Goal: Task Accomplishment & Management: Use online tool/utility

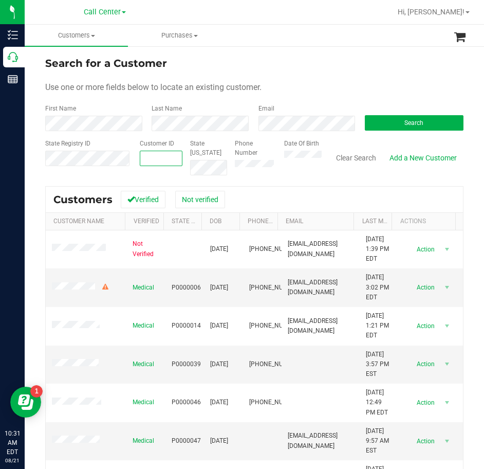
paste input "1606239"
type input "1606239"
click at [397, 131] on form "Search for a Customer Use one or more fields below to locate an existing custom…" at bounding box center [254, 116] width 419 height 120
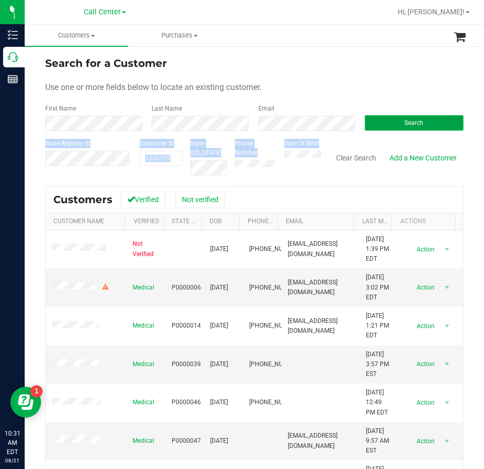
click at [399, 129] on button "Search" at bounding box center [414, 122] width 99 height 15
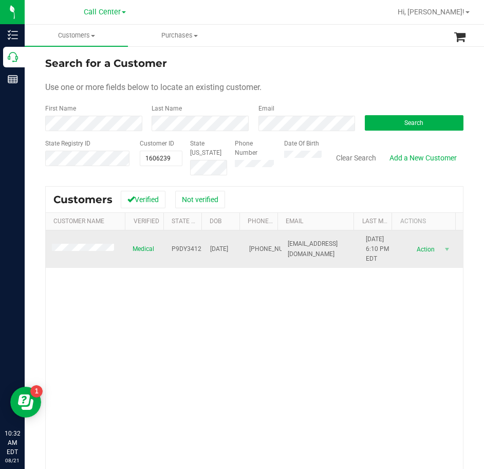
click at [243, 246] on td "(850) 612-6790" at bounding box center [262, 249] width 39 height 38
click at [249, 246] on span "(850) 612-6790" at bounding box center [274, 249] width 51 height 10
copy span "(850) 612-6790"
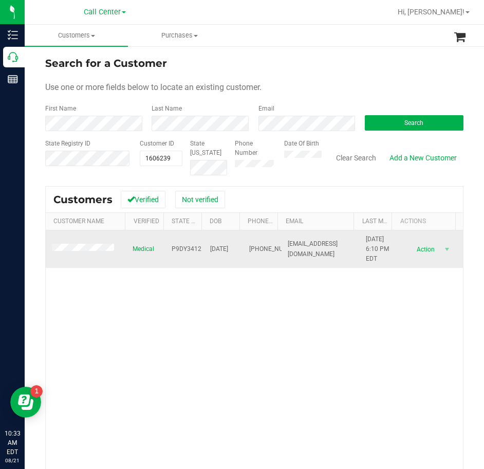
click at [175, 245] on span "P9DY3412" at bounding box center [187, 249] width 30 height 10
copy span "P9DY3412"
click at [222, 249] on span "07/10/2001" at bounding box center [219, 249] width 18 height 10
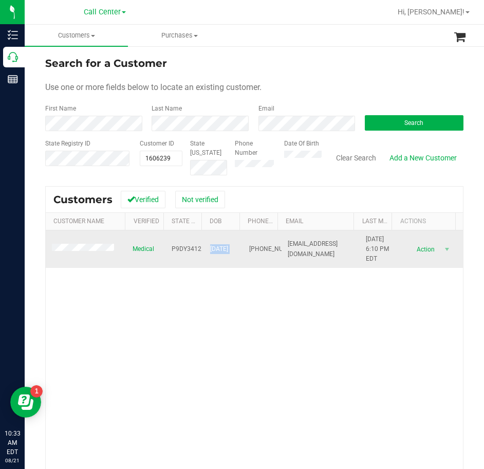
click at [222, 249] on span "07/10/2001" at bounding box center [219, 249] width 18 height 10
copy span "07/10/2001"
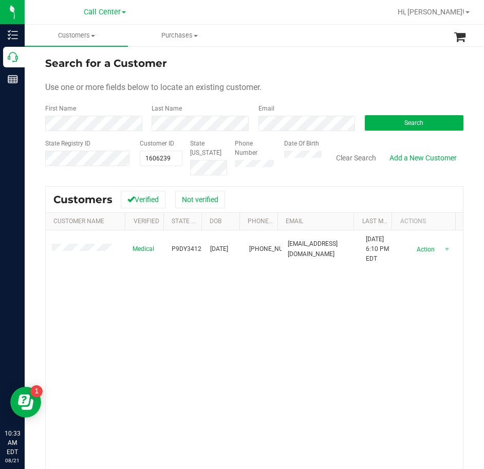
click at [272, 306] on div "Medical P9DY3412 07/10/2001 (850) 612-6790 avalonrosemc@gmail.com 6/8/2025 6:10…" at bounding box center [255, 378] width 418 height 296
click at [163, 161] on span "1606239 1606239" at bounding box center [161, 158] width 43 height 15
click at [163, 161] on input "1606239" at bounding box center [161, 158] width 42 height 14
click at [164, 162] on input "1606239" at bounding box center [161, 158] width 42 height 14
click at [347, 399] on div "Medical P9DY3412 07/10/2001 (850) 612-6790 avalonrosemc@gmail.com 6/8/2025 6:10…" at bounding box center [255, 378] width 418 height 296
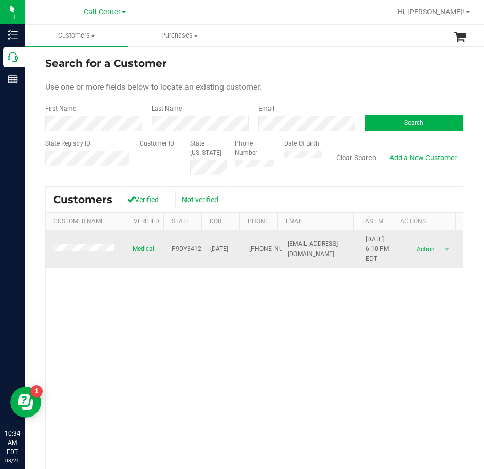
click at [91, 258] on td at bounding box center [86, 249] width 81 height 38
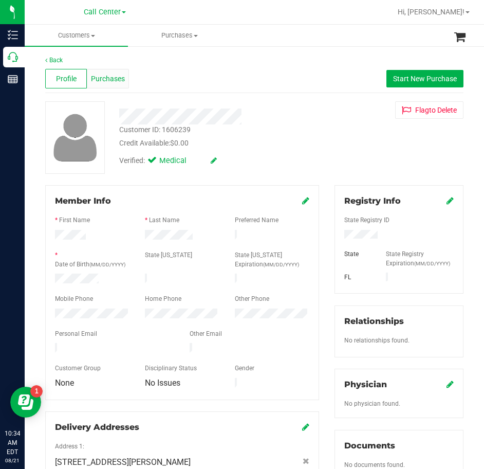
click at [112, 74] on span "Purchases" at bounding box center [108, 79] width 34 height 11
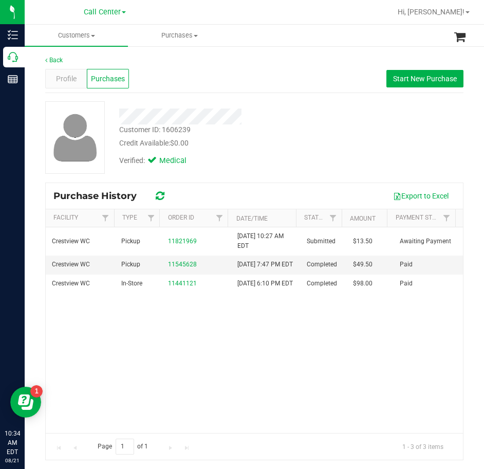
click at [233, 381] on div "Crestview WC Pickup 11821969 8/21/2025 10:27 AM EDT Submitted $13.50 Awaiting P…" at bounding box center [255, 330] width 418 height 206
click at [248, 110] on div at bounding box center [220, 117] width 217 height 16
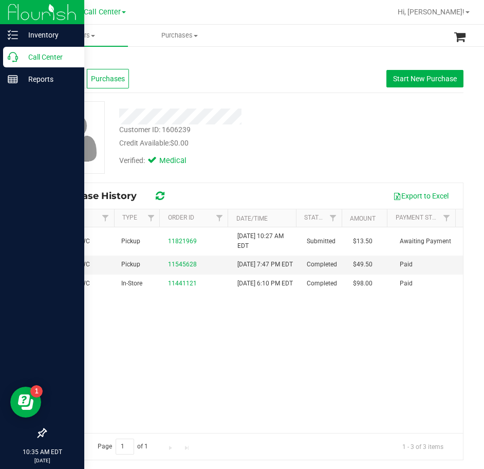
click at [0, 56] on link "Call Center" at bounding box center [42, 58] width 84 height 22
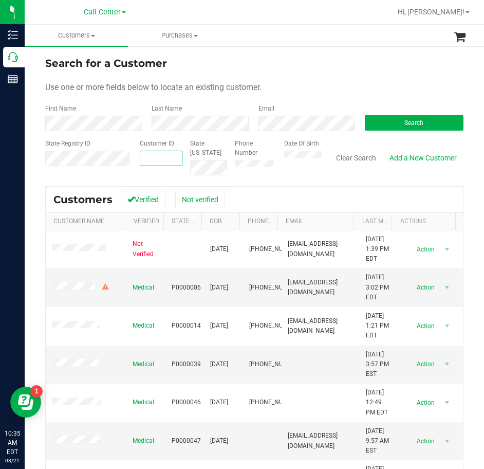
paste input "343586"
type input "343586"
click at [406, 134] on form "Search for a Customer Use one or more fields below to locate an existing custom…" at bounding box center [254, 116] width 419 height 120
click at [408, 131] on form "Search for a Customer Use one or more fields below to locate an existing custom…" at bounding box center [254, 116] width 419 height 120
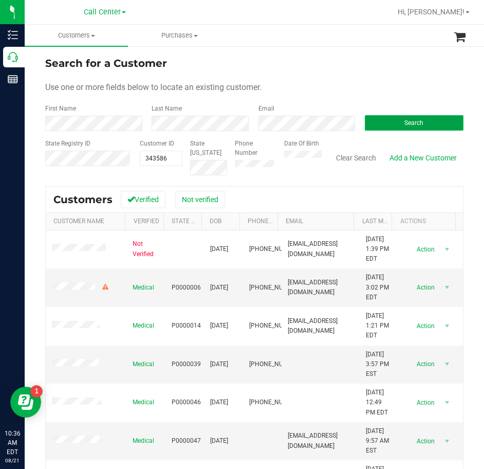
click at [417, 123] on span "Search" at bounding box center [414, 122] width 19 height 7
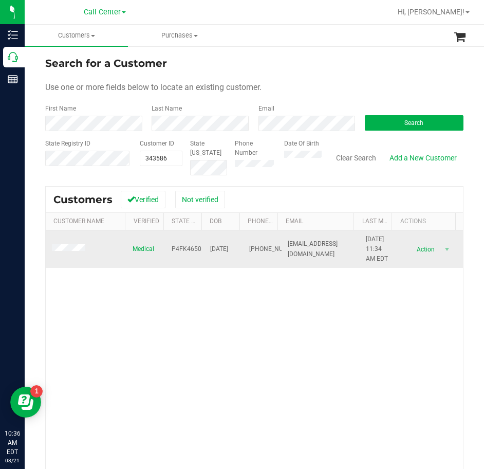
click at [195, 249] on span "P4FK4650" at bounding box center [187, 249] width 30 height 10
click at [194, 248] on span "P4FK4650" at bounding box center [187, 249] width 30 height 10
copy span "P4FK4650"
click at [211, 246] on span "12/04/1973" at bounding box center [219, 249] width 18 height 10
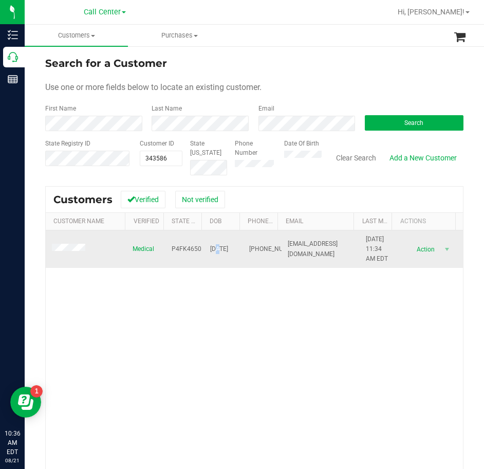
click at [211, 246] on span "12/04/1973" at bounding box center [219, 249] width 18 height 10
click at [212, 246] on span "12/04/1973" at bounding box center [219, 249] width 18 height 10
copy span "12/04/1973"
click at [250, 254] on span "(904) 315-2430" at bounding box center [274, 249] width 51 height 10
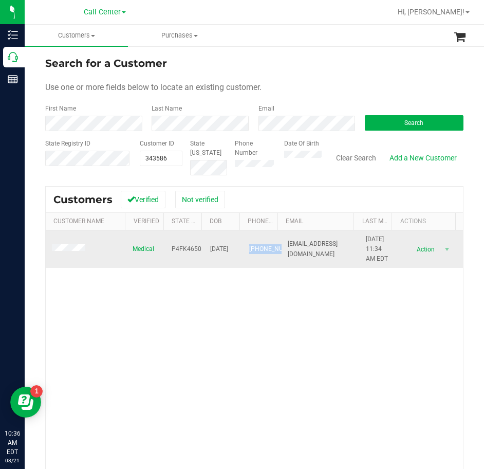
click at [250, 254] on span "(904) 315-2430" at bounding box center [274, 249] width 51 height 10
copy span "(904) 315-2430"
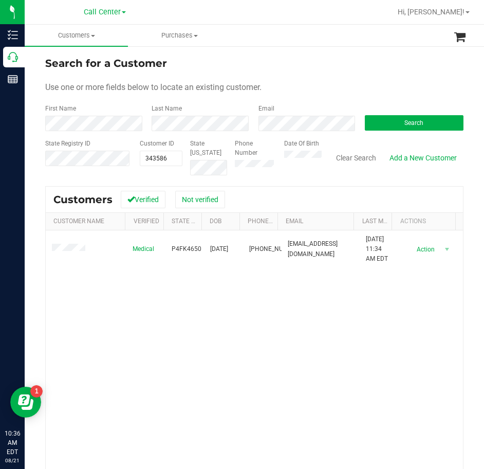
click at [283, 329] on div "Medical P4FK4650 12/04/1973 (904) 315-2430 matthewcmiles@gmail.com 7/30/2023 11…" at bounding box center [255, 378] width 418 height 296
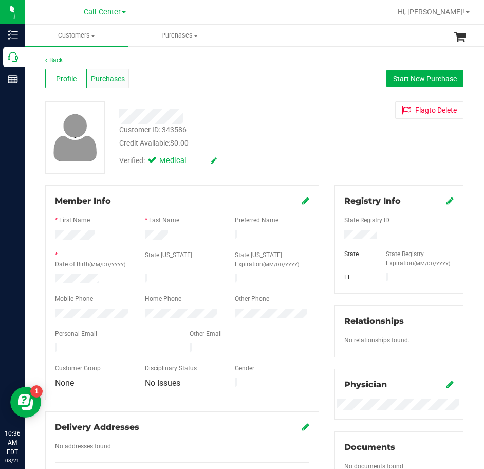
click at [123, 82] on span "Purchases" at bounding box center [108, 79] width 34 height 11
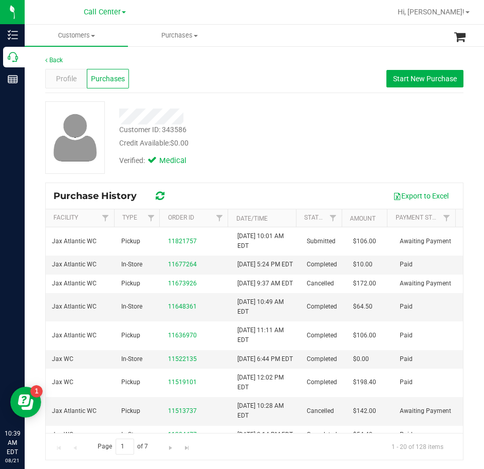
drag, startPoint x: 222, startPoint y: 144, endPoint x: 215, endPoint y: 140, distance: 8.1
click at [221, 143] on div "Credit Available: $0.00" at bounding box center [220, 143] width 202 height 11
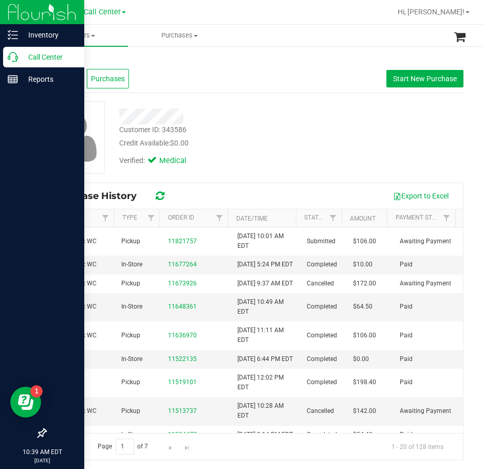
click at [19, 56] on p "Call Center" at bounding box center [49, 57] width 62 height 12
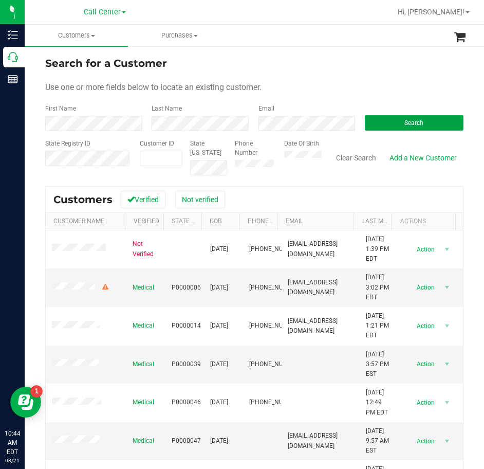
click at [397, 129] on button "Search" at bounding box center [414, 122] width 99 height 15
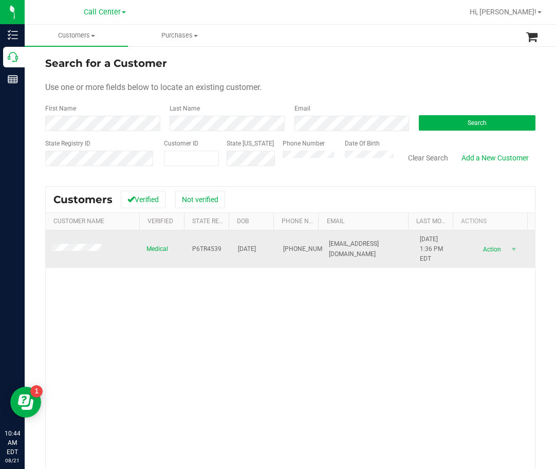
click at [206, 248] on span "P6TR4539" at bounding box center [206, 249] width 29 height 10
copy span "P6TR4539"
click at [256, 252] on span "04/12/1999" at bounding box center [247, 249] width 18 height 10
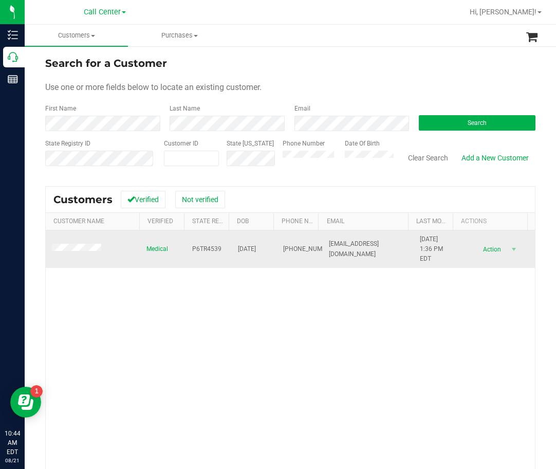
click at [256, 252] on span "04/12/1999" at bounding box center [247, 249] width 18 height 10
copy span "04/12/1999"
click at [83, 254] on span at bounding box center [78, 249] width 52 height 10
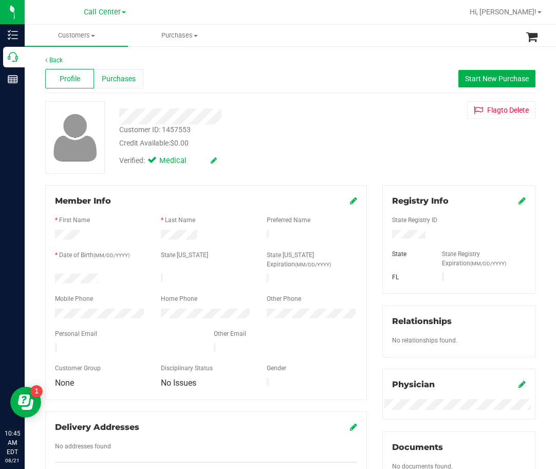
click at [117, 80] on span "Purchases" at bounding box center [119, 79] width 34 height 11
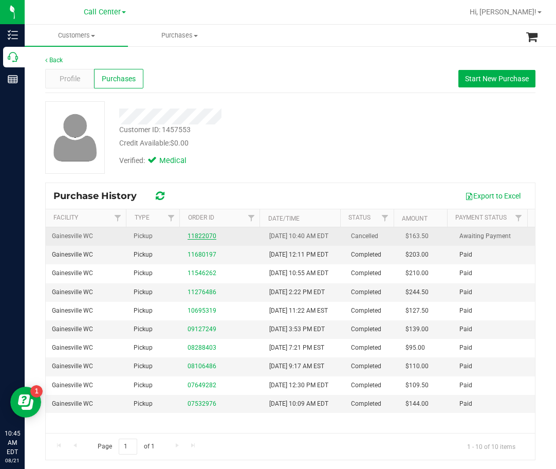
click at [189, 240] on link "11822070" at bounding box center [202, 235] width 29 height 7
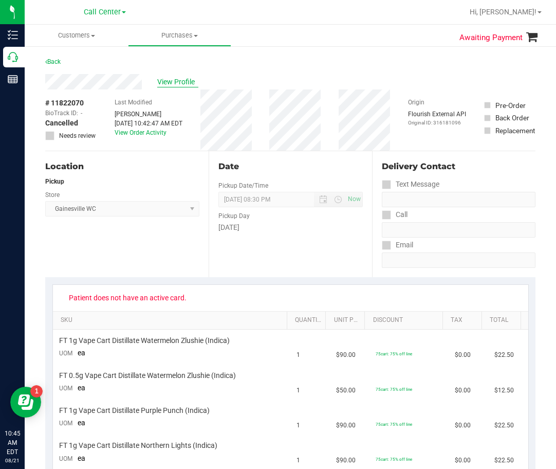
click at [189, 85] on span "View Profile" at bounding box center [177, 82] width 41 height 11
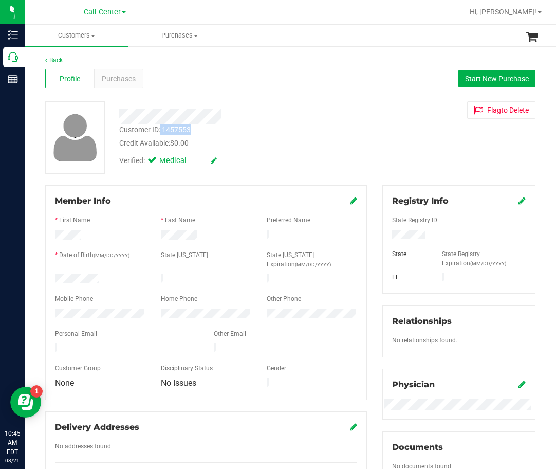
drag, startPoint x: 196, startPoint y: 129, endPoint x: 165, endPoint y: 131, distance: 31.4
click at [162, 131] on div "Customer ID: 1457553 Credit Available: $0.00" at bounding box center [238, 136] width 253 height 24
copy div "1457553"
drag, startPoint x: 224, startPoint y: 66, endPoint x: 132, endPoint y: 68, distance: 91.6
click at [223, 66] on div "Profile Purchases Start New Purchase" at bounding box center [290, 79] width 491 height 28
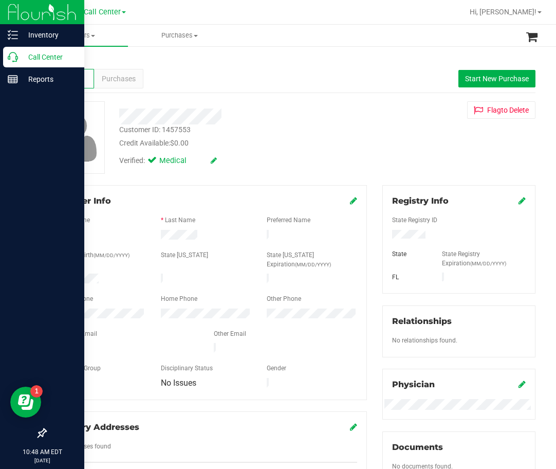
click at [10, 57] on icon at bounding box center [13, 57] width 10 height 10
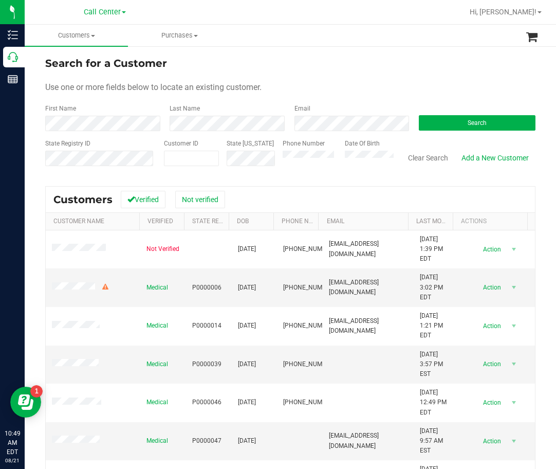
click at [472, 109] on div "Search" at bounding box center [473, 117] width 124 height 27
click at [470, 123] on span "Search" at bounding box center [477, 122] width 19 height 7
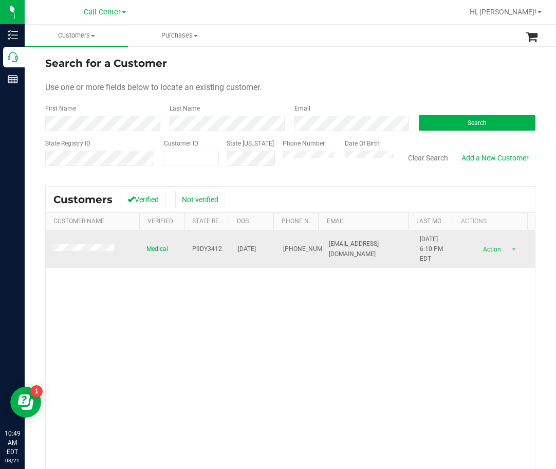
click at [203, 251] on span "P9DY3412" at bounding box center [207, 249] width 30 height 10
copy span "P9DY3412"
click at [256, 249] on span "07/10/2001" at bounding box center [247, 249] width 18 height 10
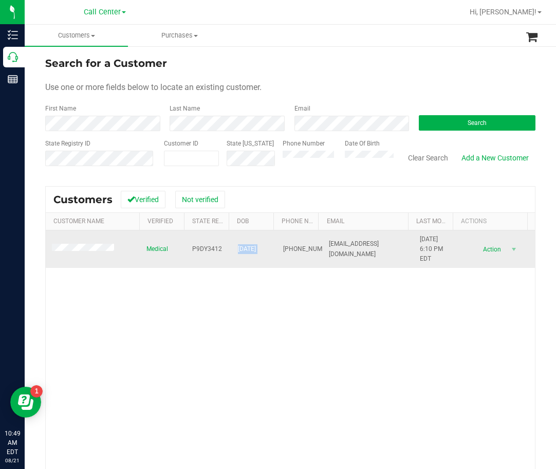
click at [256, 249] on span "07/10/2001" at bounding box center [247, 249] width 18 height 10
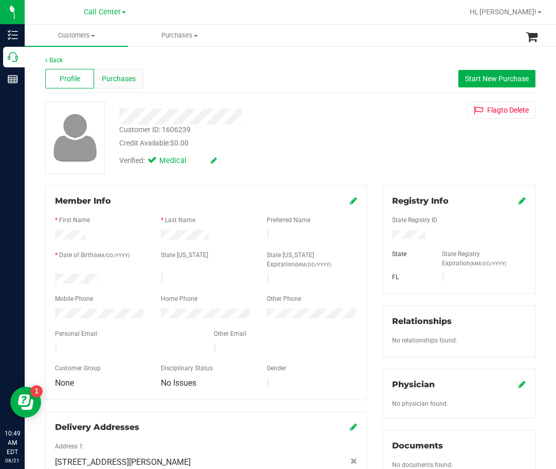
click at [119, 85] on div "Purchases" at bounding box center [118, 79] width 49 height 20
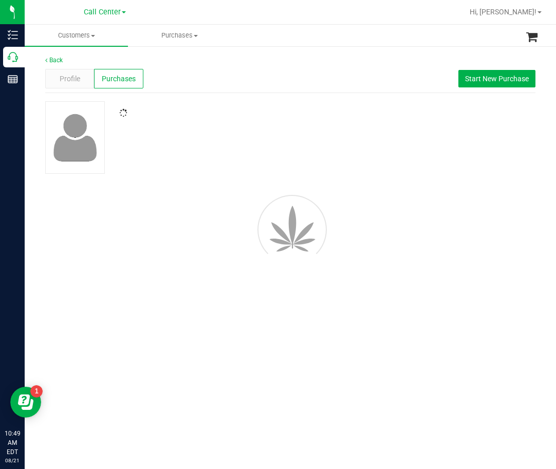
click at [299, 87] on div "Profile Purchases Start New Purchase" at bounding box center [290, 79] width 491 height 28
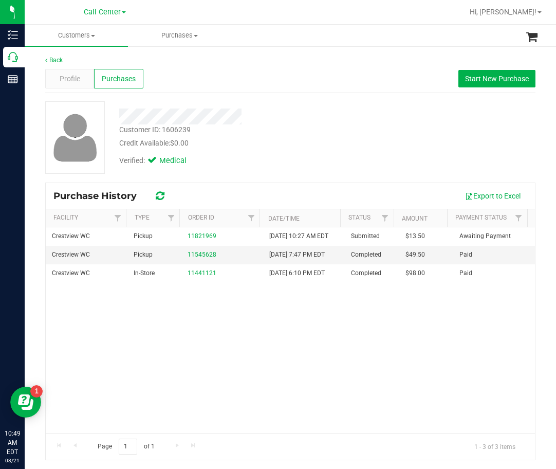
click at [312, 157] on div "Verified: Medical" at bounding box center [238, 160] width 253 height 23
click at [241, 415] on div "Crestview WC Pickup 11821969 8/21/2025 10:27 AM EDT Submitted $13.50 Awaiting P…" at bounding box center [291, 330] width 490 height 206
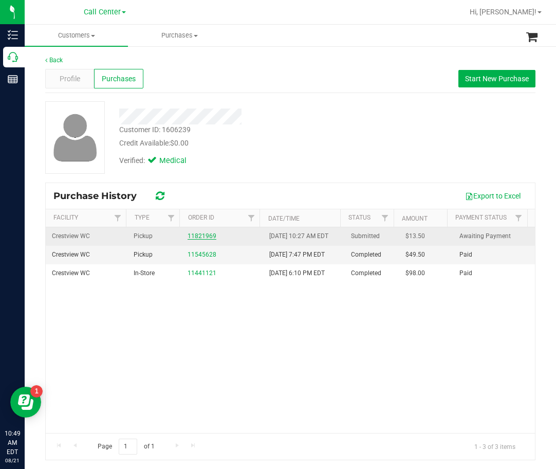
click at [205, 240] on link "11821969" at bounding box center [202, 235] width 29 height 7
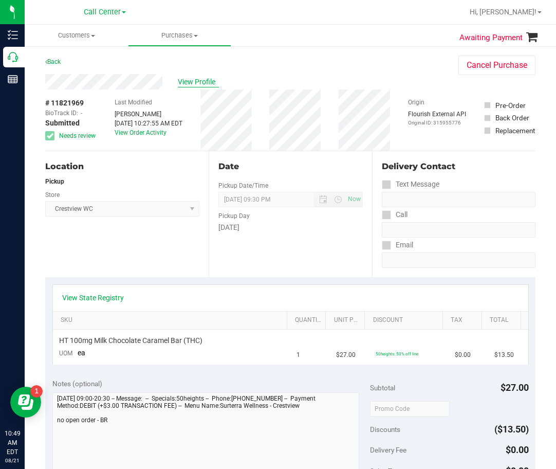
click at [205, 86] on span "View Profile" at bounding box center [198, 82] width 41 height 11
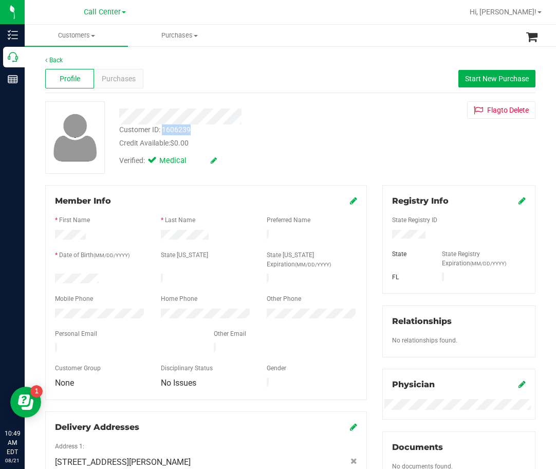
drag, startPoint x: 196, startPoint y: 129, endPoint x: 165, endPoint y: 130, distance: 31.4
click at [165, 130] on div "Customer ID: 1606239 Credit Available: $0.00" at bounding box center [238, 136] width 253 height 24
click at [121, 82] on span "Purchases" at bounding box center [119, 79] width 34 height 11
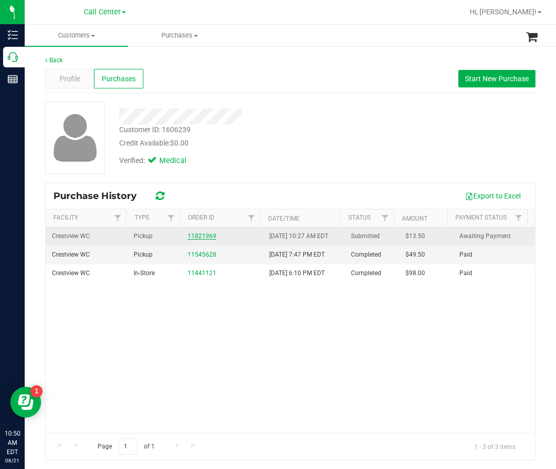
click at [200, 240] on link "11821969" at bounding box center [202, 235] width 29 height 7
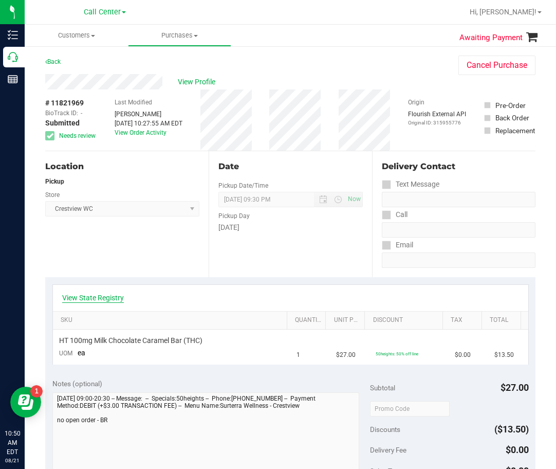
click at [103, 298] on link "View State Registry" at bounding box center [93, 298] width 62 height 10
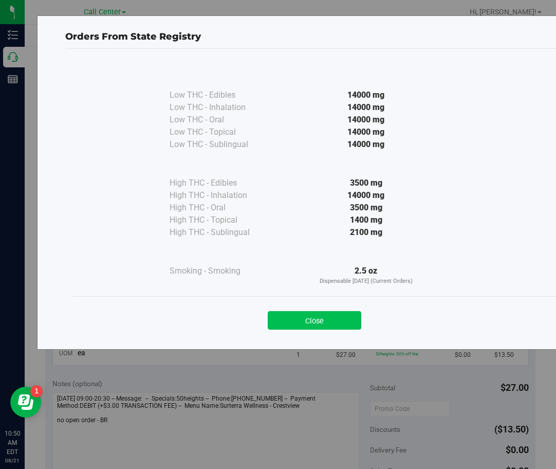
click at [329, 328] on button "Close" at bounding box center [315, 320] width 94 height 19
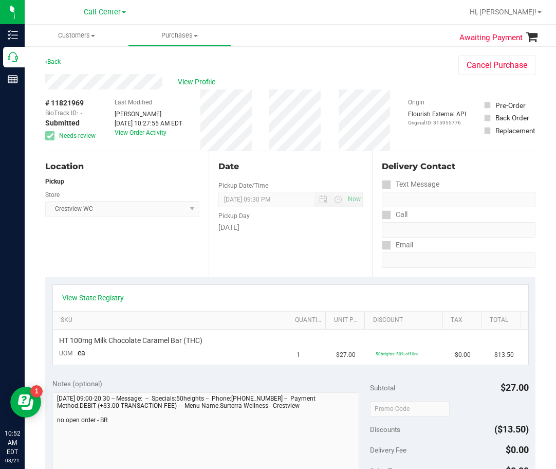
click at [205, 237] on div "Location Pickup Store Crestview WC Select Store Bonita Springs WC Boynton Beach…" at bounding box center [127, 214] width 164 height 126
click at [310, 152] on div "Date Pickup Date/Time 08/21/2025 Now 08/21/2025 09:30 PM Now Pickup Day Thursday" at bounding box center [291, 214] width 164 height 126
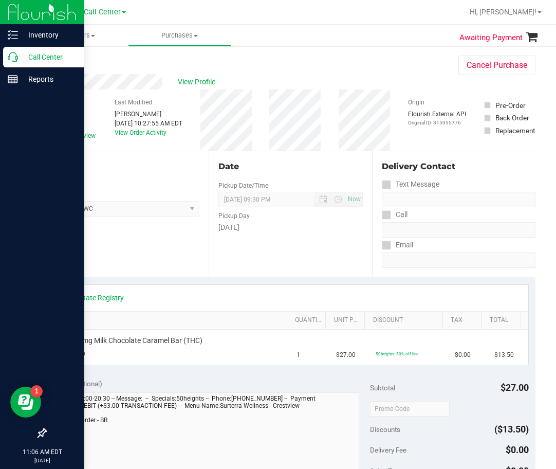
click at [26, 51] on p "Call Center" at bounding box center [49, 57] width 62 height 12
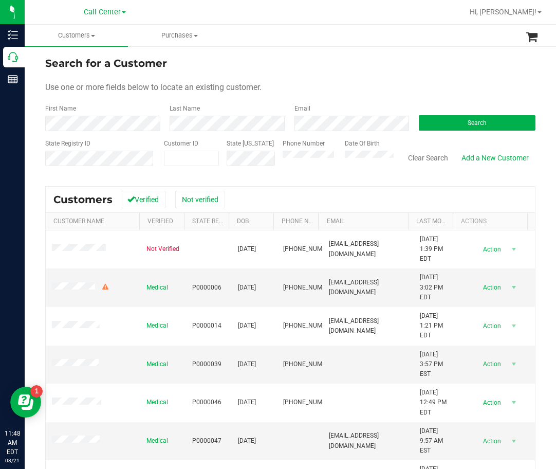
click at [463, 133] on form "Search for a Customer Use one or more fields below to locate an existing custom…" at bounding box center [290, 116] width 491 height 120
click at [468, 124] on span "Search" at bounding box center [477, 122] width 19 height 7
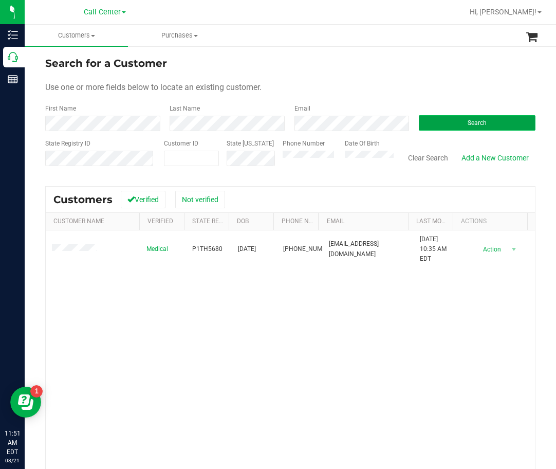
click at [428, 122] on button "Search" at bounding box center [477, 122] width 117 height 15
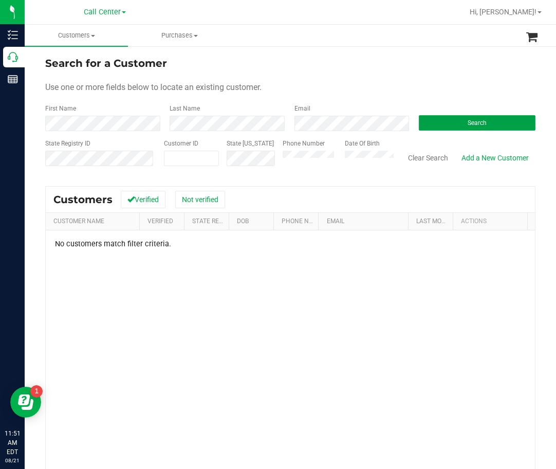
click at [484, 118] on button "Search" at bounding box center [477, 122] width 117 height 15
drag, startPoint x: 405, startPoint y: 123, endPoint x: 425, endPoint y: 123, distance: 20.1
click at [411, 123] on div "Search" at bounding box center [473, 117] width 124 height 27
click at [435, 123] on button "Search" at bounding box center [477, 122] width 117 height 15
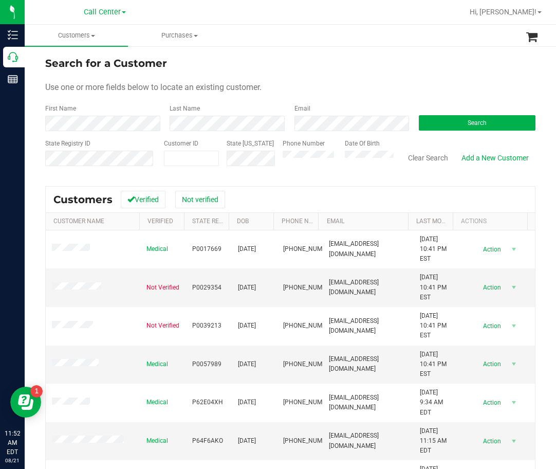
click at [247, 132] on form "Search for a Customer Use one or more fields below to locate an existing custom…" at bounding box center [290, 116] width 491 height 120
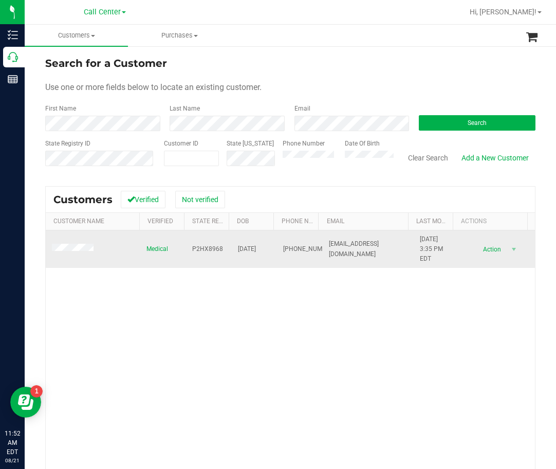
click at [192, 245] on span "P2HX8968" at bounding box center [207, 249] width 31 height 10
click at [199, 245] on span "P2HX8968" at bounding box center [207, 249] width 31 height 10
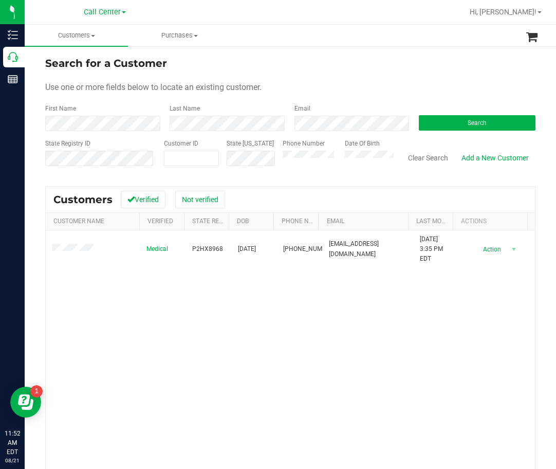
click at [238, 309] on div "Medical P2HX8968 11/26/1973 (407) 952-8759 gagak95@yahoo.com 8/10/2023 3:35 PM …" at bounding box center [291, 378] width 490 height 296
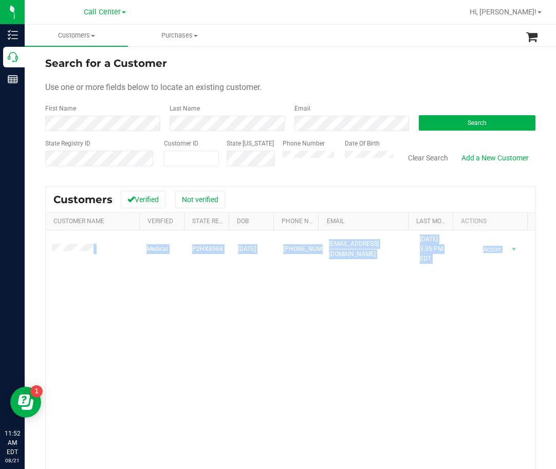
click at [238, 309] on div "Medical P2HX8968 11/26/1973 (407) 952-8759 gagak95@yahoo.com 8/10/2023 3:35 PM …" at bounding box center [291, 378] width 490 height 296
click at [127, 285] on div "Medical P2HX8968 11/26/1973 (407) 952-8759 gagak95@yahoo.com 8/10/2023 3:35 PM …" at bounding box center [291, 378] width 490 height 296
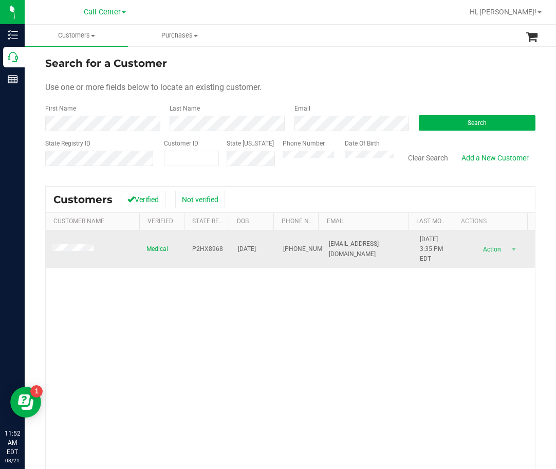
click at [194, 254] on span "P2HX8968" at bounding box center [207, 249] width 31 height 10
click at [197, 250] on span "P2HX8968" at bounding box center [207, 249] width 31 height 10
click at [253, 247] on span "11/26/1973" at bounding box center [247, 249] width 18 height 10
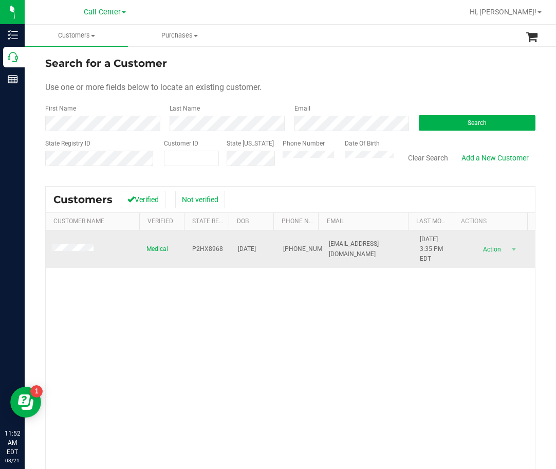
click at [253, 247] on span "11/26/1973" at bounding box center [247, 249] width 18 height 10
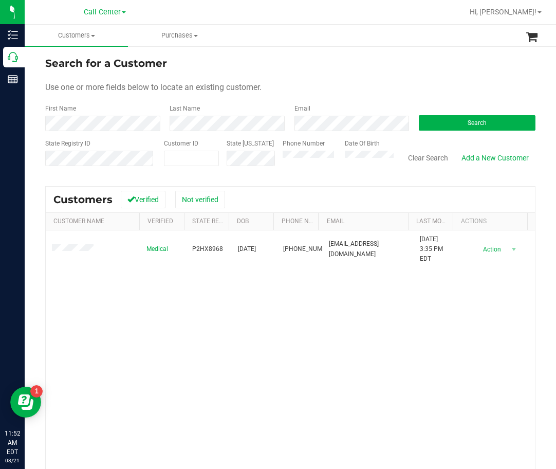
click at [299, 355] on div "Medical P2HX8968 11/26/1973 (407) 952-8759 gagak95@yahoo.com 8/10/2023 3:35 PM …" at bounding box center [291, 378] width 490 height 296
click at [214, 131] on form "Search for a Customer Use one or more fields below to locate an existing custom…" at bounding box center [290, 116] width 491 height 120
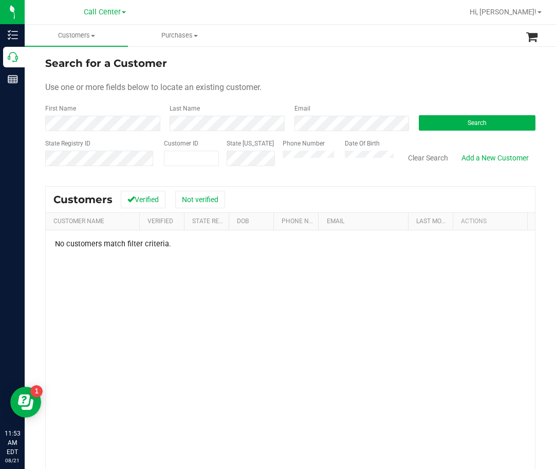
click at [223, 297] on div "No customers match filter criteria." at bounding box center [291, 382] width 490 height 305
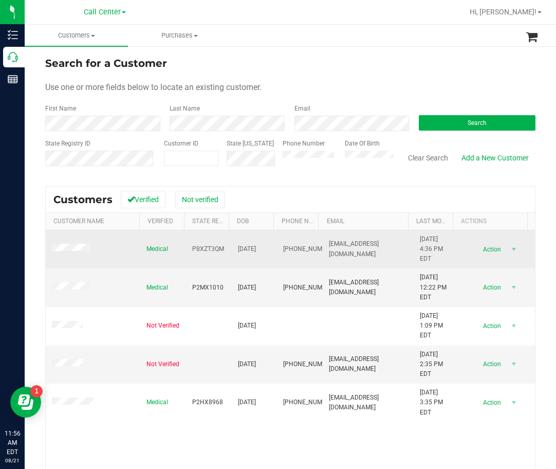
click at [206, 247] on span "P8XZT3QM" at bounding box center [208, 249] width 32 height 10
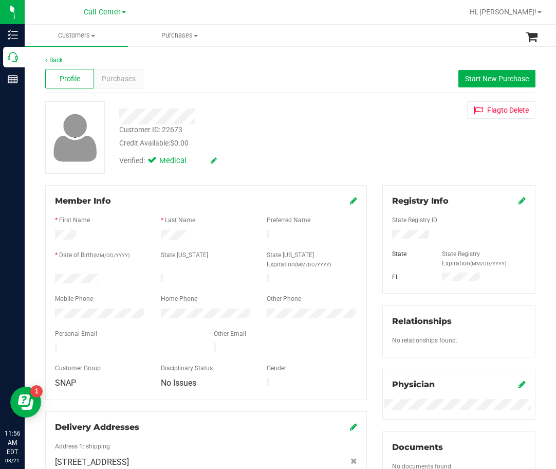
click at [124, 65] on div "Profile Purchases Start New Purchase" at bounding box center [290, 79] width 491 height 28
click at [126, 77] on span "Purchases" at bounding box center [119, 79] width 34 height 11
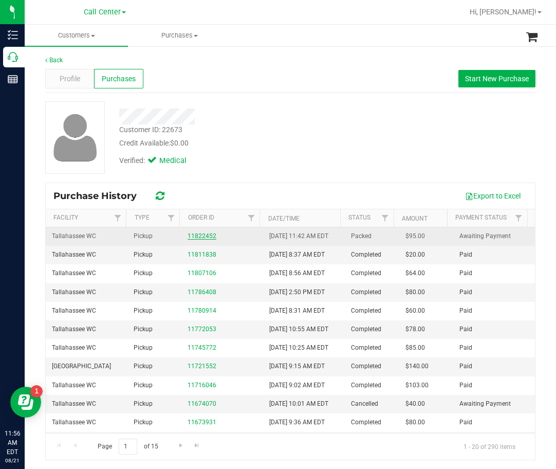
click at [192, 240] on link "11822452" at bounding box center [202, 235] width 29 height 7
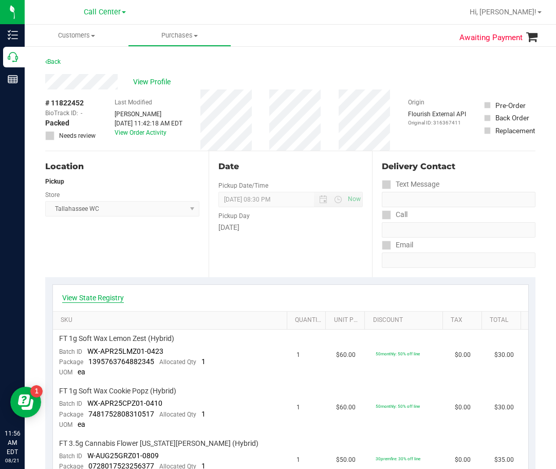
click at [84, 296] on link "View State Registry" at bounding box center [93, 298] width 62 height 10
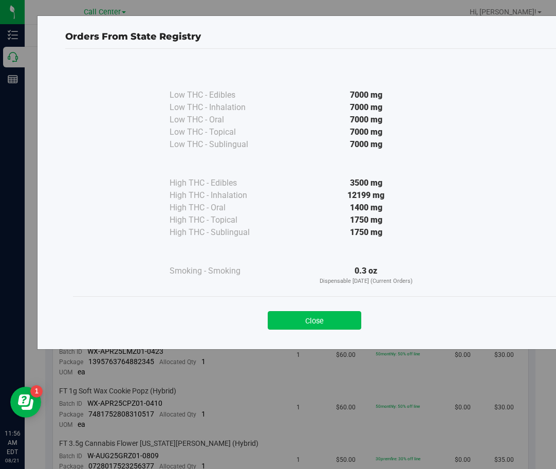
click at [304, 318] on button "Close" at bounding box center [315, 320] width 94 height 19
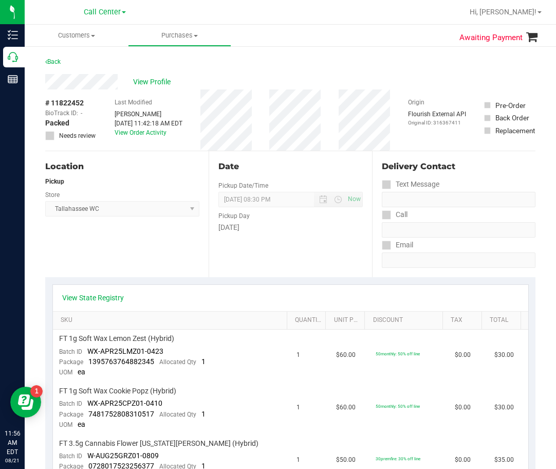
click at [60, 104] on span "# 11822452" at bounding box center [64, 103] width 39 height 11
click at [61, 104] on span "# 11822452" at bounding box center [64, 103] width 39 height 11
drag, startPoint x: 61, startPoint y: 104, endPoint x: 145, endPoint y: 291, distance: 205.3
click at [144, 291] on div "View State Registry" at bounding box center [291, 298] width 476 height 26
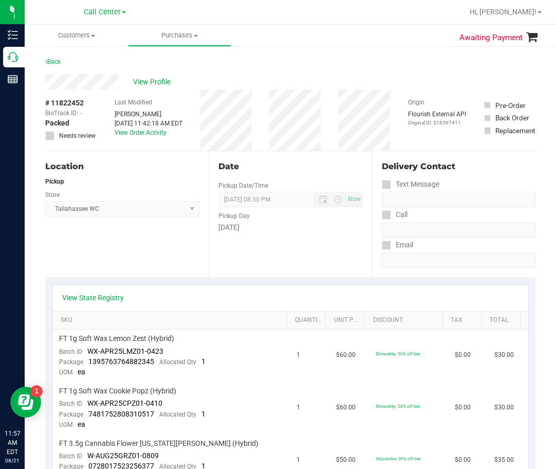
click at [61, 104] on span "# 11822452" at bounding box center [64, 103] width 39 height 11
click at [284, 182] on div "Date Pickup Date/Time 08/21/2025 Now 08/21/2025 08:30 PM Now Pickup Day Thursday" at bounding box center [291, 214] width 164 height 126
click at [170, 78] on span "View Profile" at bounding box center [153, 82] width 41 height 11
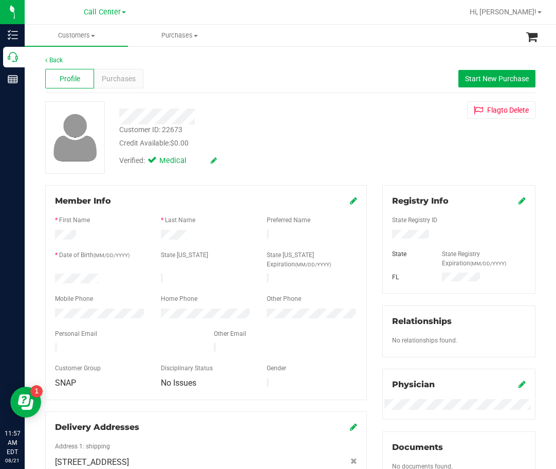
click at [129, 137] on div "Customer ID: 22673 Credit Available: $0.00" at bounding box center [238, 136] width 253 height 24
click at [129, 136] on div "Customer ID: 22673 Credit Available: $0.00" at bounding box center [238, 136] width 253 height 24
click at [129, 134] on div "Customer ID: 22673" at bounding box center [150, 129] width 63 height 11
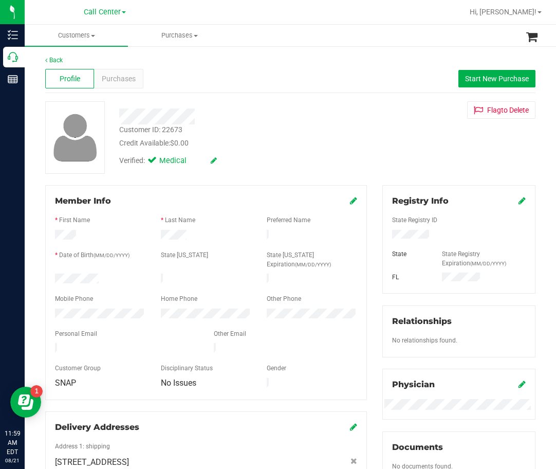
drag, startPoint x: 262, startPoint y: 138, endPoint x: 240, endPoint y: 128, distance: 24.2
click at [262, 138] on div "Credit Available: $0.00" at bounding box center [238, 143] width 238 height 11
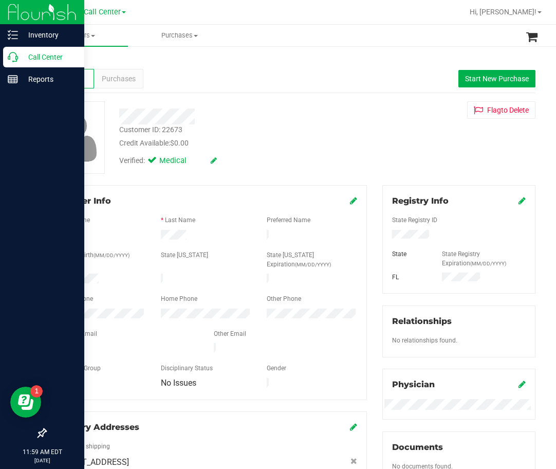
click at [19, 58] on p "Call Center" at bounding box center [49, 57] width 62 height 12
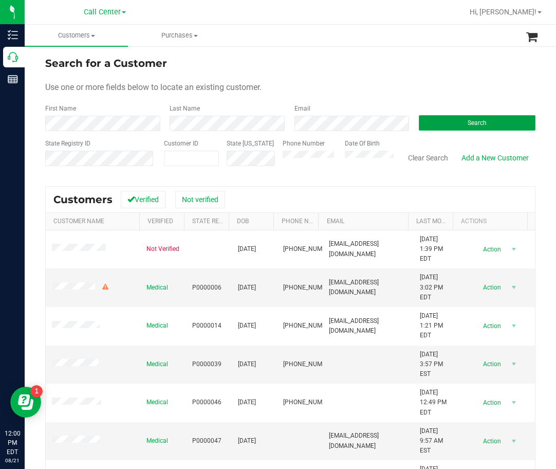
click at [477, 121] on span "Search" at bounding box center [477, 122] width 19 height 7
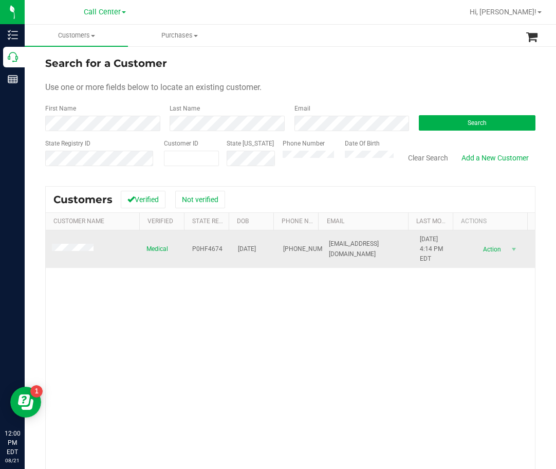
click at [198, 247] on span "P0HF4674" at bounding box center [207, 249] width 30 height 10
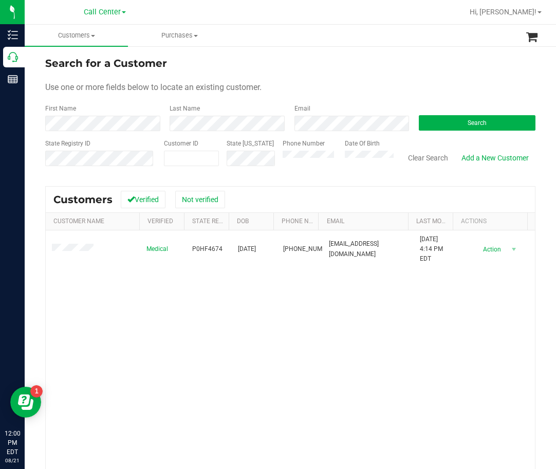
click at [313, 315] on div "Medical P0HF4674 05/18/1977 (402) 968-1792 lcrandall518@gmail.com 3/10/2025 4:1…" at bounding box center [291, 378] width 490 height 296
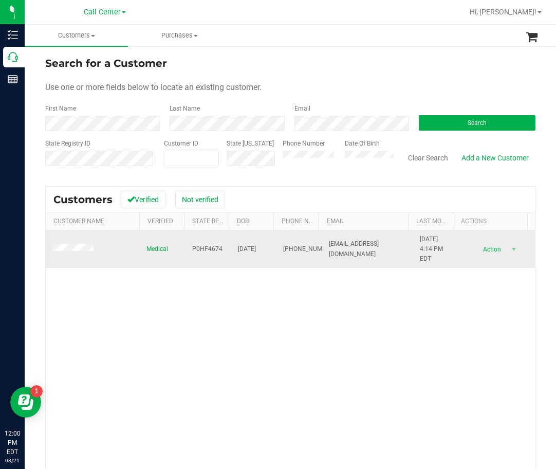
click at [248, 251] on span "05/18/1977" at bounding box center [247, 249] width 18 height 10
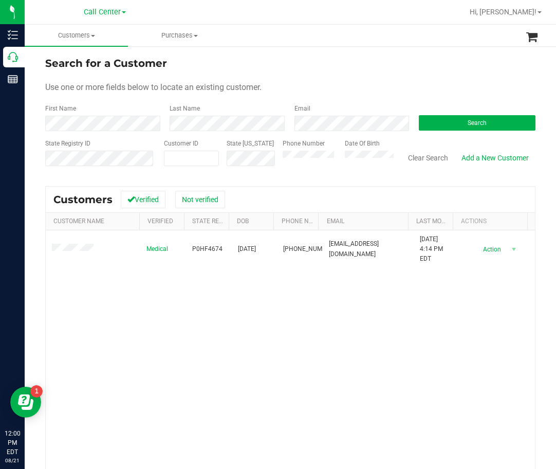
drag, startPoint x: 168, startPoint y: 352, endPoint x: 85, endPoint y: 303, distance: 96.1
click at [167, 351] on div "Medical P0HF4674 05/18/1977 (402) 968-1792 lcrandall518@gmail.com 3/10/2025 4:1…" at bounding box center [291, 378] width 490 height 296
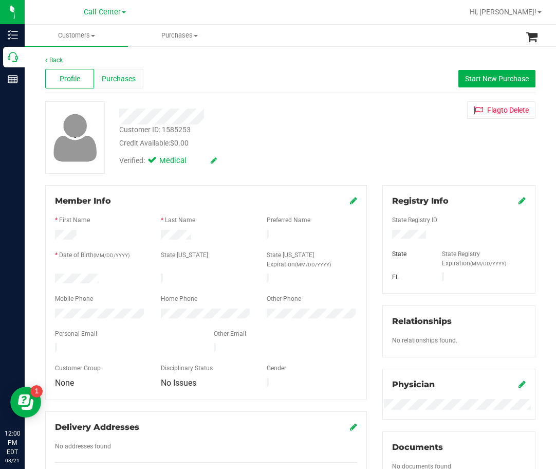
click at [116, 77] on span "Purchases" at bounding box center [119, 79] width 34 height 11
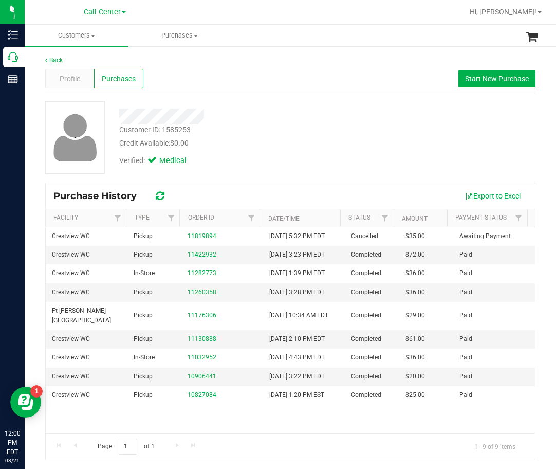
click at [212, 127] on div "Customer ID: 1585253 Credit Available: $0.00" at bounding box center [238, 136] width 253 height 24
drag, startPoint x: 174, startPoint y: 131, endPoint x: 162, endPoint y: 131, distance: 11.8
click at [162, 131] on div "Customer ID: 1585253 Credit Available: $0.00" at bounding box center [238, 136] width 253 height 24
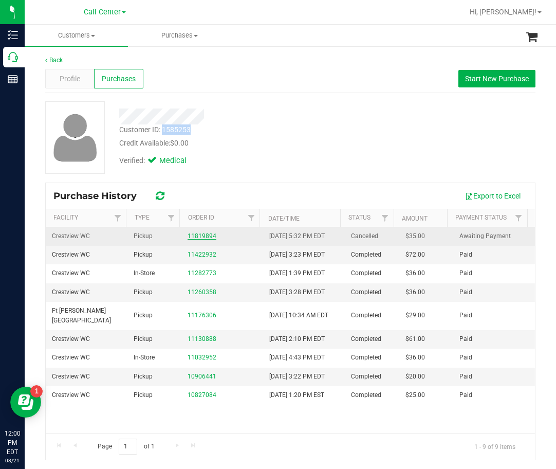
click at [208, 239] on link "11819894" at bounding box center [202, 235] width 29 height 7
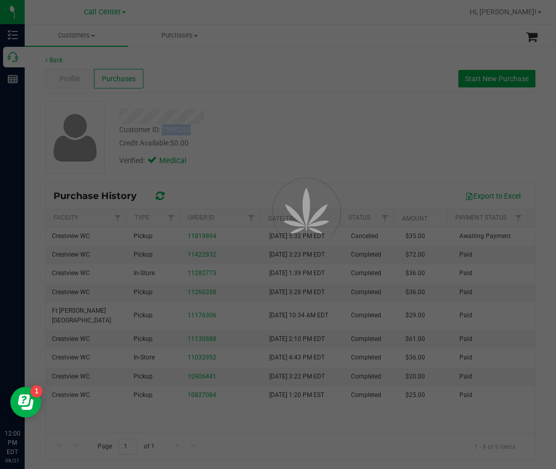
click at [207, 238] on div at bounding box center [278, 234] width 556 height 469
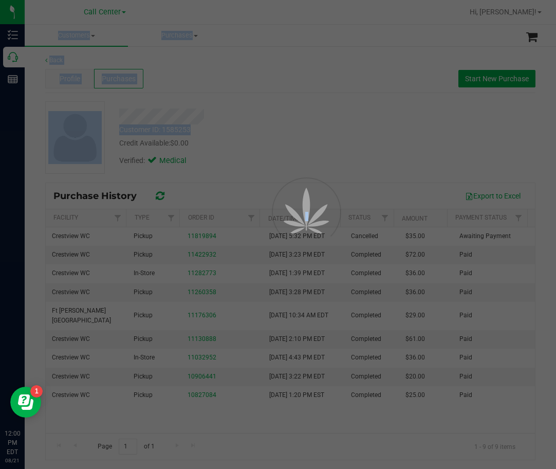
click at [290, 178] on div at bounding box center [290, 210] width 46 height 93
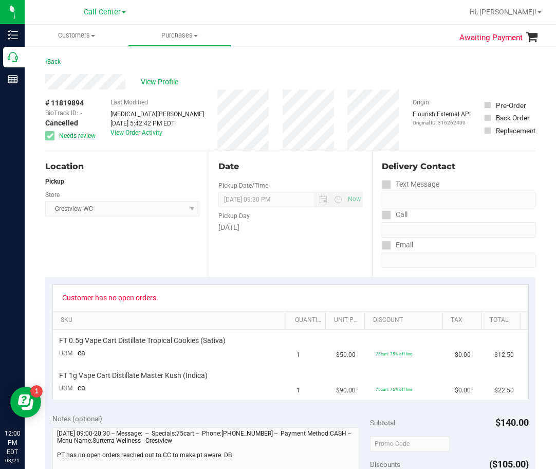
click at [206, 286] on div "Customer has no open orders." at bounding box center [291, 298] width 476 height 26
click at [250, 178] on div "Date Pickup Date/Time 08/20/2025 Now 08/20/2025 09:30 PM Now Pickup Day Wednesd…" at bounding box center [291, 214] width 164 height 126
click at [154, 122] on div "Aug 20, 2025 5:42:42 PM EDT" at bounding box center [158, 123] width 94 height 9
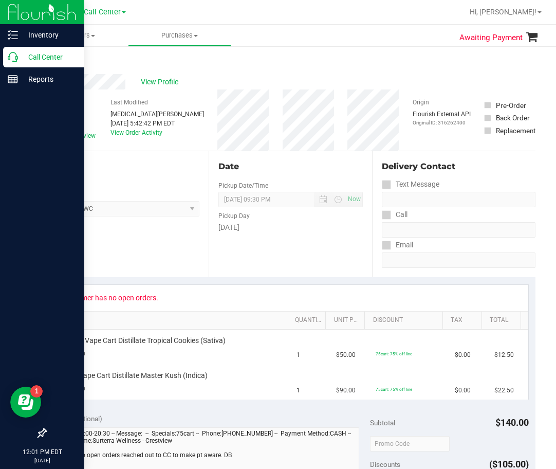
click at [13, 57] on icon at bounding box center [13, 57] width 10 height 10
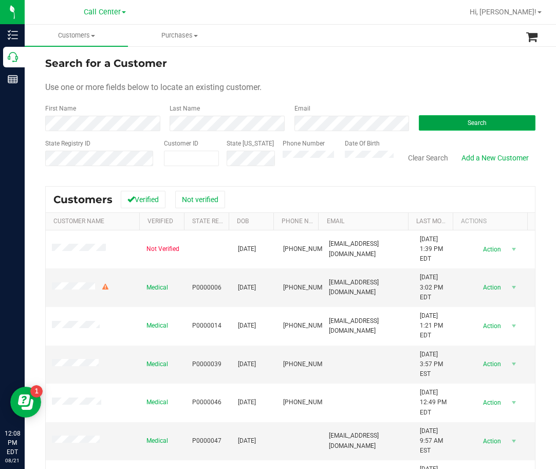
click at [431, 125] on button "Search" at bounding box center [477, 122] width 117 height 15
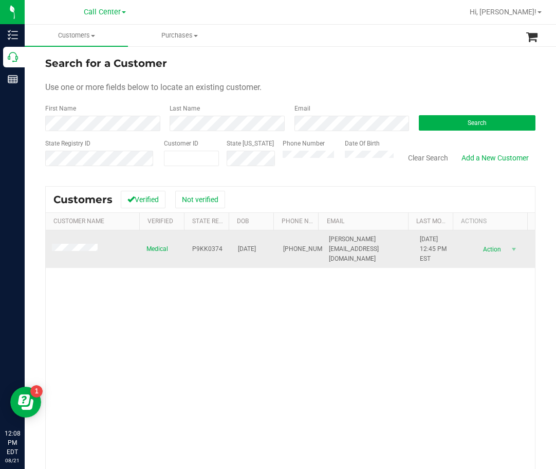
click at [238, 249] on span "03/03/1973" at bounding box center [247, 249] width 18 height 10
click at [210, 247] on span "P9KK0374" at bounding box center [207, 249] width 30 height 10
click at [256, 250] on span "03/03/1973" at bounding box center [247, 249] width 18 height 10
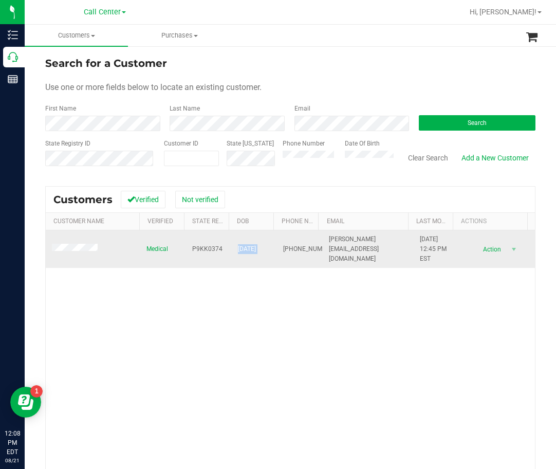
click at [256, 250] on span "03/03/1973" at bounding box center [247, 249] width 18 height 10
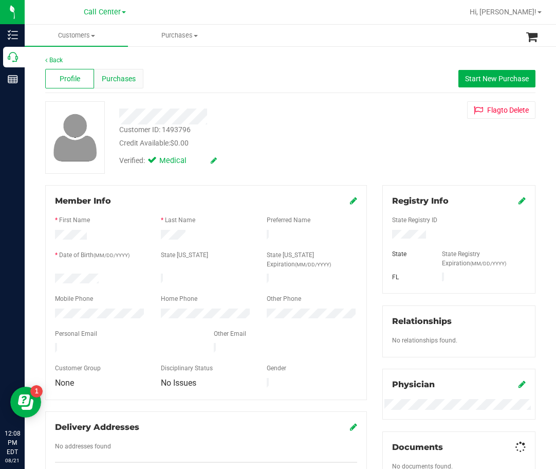
click at [119, 77] on span "Purchases" at bounding box center [119, 79] width 34 height 11
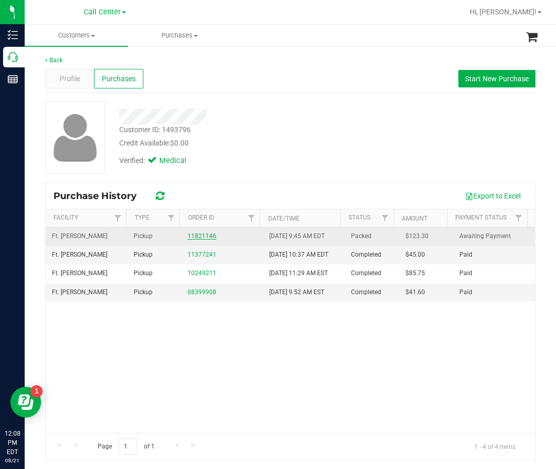
click at [203, 236] on link "11821146" at bounding box center [202, 235] width 29 height 7
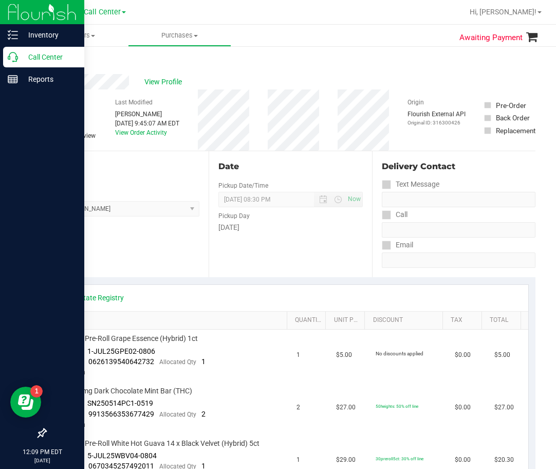
click at [18, 62] on p "Call Center" at bounding box center [49, 57] width 62 height 12
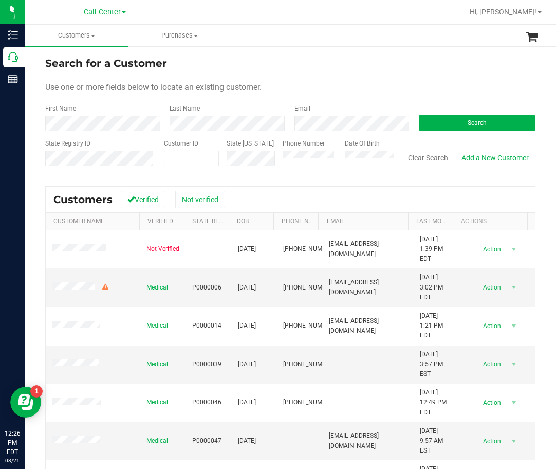
click at [464, 131] on form "Search for a Customer Use one or more fields below to locate an existing custom…" at bounding box center [290, 116] width 491 height 120
click at [469, 125] on span "Search" at bounding box center [477, 122] width 19 height 7
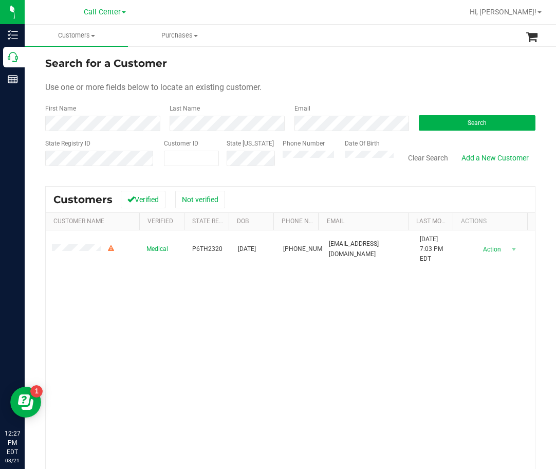
click at [313, 166] on div "Phone Number" at bounding box center [310, 157] width 55 height 37
click at [161, 284] on div "Medical P6TH2320 08/21/1961 (863) 419-6326 janiceweldon21@gmail.com 8/14/2024 7…" at bounding box center [291, 378] width 490 height 296
click at [480, 122] on button "Search" at bounding box center [477, 122] width 117 height 15
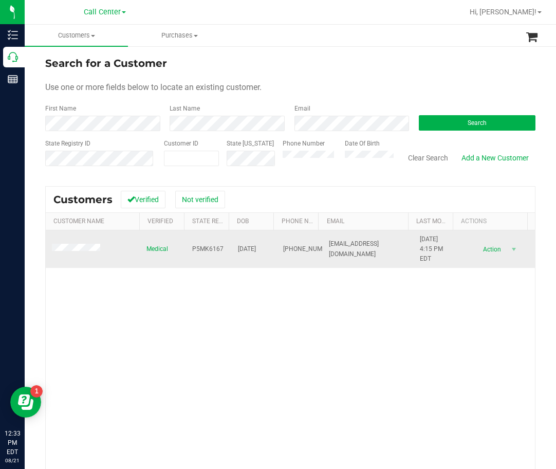
click at [192, 249] on span "P5MK6167" at bounding box center [207, 249] width 31 height 10
click at [242, 247] on span "10/05/1962" at bounding box center [247, 249] width 18 height 10
click at [243, 248] on span "10/05/1962" at bounding box center [247, 249] width 18 height 10
click at [244, 249] on span "10/05/1962" at bounding box center [247, 249] width 18 height 10
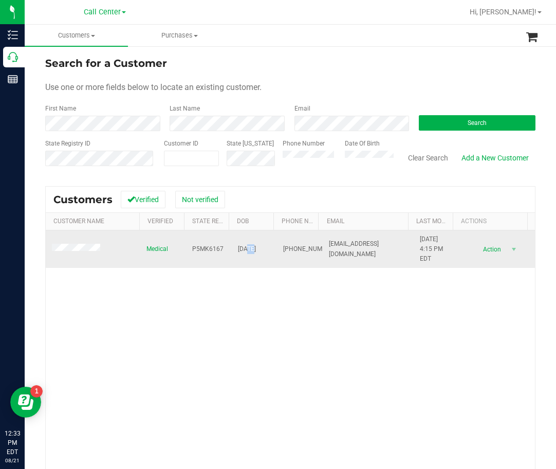
click at [245, 249] on span "10/05/1962" at bounding box center [247, 249] width 18 height 10
drag, startPoint x: 245, startPoint y: 249, endPoint x: 256, endPoint y: 248, distance: 11.3
click at [256, 248] on span "10/05/1962" at bounding box center [247, 249] width 18 height 10
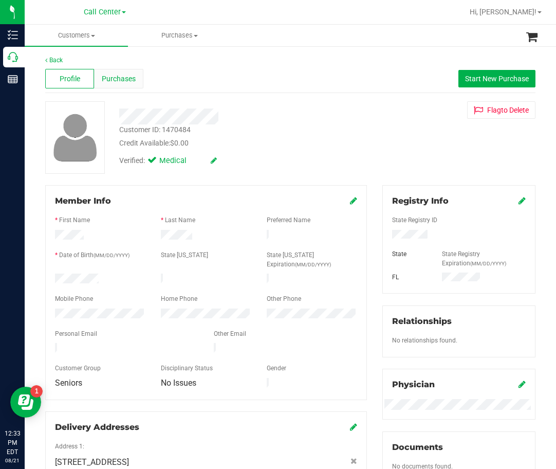
click at [106, 79] on span "Purchases" at bounding box center [119, 79] width 34 height 11
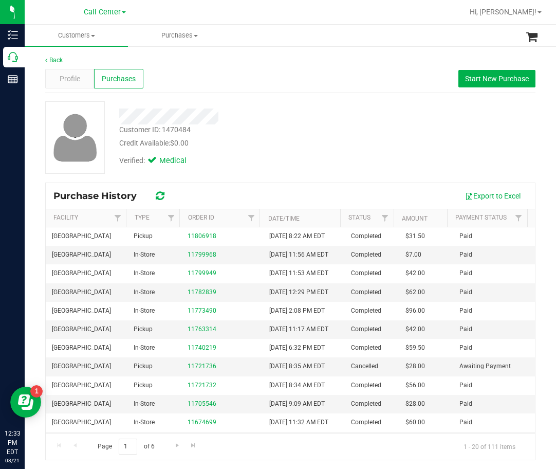
click at [362, 131] on div "Customer ID: 1470484 Credit Available: $0.00 Verified: Medical" at bounding box center [291, 137] width 506 height 73
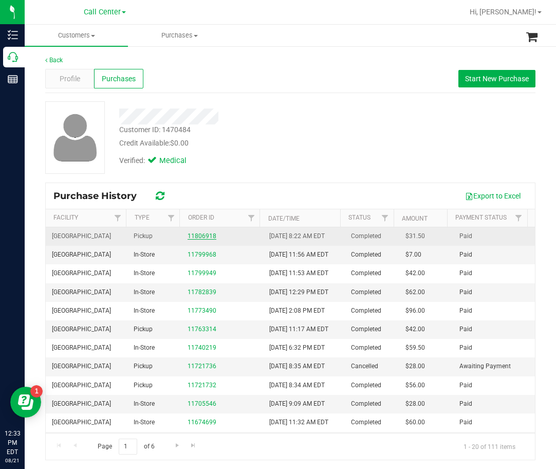
click at [205, 237] on link "11806918" at bounding box center [202, 235] width 29 height 7
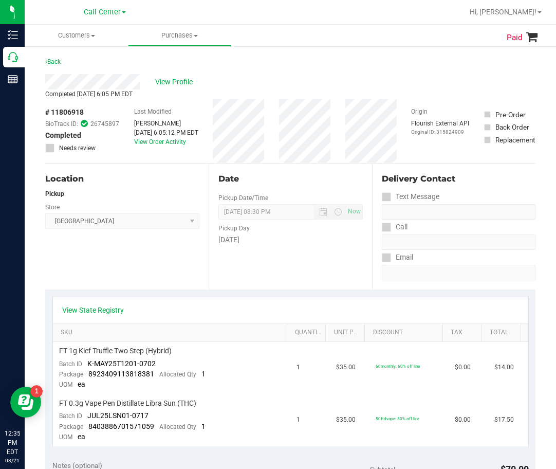
click at [201, 91] on div "Completed Aug 18, 2025 6:05 PM EDT" at bounding box center [290, 93] width 491 height 9
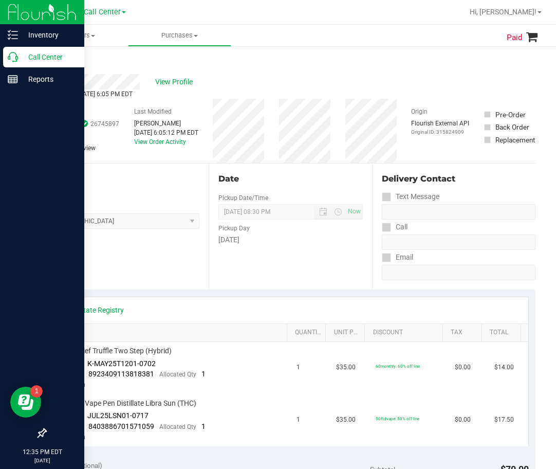
click at [14, 56] on icon at bounding box center [13, 57] width 10 height 10
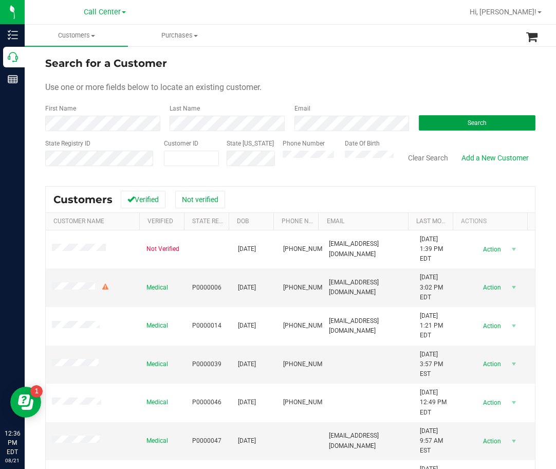
click at [449, 128] on button "Search" at bounding box center [477, 122] width 117 height 15
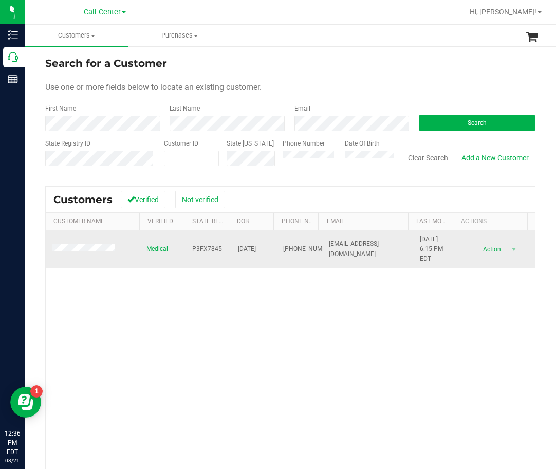
click at [207, 246] on span "P3FX7845" at bounding box center [207, 249] width 30 height 10
click at [254, 247] on span "12/07/1998" at bounding box center [247, 249] width 18 height 10
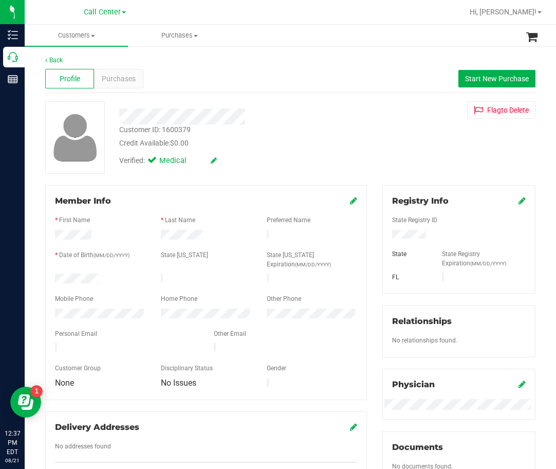
click at [351, 145] on div "Credit Available: $0.00" at bounding box center [238, 143] width 238 height 11
click at [267, 113] on div at bounding box center [238, 117] width 253 height 16
click at [283, 83] on div "Profile Purchases Start New Purchase" at bounding box center [290, 79] width 491 height 28
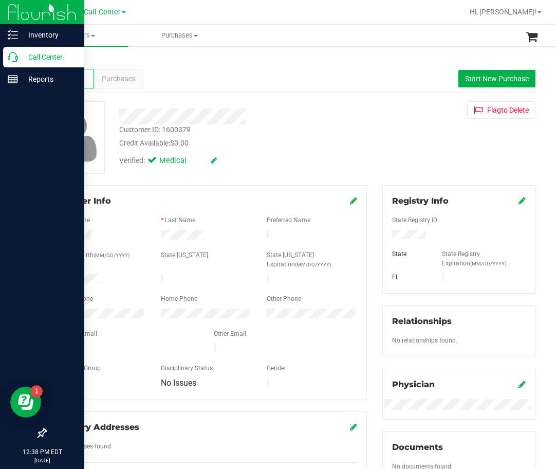
click at [13, 59] on icon at bounding box center [13, 57] width 10 height 10
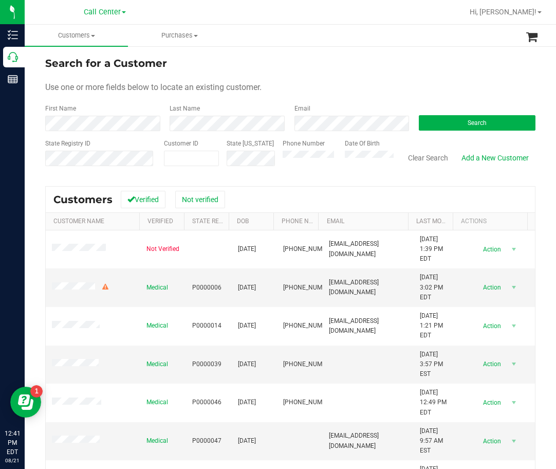
click at [451, 134] on form "Search for a Customer Use one or more fields below to locate an existing custom…" at bounding box center [290, 116] width 491 height 120
click at [468, 122] on span "Search" at bounding box center [477, 122] width 19 height 7
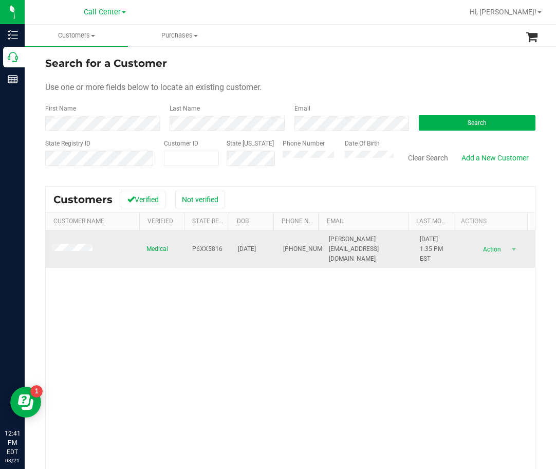
click at [242, 248] on span "03/09/1957" at bounding box center [247, 249] width 18 height 10
click at [208, 245] on span "P6XX5816" at bounding box center [207, 249] width 30 height 10
click at [246, 247] on span "03/09/1957" at bounding box center [247, 249] width 18 height 10
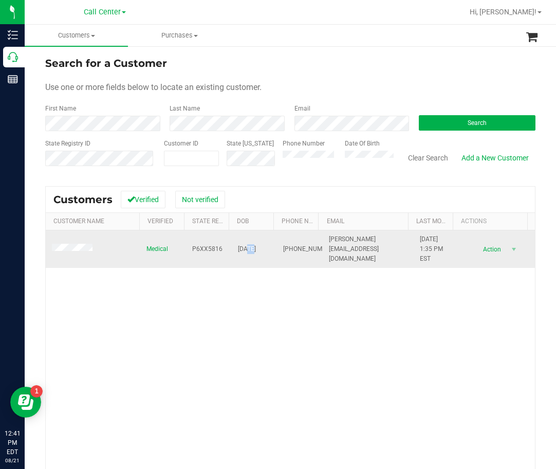
click at [246, 247] on span "03/09/1957" at bounding box center [247, 249] width 18 height 10
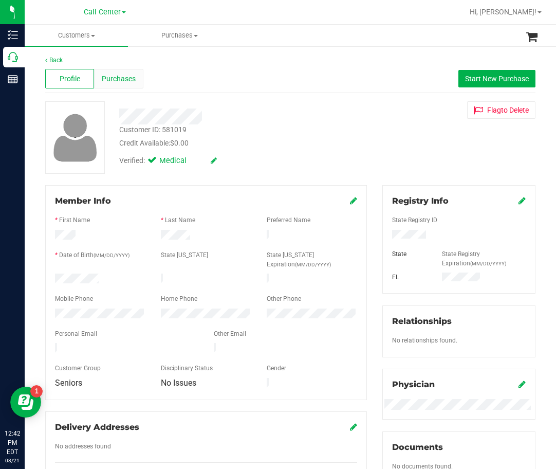
click at [116, 75] on span "Purchases" at bounding box center [119, 79] width 34 height 11
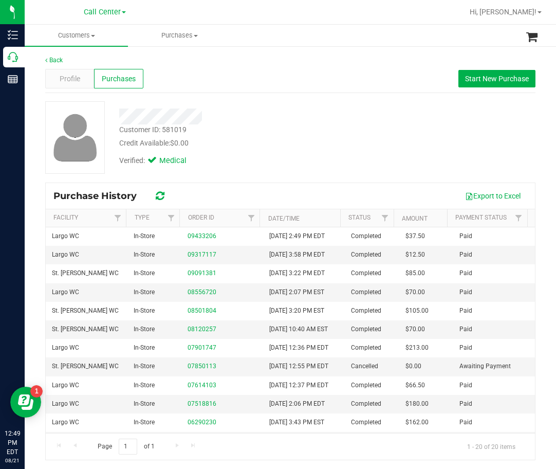
click at [255, 77] on div "Profile Purchases Start New Purchase" at bounding box center [290, 79] width 491 height 28
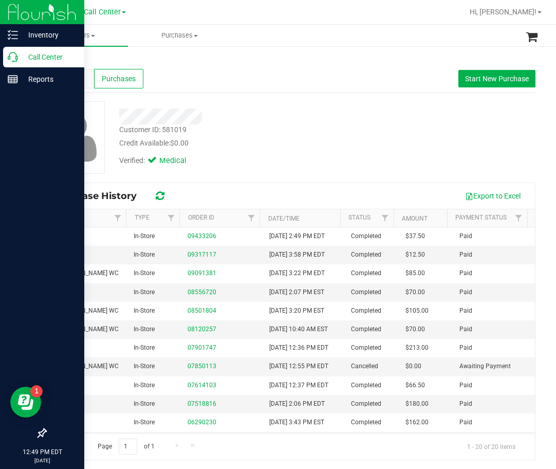
click at [22, 59] on p "Call Center" at bounding box center [49, 57] width 62 height 12
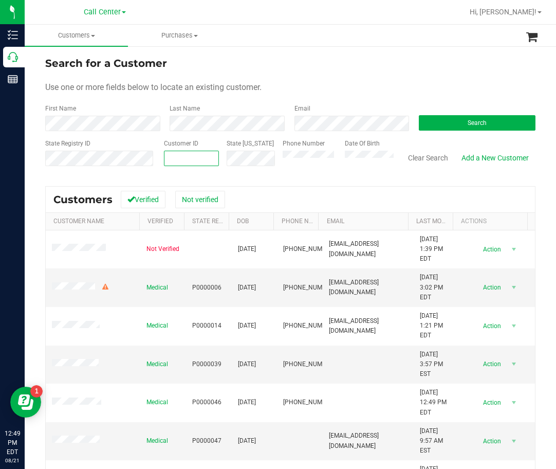
paste input "554094"
type input "554094"
click at [444, 123] on button "Search" at bounding box center [477, 122] width 117 height 15
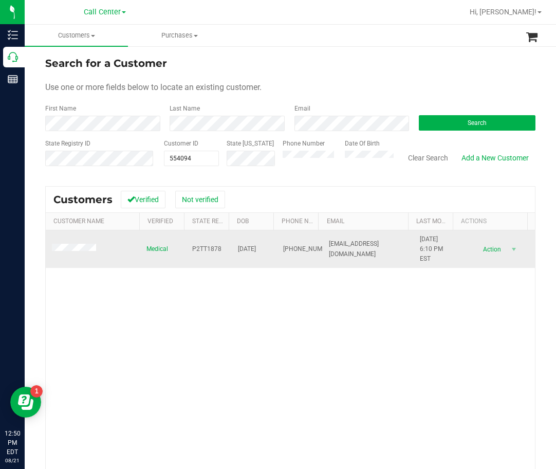
click at [212, 248] on span "P2TT1878" at bounding box center [206, 249] width 29 height 10
click at [225, 261] on td "P2TT1878" at bounding box center [209, 249] width 46 height 38
click at [203, 247] on span "P2TT1878" at bounding box center [206, 249] width 29 height 10
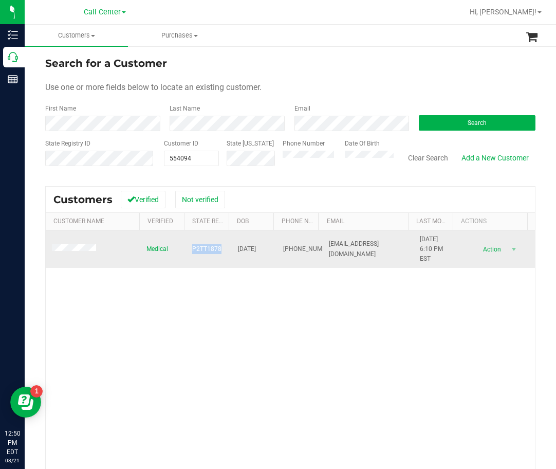
click at [203, 247] on span "P2TT1878" at bounding box center [206, 249] width 29 height 10
click at [252, 250] on span "12/02/1974" at bounding box center [247, 249] width 18 height 10
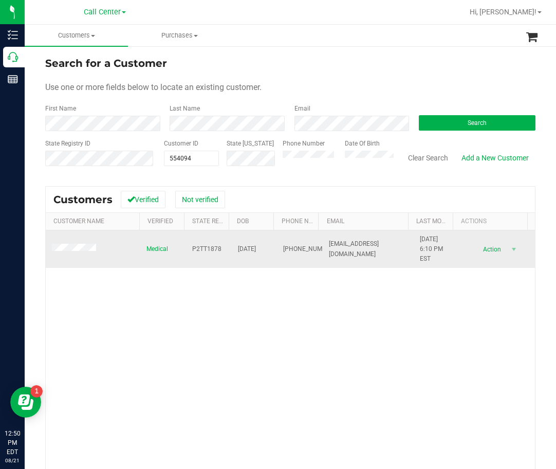
click at [287, 244] on span "(813) 952-4391" at bounding box center [308, 249] width 51 height 10
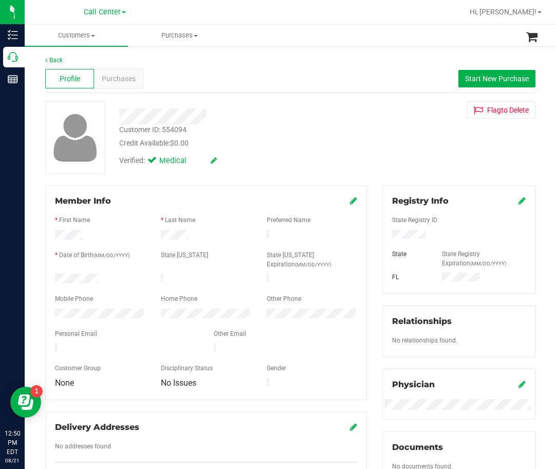
click at [287, 178] on div "Back Profile Purchases Start New Purchase Customer ID: 554094 Credit Available:…" at bounding box center [290, 391] width 491 height 671
click at [122, 75] on span "Purchases" at bounding box center [119, 79] width 34 height 11
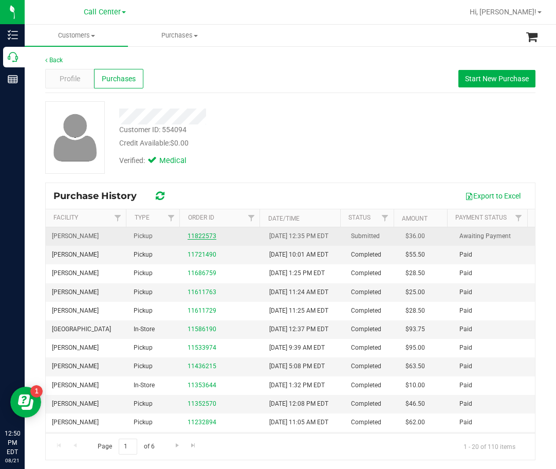
click at [196, 240] on link "11822573" at bounding box center [202, 235] width 29 height 7
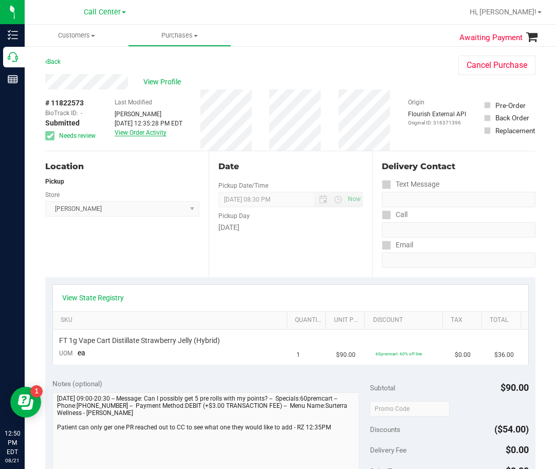
click at [161, 134] on link "View Order Activity" at bounding box center [141, 132] width 52 height 7
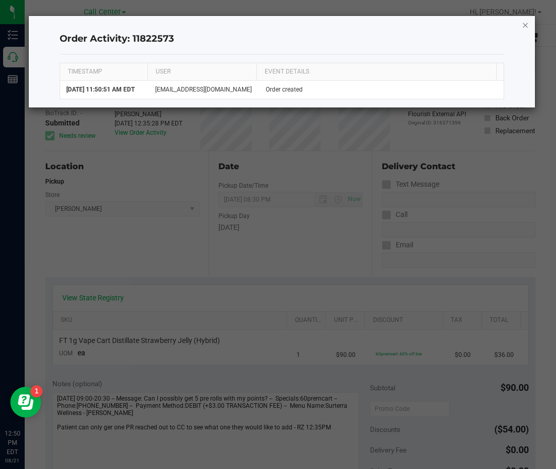
click at [484, 24] on icon "button" at bounding box center [525, 25] width 7 height 12
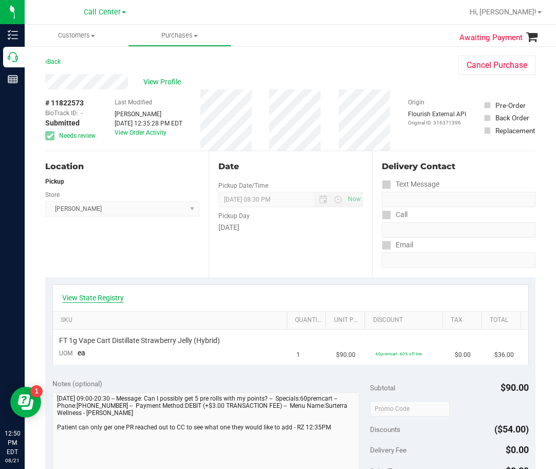
click at [109, 294] on link "View State Registry" at bounding box center [93, 298] width 62 height 10
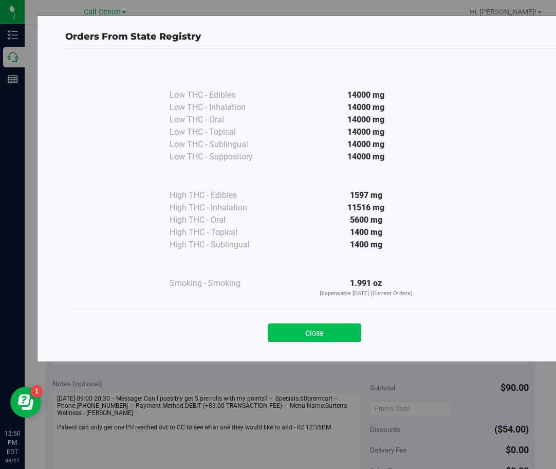
click at [352, 334] on button "Close" at bounding box center [315, 332] width 94 height 19
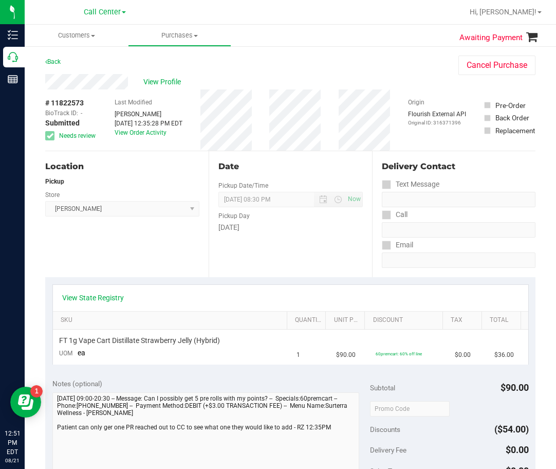
click at [408, 86] on div "View Profile" at bounding box center [241, 81] width 393 height 15
click at [309, 184] on div "Date Pickup Date/Time 08/21/2025 Now 08/21/2025 08:30 PM Now Pickup Day Thursday" at bounding box center [291, 214] width 164 height 126
click at [282, 164] on div "Date" at bounding box center [291, 166] width 144 height 12
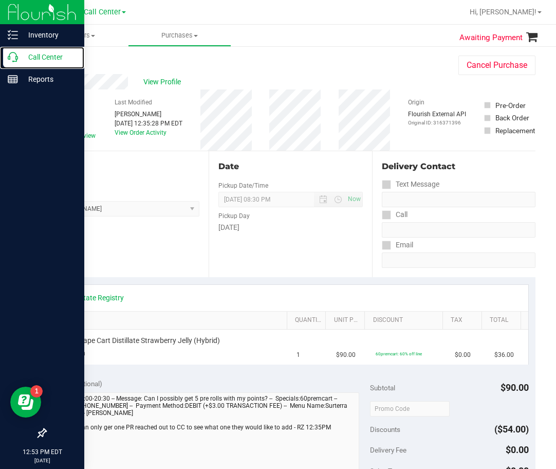
drag, startPoint x: 33, startPoint y: 63, endPoint x: 42, endPoint y: 111, distance: 48.7
click at [33, 63] on div "Call Center" at bounding box center [43, 57] width 81 height 21
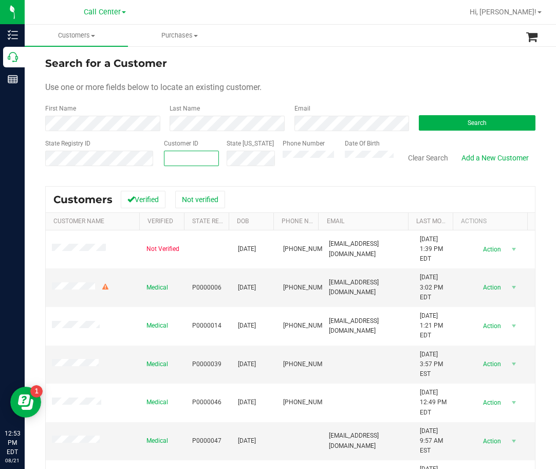
paste input "1615625"
type input "1615625"
drag, startPoint x: 499, startPoint y: 130, endPoint x: 493, endPoint y: 133, distance: 7.1
click at [484, 130] on button "Search" at bounding box center [477, 122] width 117 height 15
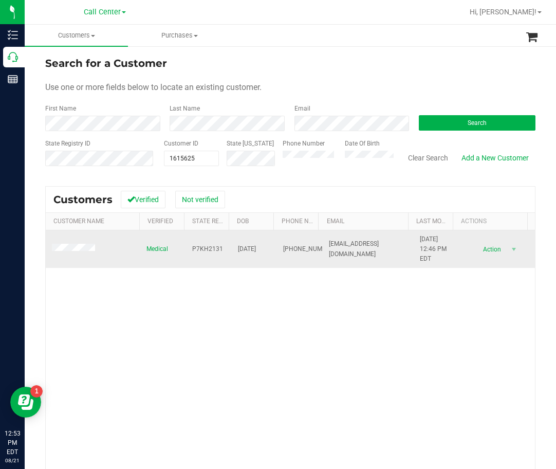
click at [198, 246] on span "P7KH2131" at bounding box center [207, 249] width 31 height 10
click at [240, 249] on span "11/25/1978" at bounding box center [247, 249] width 18 height 10
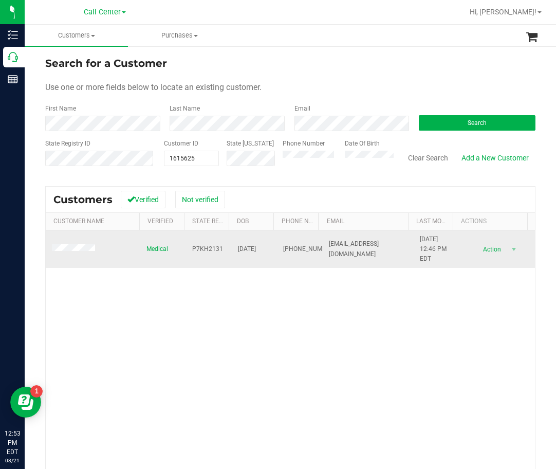
click at [285, 252] on span "(561) 706-1784" at bounding box center [308, 249] width 51 height 10
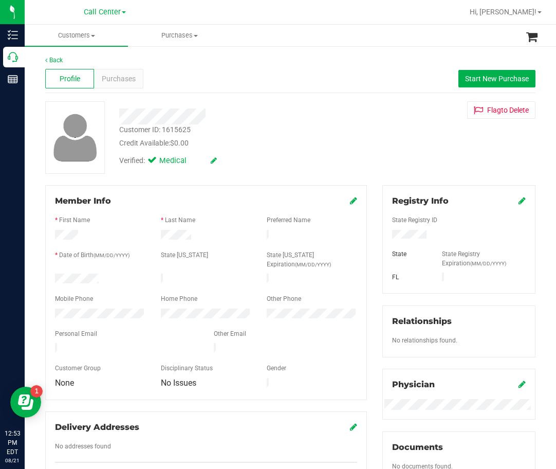
drag, startPoint x: 259, startPoint y: 88, endPoint x: 250, endPoint y: 89, distance: 8.4
click at [259, 88] on div "Profile Purchases Start New Purchase" at bounding box center [290, 79] width 491 height 28
click at [133, 77] on span "Purchases" at bounding box center [119, 79] width 34 height 11
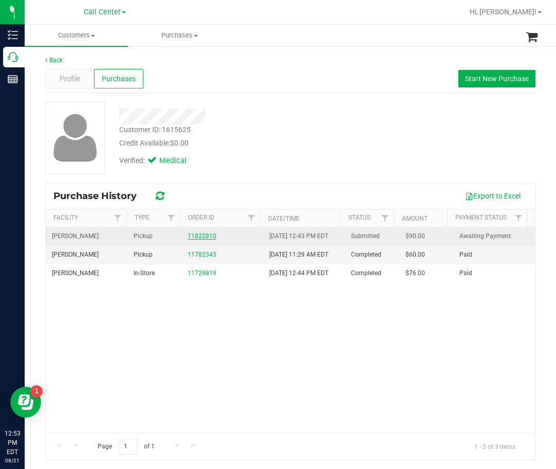
click at [202, 240] on link "11822810" at bounding box center [202, 235] width 29 height 7
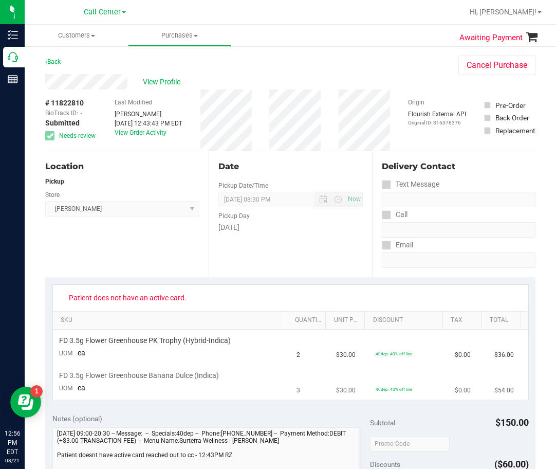
drag, startPoint x: 244, startPoint y: 373, endPoint x: 243, endPoint y: 352, distance: 21.1
click at [243, 372] on div "FD 3.5g Flower Greenhouse Banana Dulce (Indica)" at bounding box center [172, 376] width 226 height 10
click at [184, 292] on span "Patient does not have an active card." at bounding box center [127, 298] width 131 height 16
click at [175, 300] on span "Patient does not have an active card." at bounding box center [127, 298] width 131 height 16
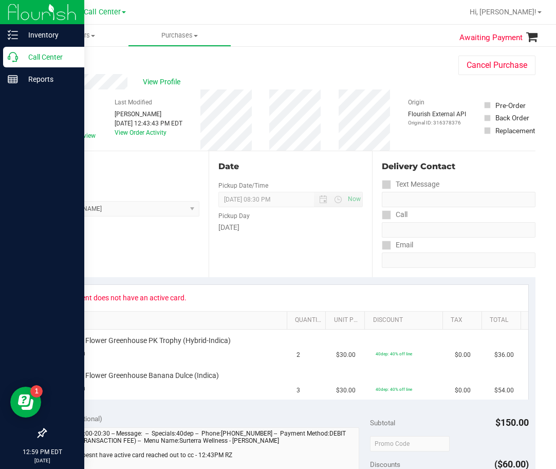
click at [20, 51] on p "Call Center" at bounding box center [49, 57] width 62 height 12
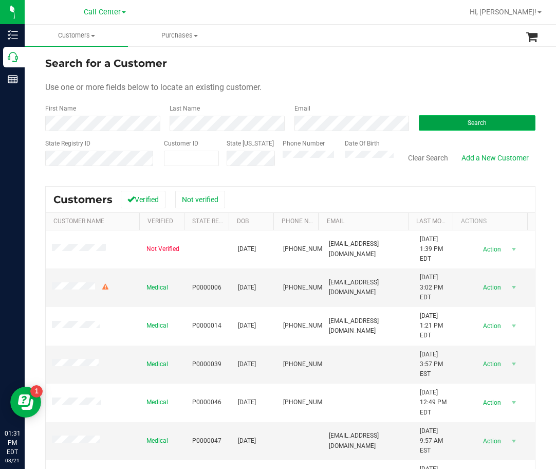
click at [484, 125] on button "Search" at bounding box center [477, 122] width 117 height 15
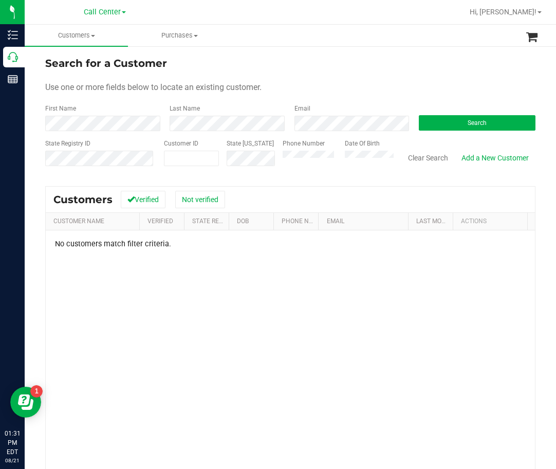
click at [466, 101] on form "Search for a Customer Use one or more fields below to locate an existing custom…" at bounding box center [290, 116] width 491 height 120
click at [468, 120] on span "Search" at bounding box center [477, 122] width 19 height 7
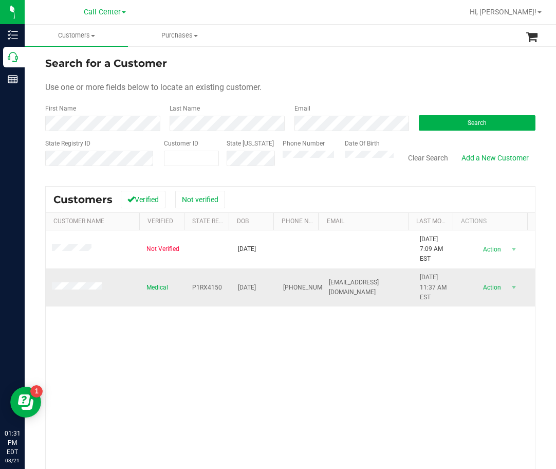
click at [214, 291] on span "P1RX4150" at bounding box center [207, 288] width 30 height 10
click at [252, 290] on span "05/05/1990" at bounding box center [247, 288] width 18 height 10
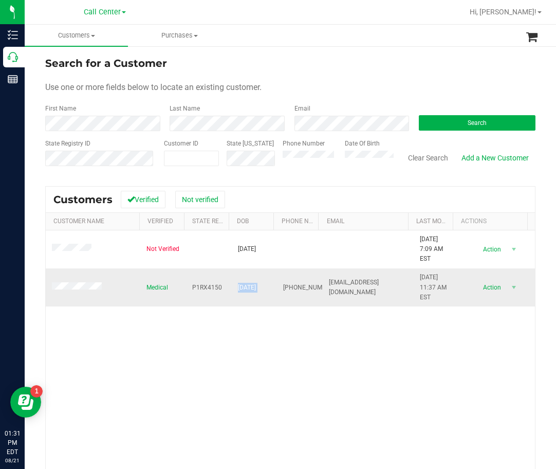
click at [252, 290] on span "05/05/1990" at bounding box center [247, 288] width 18 height 10
click at [78, 292] on span at bounding box center [78, 287] width 53 height 10
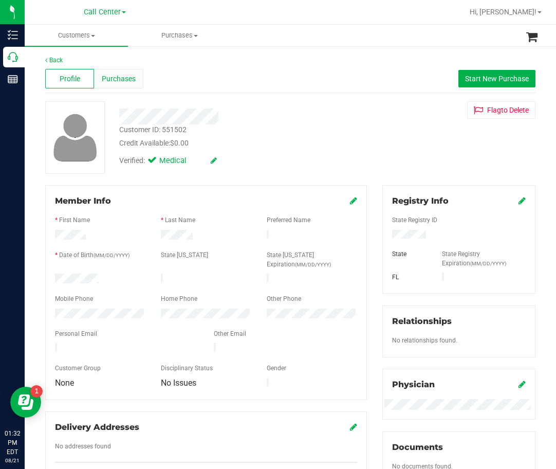
click at [121, 77] on span "Purchases" at bounding box center [119, 79] width 34 height 11
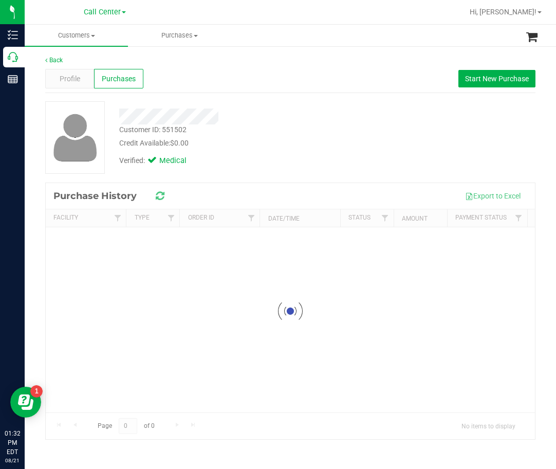
click at [294, 76] on div "Profile Purchases Start New Purchase" at bounding box center [290, 79] width 491 height 28
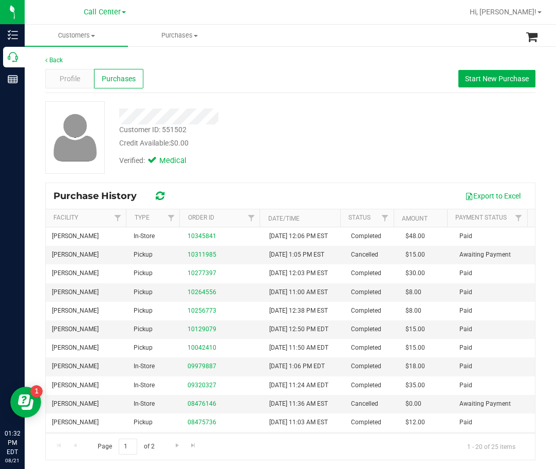
click at [377, 88] on div "Profile Purchases Start New Purchase" at bounding box center [290, 79] width 491 height 28
click at [484, 87] on button "Start New Purchase" at bounding box center [497, 78] width 77 height 17
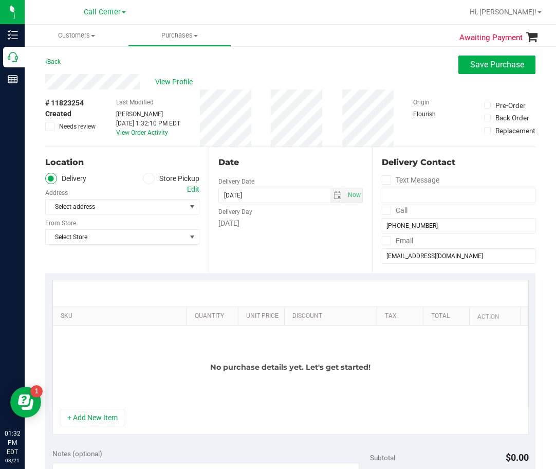
click at [158, 181] on label "Store Pickup" at bounding box center [171, 179] width 57 height 12
click at [0, 0] on input "Store Pickup" at bounding box center [0, 0] width 0 height 0
click at [135, 212] on span "Select Store" at bounding box center [116, 207] width 140 height 14
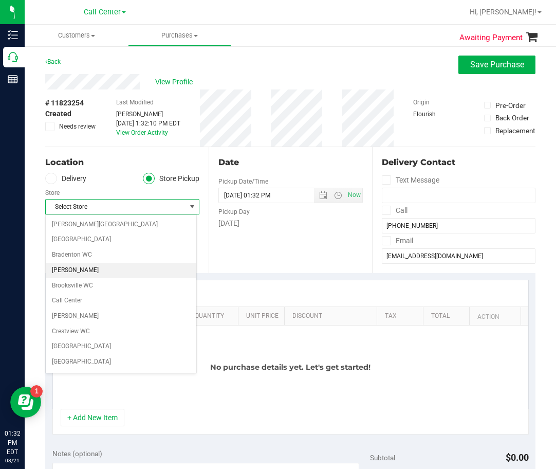
click at [98, 275] on li "Brandon WC" at bounding box center [121, 270] width 151 height 15
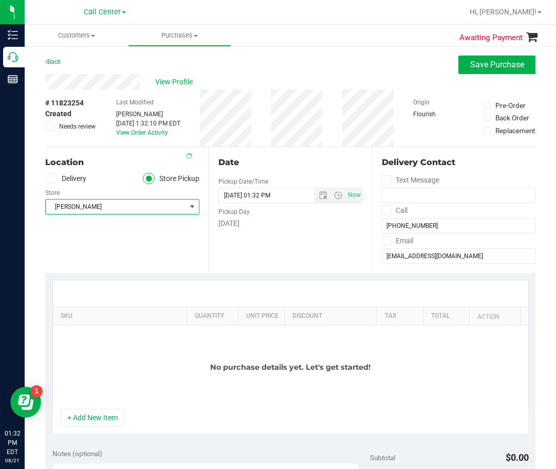
click at [108, 266] on div "Location Delivery Store Pickup Store Brandon WC Select Store Bonita Springs WC …" at bounding box center [127, 210] width 164 height 126
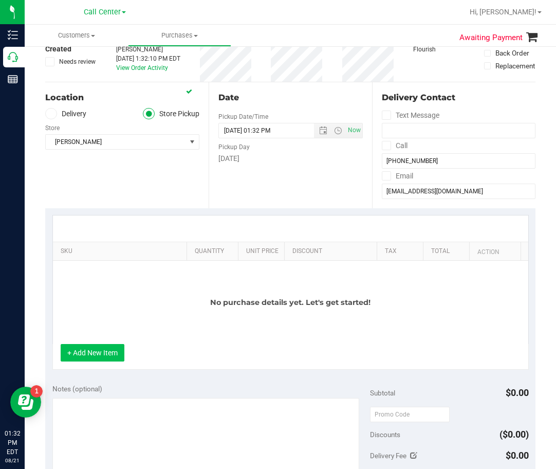
scroll to position [103, 0]
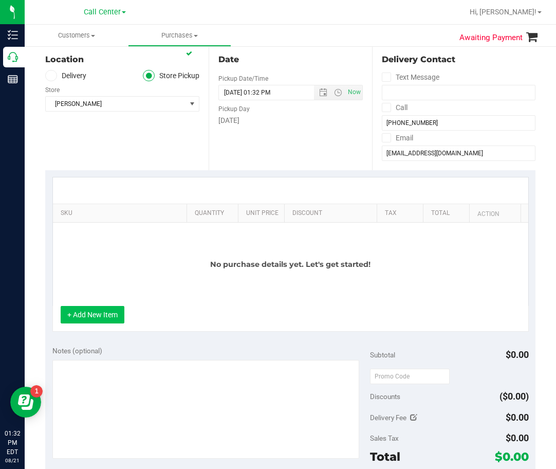
click at [115, 317] on button "+ Add New Item" at bounding box center [93, 314] width 64 height 17
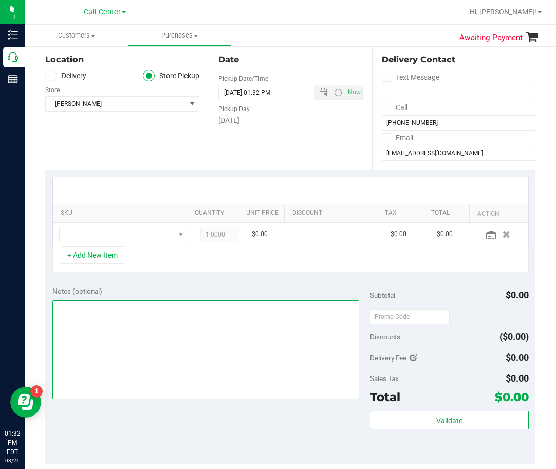
click at [209, 344] on textarea at bounding box center [206, 349] width 308 height 99
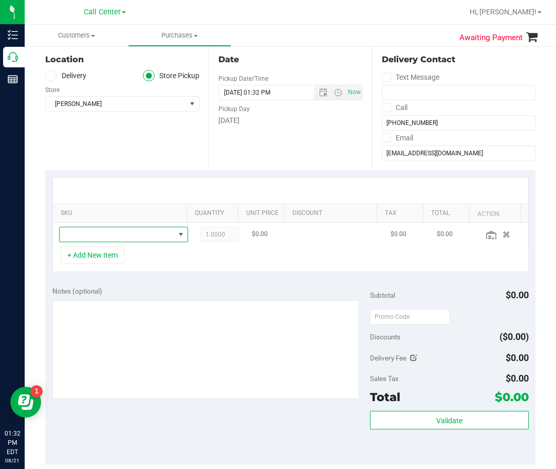
click at [152, 234] on span "NO DATA FOUND" at bounding box center [117, 234] width 115 height 14
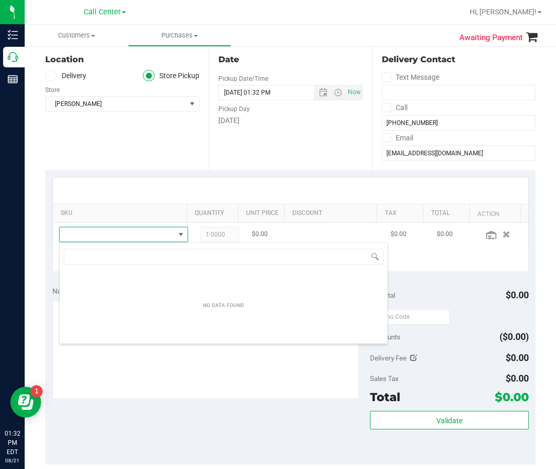
scroll to position [15, 114]
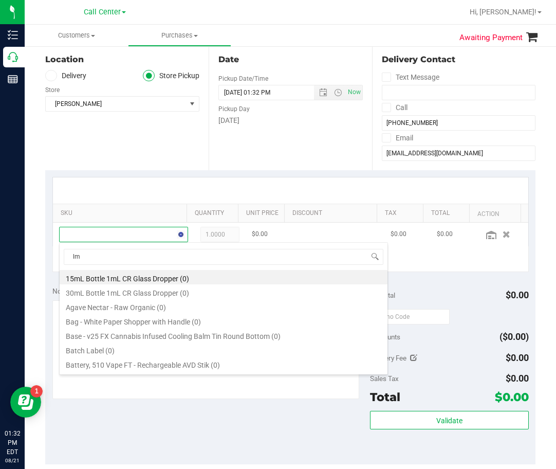
type input "lmz"
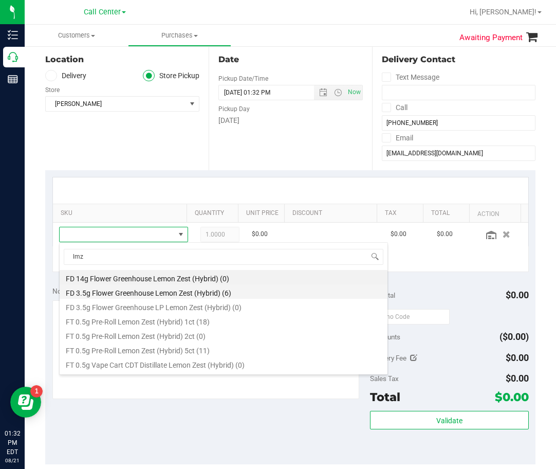
click at [166, 293] on li "FD 3.5g Flower Greenhouse Lemon Zest (Hybrid) (6)" at bounding box center [224, 291] width 328 height 14
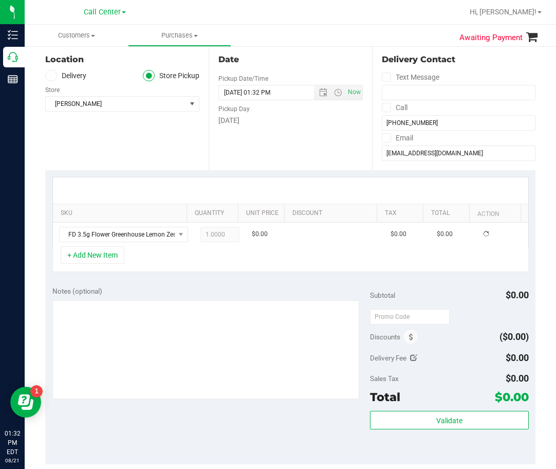
click at [168, 295] on div "Notes (optional)" at bounding box center [211, 291] width 318 height 10
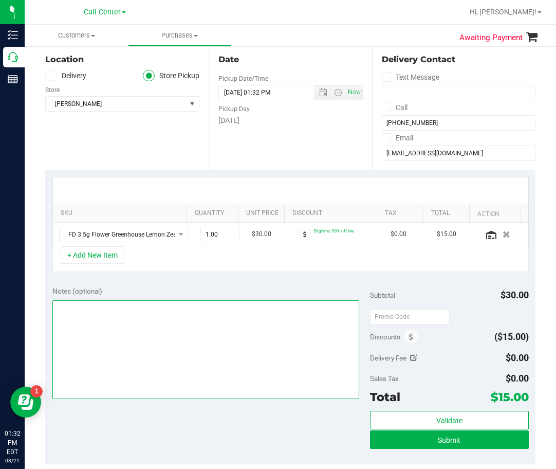
click at [161, 317] on textarea at bounding box center [206, 349] width 308 height 99
type textarea "cc dr 08/21"
click at [224, 350] on textarea at bounding box center [206, 349] width 308 height 99
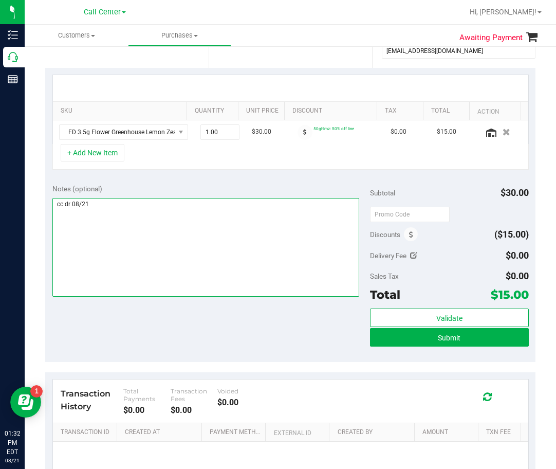
scroll to position [206, 0]
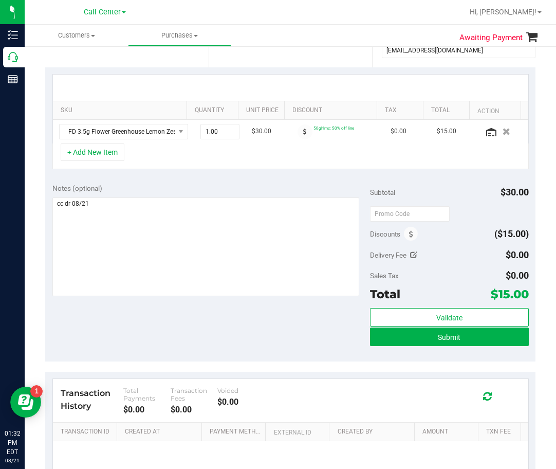
click at [190, 363] on purchase-details "Back Save Purchase View Profile # 11823254 Created Needs review Last Modified D…" at bounding box center [290, 200] width 491 height 701
click at [190, 332] on div "Notes (optional) Subtotal $30.00 Discounts ($15.00) Delivery Fee $0.00 Sales Ta…" at bounding box center [290, 268] width 491 height 185
click at [439, 337] on span "Submit" at bounding box center [449, 337] width 23 height 8
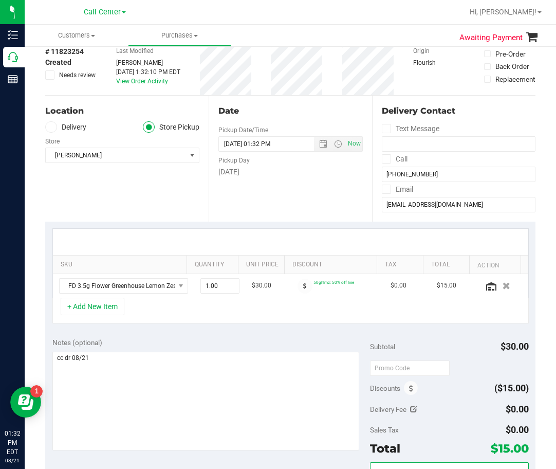
scroll to position [0, 0]
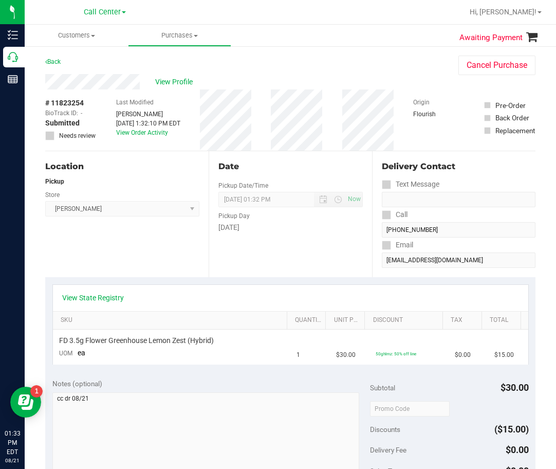
drag, startPoint x: 286, startPoint y: 189, endPoint x: 279, endPoint y: 190, distance: 7.3
click at [286, 190] on div "Date Pickup Date/Time 08/21/2025 Now 08/21/2025 01:32 PM Now Pickup Day Thursday" at bounding box center [291, 214] width 164 height 126
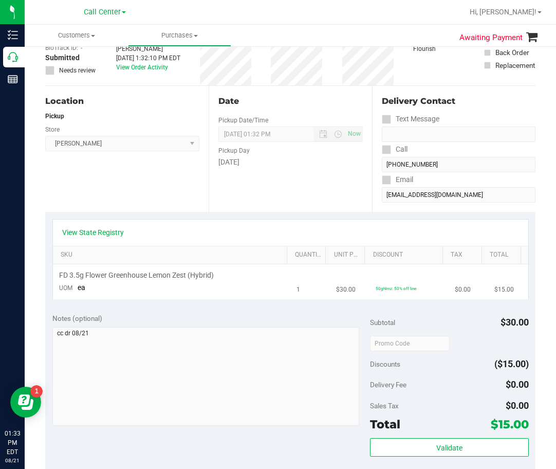
scroll to position [103, 0]
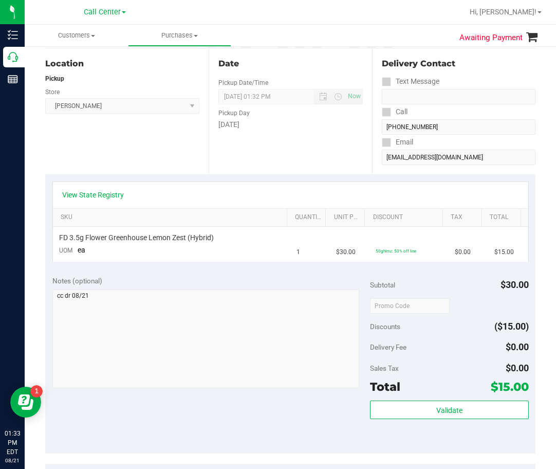
drag, startPoint x: 349, startPoint y: 277, endPoint x: 341, endPoint y: 278, distance: 7.4
click at [347, 278] on div "Notes (optional)" at bounding box center [211, 281] width 318 height 10
click at [284, 171] on div "Date Pickup Date/Time 08/21/2025 Now 08/21/2025 01:32 PM Now Pickup Day Thursday" at bounding box center [291, 111] width 164 height 126
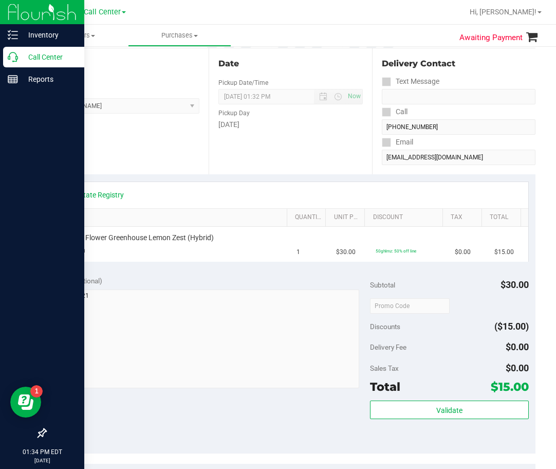
click at [14, 63] on div "Call Center" at bounding box center [43, 57] width 81 height 21
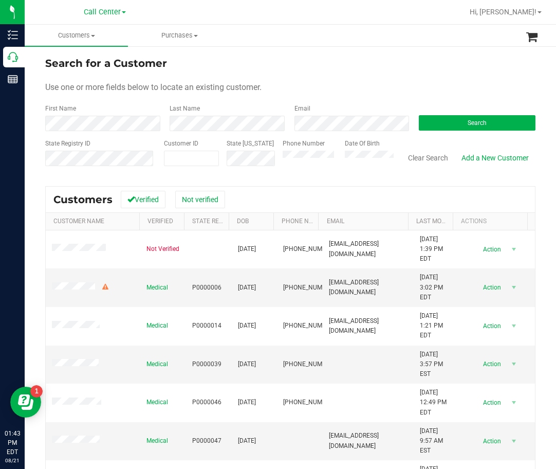
click at [303, 35] on ul "Customers All customers Add a new customer All physicians Purchases All purchas…" at bounding box center [303, 36] width 556 height 22
click at [484, 129] on button "Search" at bounding box center [477, 122] width 117 height 15
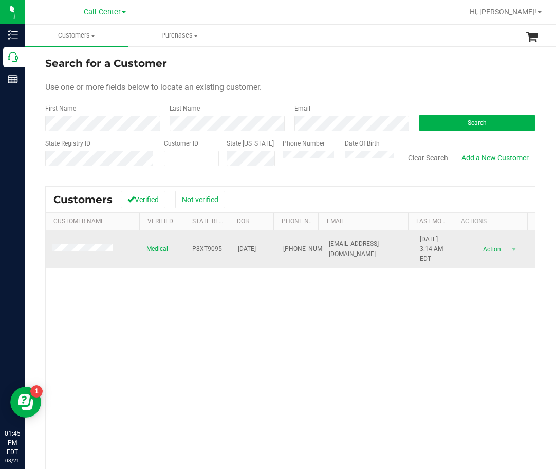
click at [197, 247] on span "P8XT9095" at bounding box center [207, 249] width 30 height 10
click at [247, 251] on span "01/27/1953" at bounding box center [247, 249] width 18 height 10
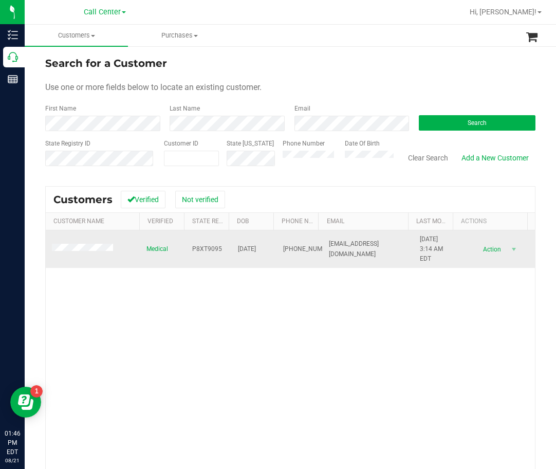
drag, startPoint x: 204, startPoint y: 275, endPoint x: 322, endPoint y: 240, distance: 123.3
click at [205, 275] on div "Medical P8XT9095 01/27/1953 (317) 531-0633 cnorthcutt@comcast.net 7/25/2022 3:1…" at bounding box center [291, 378] width 490 height 296
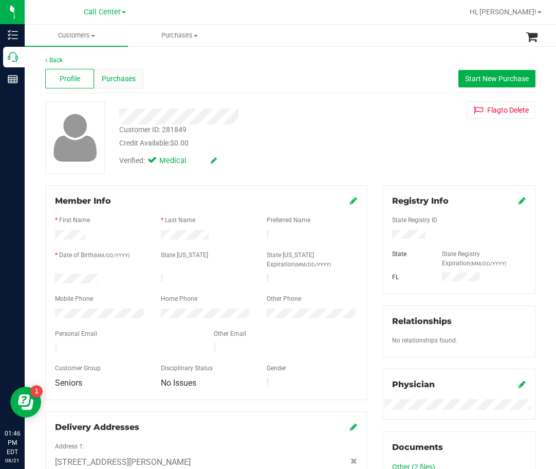
click at [119, 69] on div "Purchases" at bounding box center [118, 79] width 49 height 20
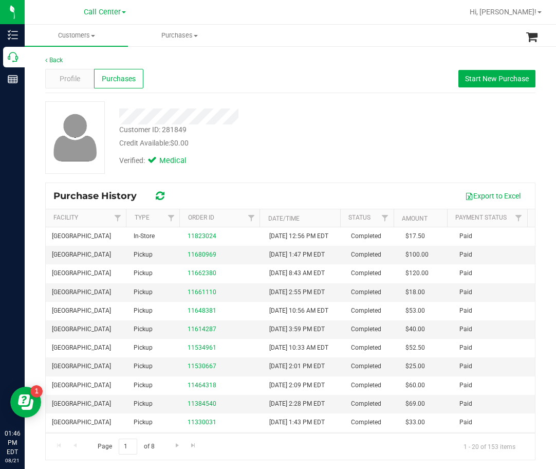
click at [286, 105] on div at bounding box center [238, 112] width 253 height 23
click at [327, 109] on div at bounding box center [238, 117] width 253 height 16
click at [66, 78] on span "Profile" at bounding box center [70, 79] width 21 height 11
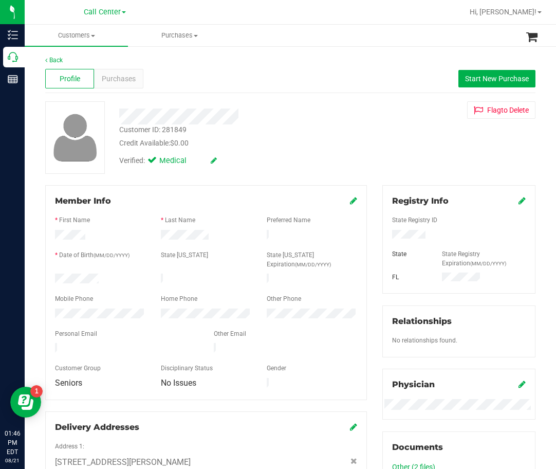
click at [410, 230] on div at bounding box center [459, 235] width 149 height 11
click at [306, 150] on div "Verified: Medical" at bounding box center [238, 160] width 253 height 23
click at [183, 94] on div "Back Profile Purchases Start New Purchase Customer ID: 281849 Credit Available:…" at bounding box center [290, 418] width 491 height 725
click at [259, 197] on div "Member Info" at bounding box center [206, 201] width 302 height 12
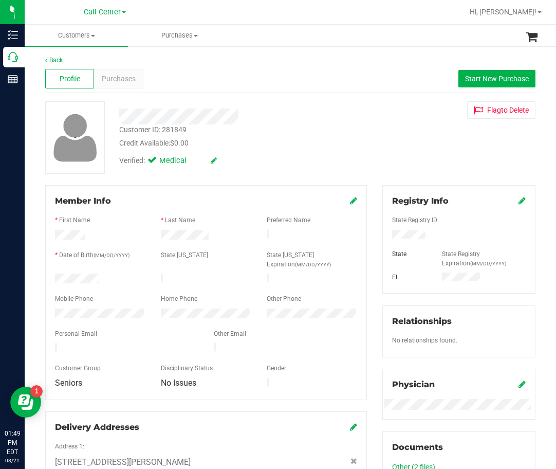
click at [255, 168] on div "Verified: Medical" at bounding box center [238, 160] width 253 height 23
click at [303, 137] on div "Customer ID: 281849 Credit Available: $0.00" at bounding box center [238, 136] width 253 height 24
click at [119, 77] on span "Purchases" at bounding box center [119, 79] width 34 height 11
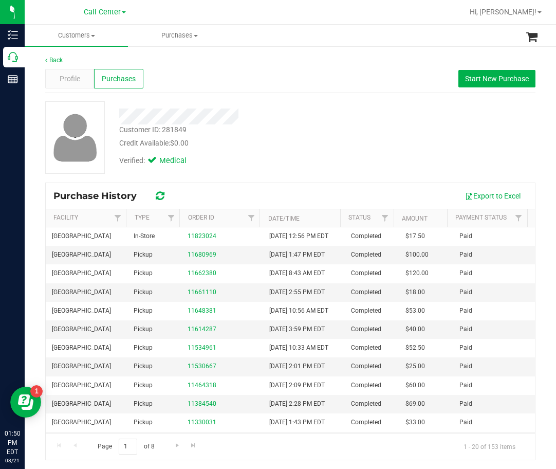
click at [360, 52] on div "Back Profile Purchases Start New Purchase Customer ID: 281849 Credit Available:…" at bounding box center [291, 257] width 532 height 425
click at [321, 81] on div "Profile Purchases Start New Purchase" at bounding box center [290, 79] width 491 height 28
click at [258, 100] on div "Back Profile Purchases Start New Purchase Customer ID: 281849 Credit Available:…" at bounding box center [290, 258] width 491 height 405
click at [340, 139] on div "Credit Available: $0.00" at bounding box center [238, 143] width 238 height 11
drag, startPoint x: 376, startPoint y: 112, endPoint x: 370, endPoint y: 112, distance: 6.2
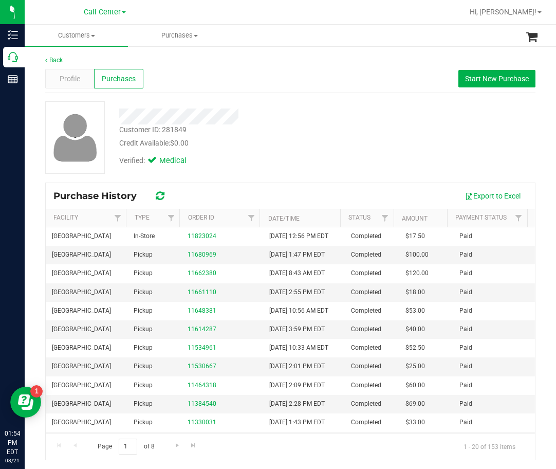
click at [376, 112] on div "Customer ID: 281849 Credit Available: $0.00 Verified: Medical" at bounding box center [291, 137] width 506 height 73
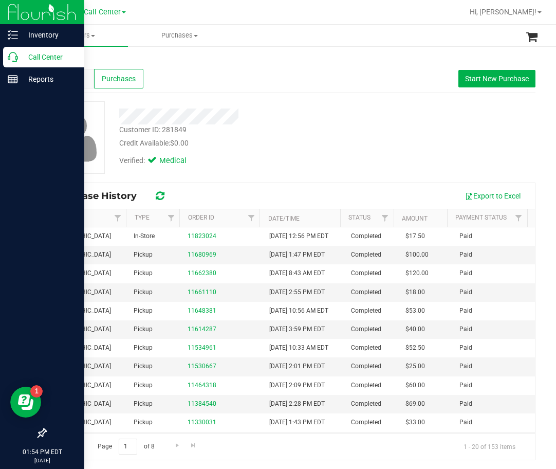
click at [26, 60] on p "Call Center" at bounding box center [49, 57] width 62 height 12
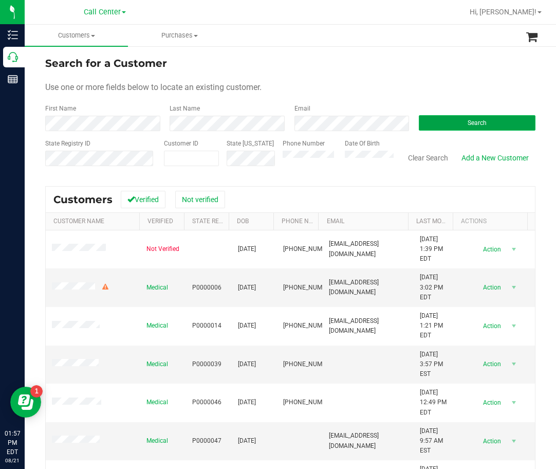
click at [460, 120] on button "Search" at bounding box center [477, 122] width 117 height 15
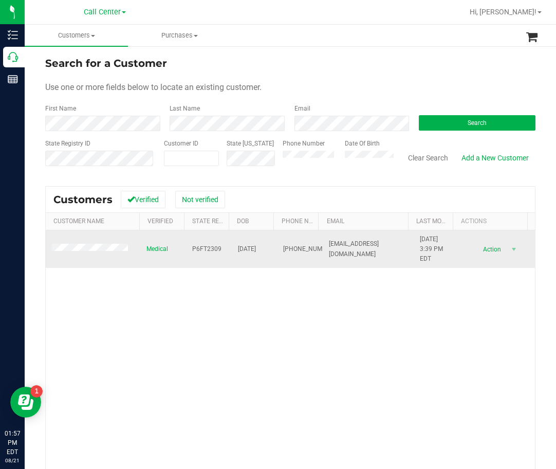
click at [192, 249] on span "P6FT2309" at bounding box center [206, 249] width 29 height 10
click at [92, 244] on td at bounding box center [93, 249] width 95 height 38
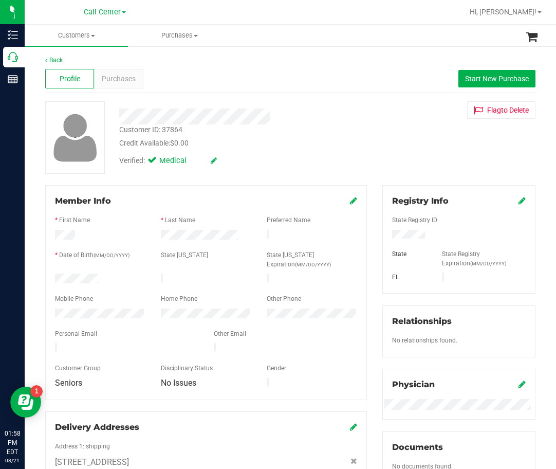
click at [82, 309] on div at bounding box center [100, 315] width 106 height 12
click at [104, 81] on span "Purchases" at bounding box center [119, 79] width 34 height 11
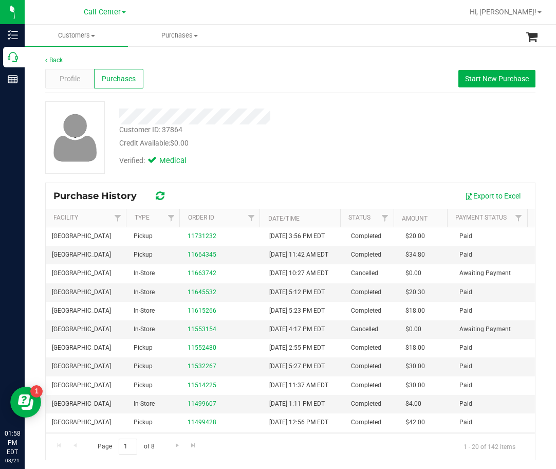
drag, startPoint x: 351, startPoint y: 117, endPoint x: 371, endPoint y: 108, distance: 22.1
click at [352, 117] on div at bounding box center [238, 117] width 253 height 16
click at [475, 80] on span "Start New Purchase" at bounding box center [497, 79] width 64 height 8
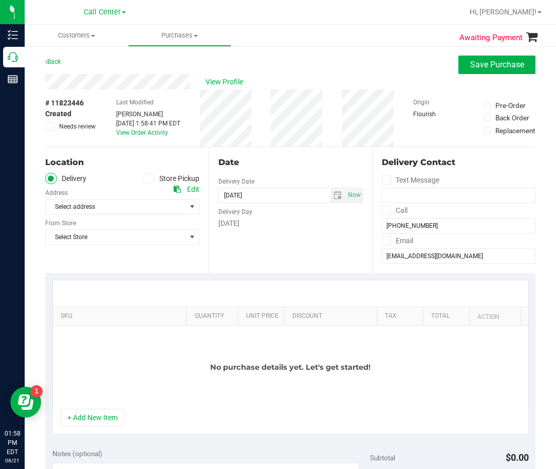
click at [164, 181] on label "Store Pickup" at bounding box center [171, 179] width 57 height 12
click at [0, 0] on input "Store Pickup" at bounding box center [0, 0] width 0 height 0
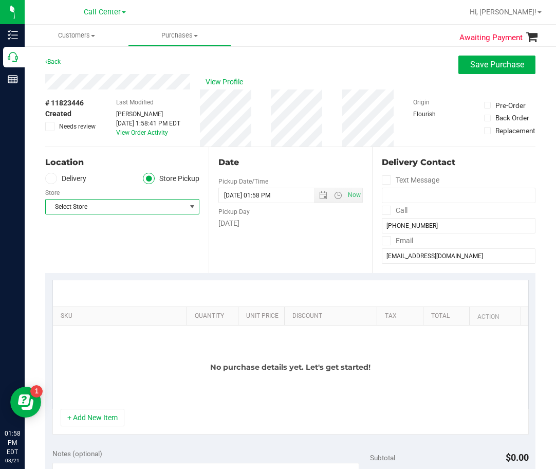
click at [117, 214] on span "Select Store" at bounding box center [116, 207] width 140 height 14
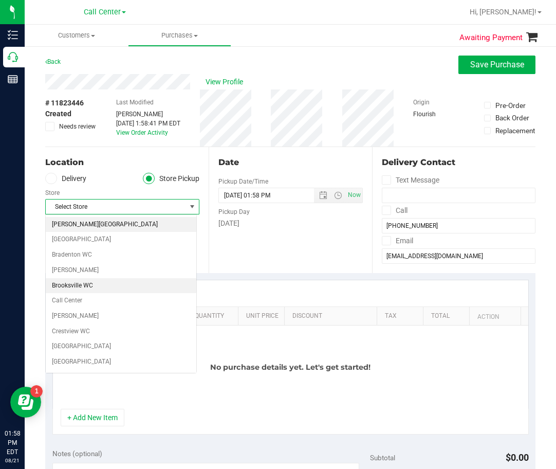
drag, startPoint x: 118, startPoint y: 212, endPoint x: 118, endPoint y: 230, distance: 17.5
click at [118, 221] on body "Inventory Call Center Reports 01:58 PM EDT 08/21/2025 08/21 Call Center Hi, Dan…" at bounding box center [278, 234] width 556 height 469
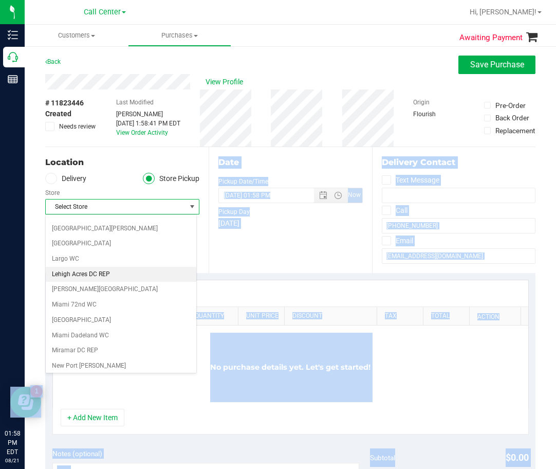
scroll to position [257, 0]
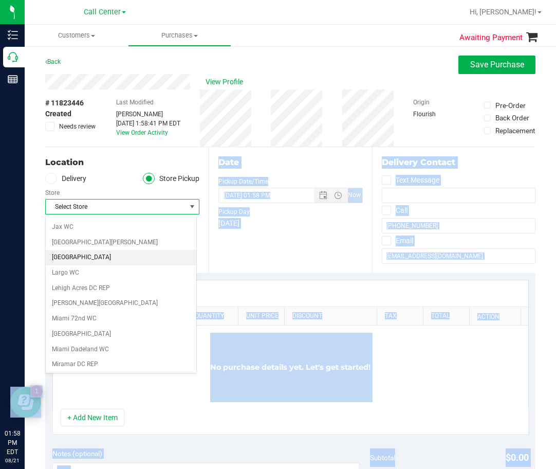
click at [101, 257] on li "Lakeland WC" at bounding box center [121, 257] width 151 height 15
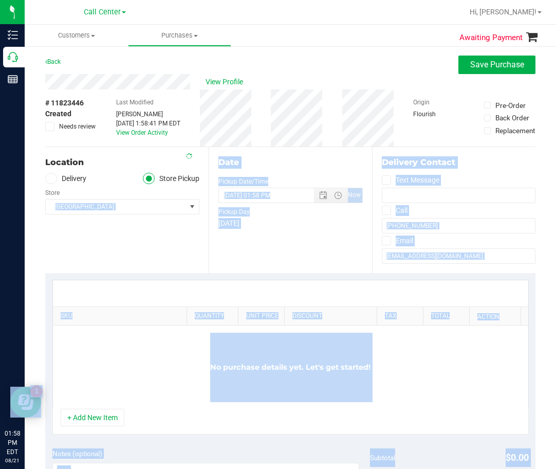
drag, startPoint x: 381, startPoint y: 244, endPoint x: 351, endPoint y: 254, distance: 31.2
click at [382, 244] on span at bounding box center [386, 240] width 9 height 9
click at [0, 0] on input "Email" at bounding box center [0, 0] width 0 height 0
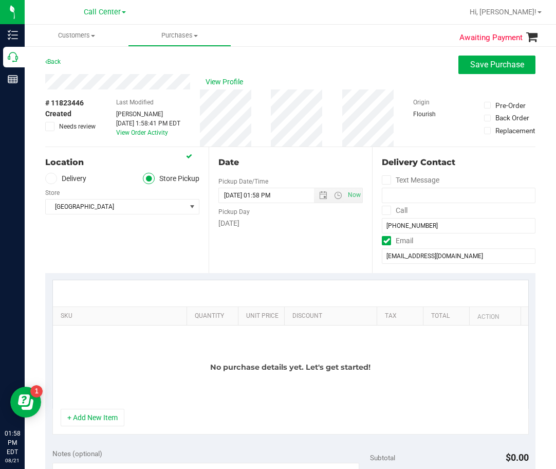
click at [103, 427] on div "+ Add New Item" at bounding box center [290, 422] width 477 height 26
click at [113, 415] on button "+ Add New Item" at bounding box center [93, 417] width 64 height 17
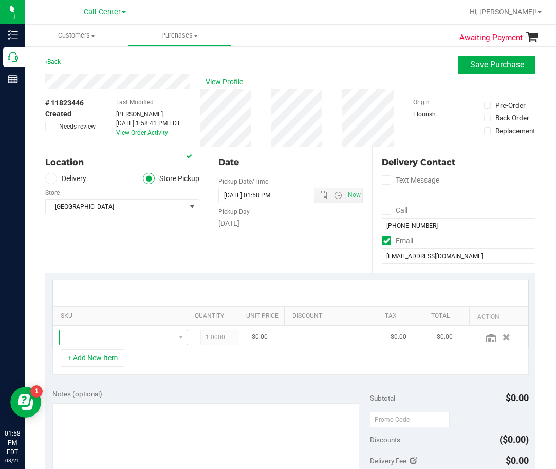
click at [152, 339] on span "NO DATA FOUND" at bounding box center [117, 337] width 115 height 14
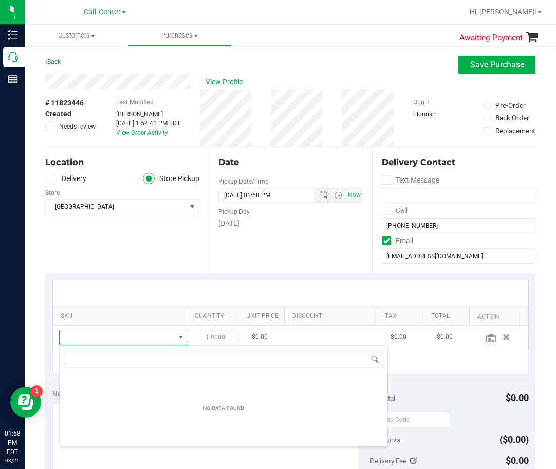
scroll to position [15, 106]
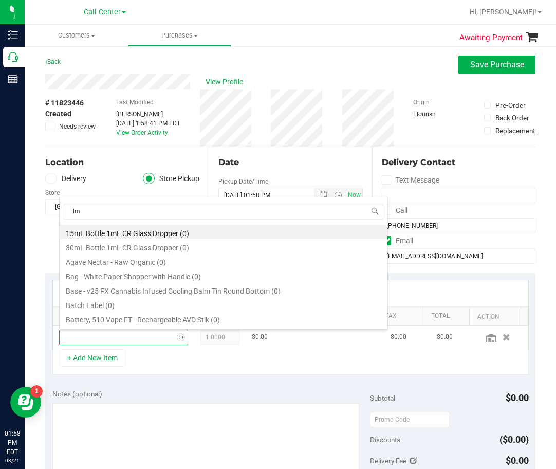
type input "lmz"
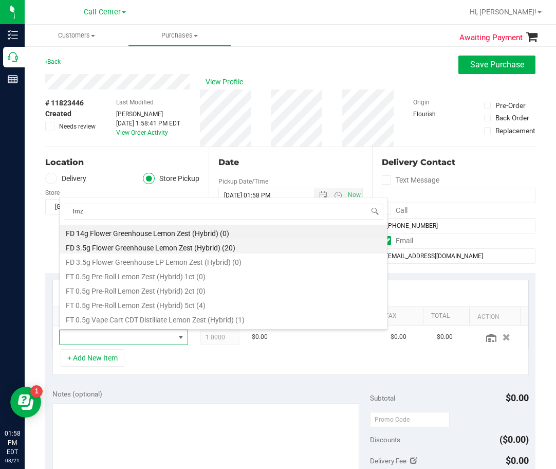
click at [154, 241] on li "FD 3.5g Flower Greenhouse Lemon Zest (Hybrid) (20)" at bounding box center [224, 246] width 328 height 14
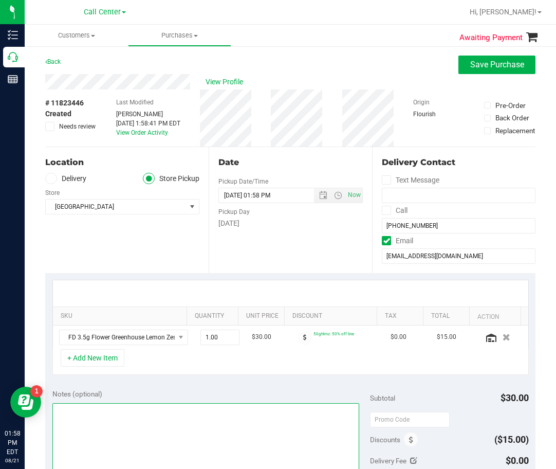
click at [183, 429] on textarea at bounding box center [206, 452] width 308 height 99
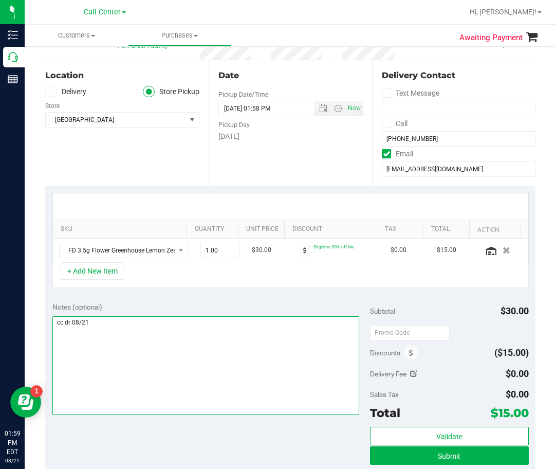
scroll to position [154, 0]
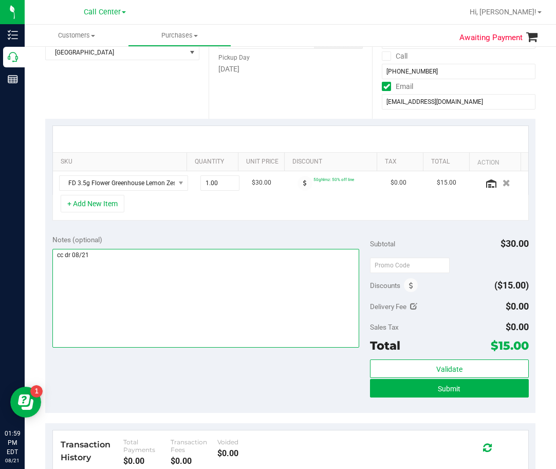
type textarea "cc dr 08/21"
click at [225, 265] on textarea at bounding box center [206, 298] width 308 height 99
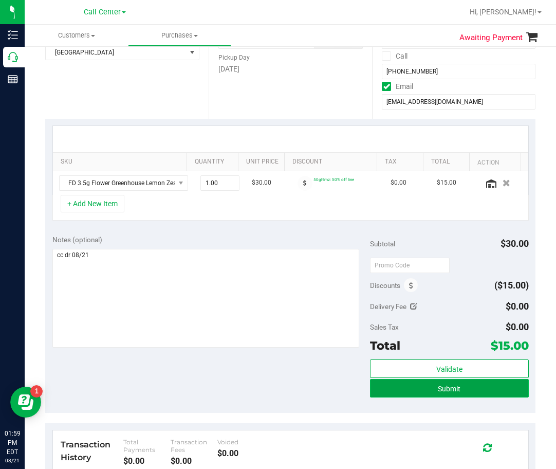
click at [379, 394] on button "Submit" at bounding box center [449, 388] width 159 height 19
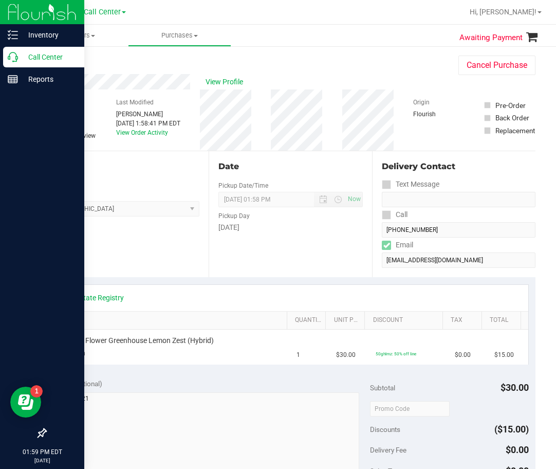
click at [30, 58] on p "Call Center" at bounding box center [49, 57] width 62 height 12
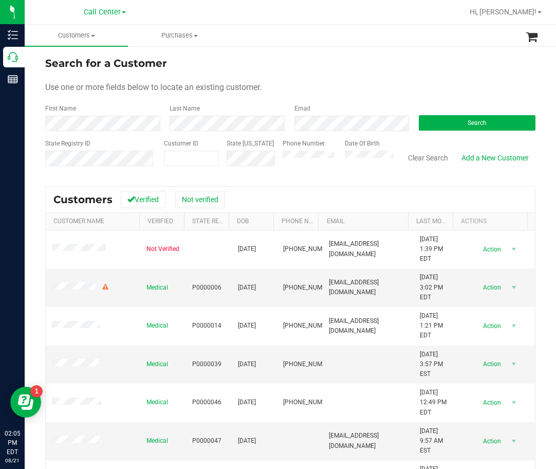
drag, startPoint x: 326, startPoint y: 231, endPoint x: 357, endPoint y: 208, distance: 39.0
click at [326, 231] on td "ms1111111111@hotmail.com" at bounding box center [368, 249] width 91 height 39
click at [480, 125] on button "Search" at bounding box center [477, 122] width 117 height 15
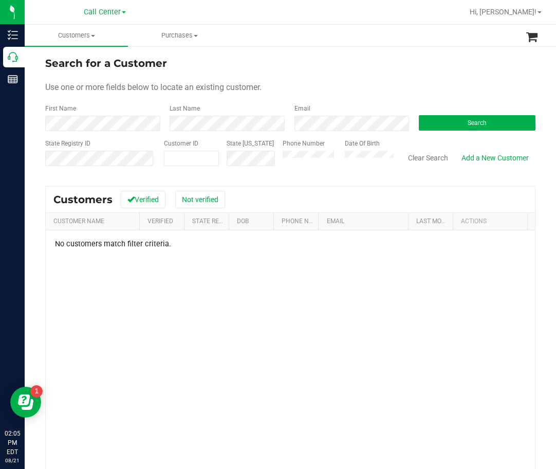
click at [340, 293] on div "No customers match filter criteria." at bounding box center [291, 382] width 490 height 305
click at [473, 136] on form "Search for a Customer Use one or more fields below to locate an existing custom…" at bounding box center [290, 116] width 491 height 120
click at [473, 129] on button "Search" at bounding box center [477, 122] width 117 height 15
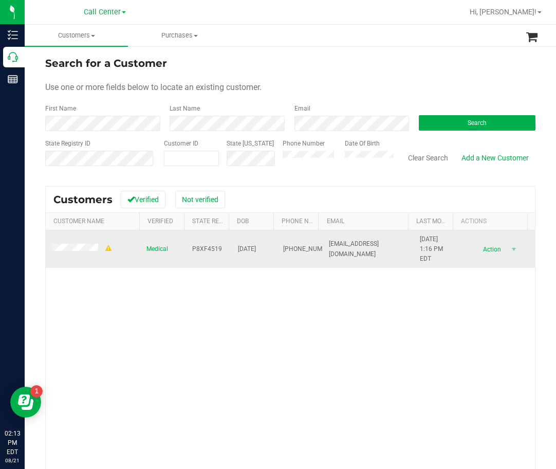
click at [197, 245] on span "P8XF4519" at bounding box center [207, 249] width 30 height 10
click at [241, 254] on span "09/20/1967" at bounding box center [247, 249] width 18 height 10
click at [242, 250] on span "09/20/1967" at bounding box center [247, 249] width 18 height 10
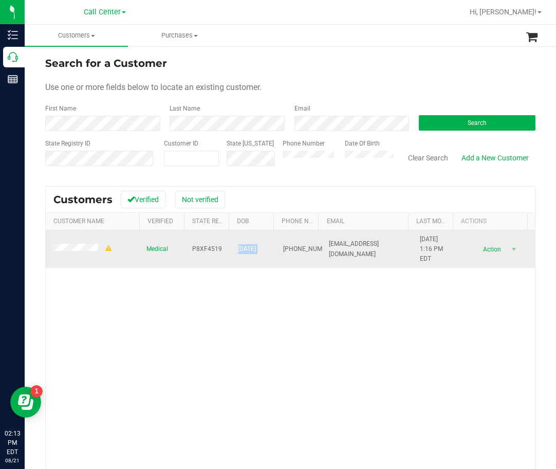
click at [242, 250] on span "09/20/1967" at bounding box center [247, 249] width 18 height 10
click at [284, 244] on span "(561) 633-0609" at bounding box center [308, 249] width 51 height 10
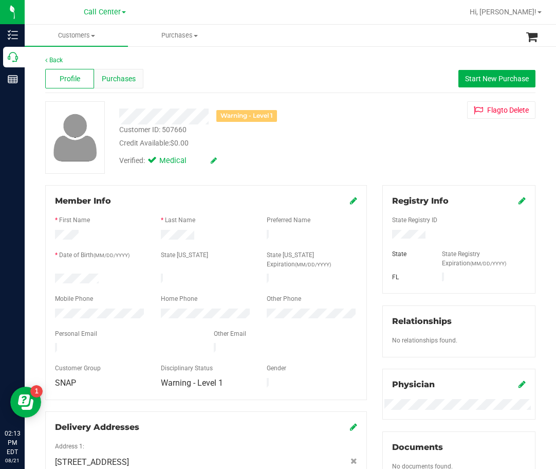
click at [126, 81] on span "Purchases" at bounding box center [119, 79] width 34 height 11
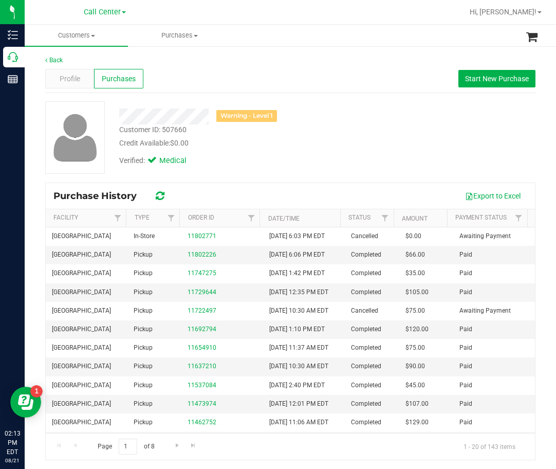
click at [280, 160] on div "Verified: Medical" at bounding box center [238, 160] width 253 height 23
click at [219, 186] on div "Purchase History Export to Excel" at bounding box center [291, 196] width 490 height 26
drag, startPoint x: 373, startPoint y: 158, endPoint x: 357, endPoint y: 146, distance: 20.6
click at [364, 151] on div "Warning - Level 1 Customer ID: 507660 Credit Available: $0.00 Verified: Medical" at bounding box center [291, 137] width 506 height 73
click at [64, 79] on span "Profile" at bounding box center [70, 79] width 21 height 11
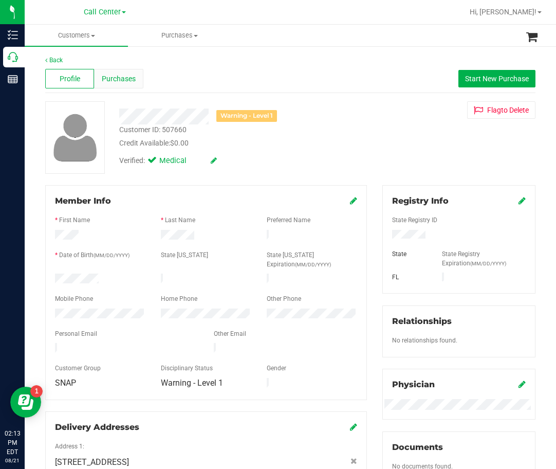
click at [110, 74] on span "Purchases" at bounding box center [119, 79] width 34 height 11
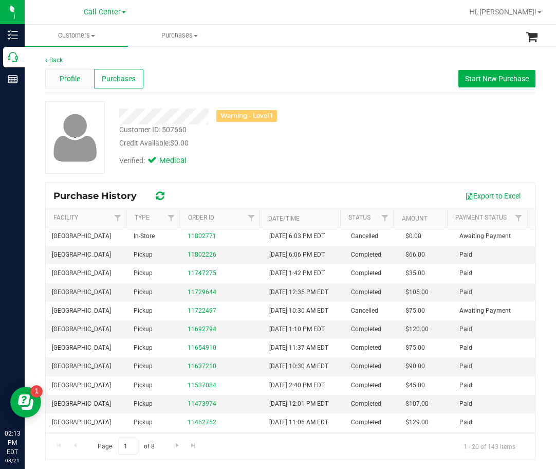
click at [68, 75] on span "Profile" at bounding box center [70, 79] width 21 height 11
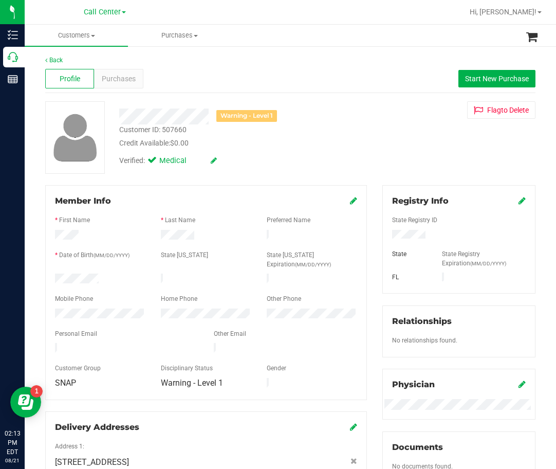
click at [262, 110] on div "Warning - Level 1" at bounding box center [246, 116] width 61 height 12
click at [136, 81] on div "Purchases" at bounding box center [118, 79] width 49 height 20
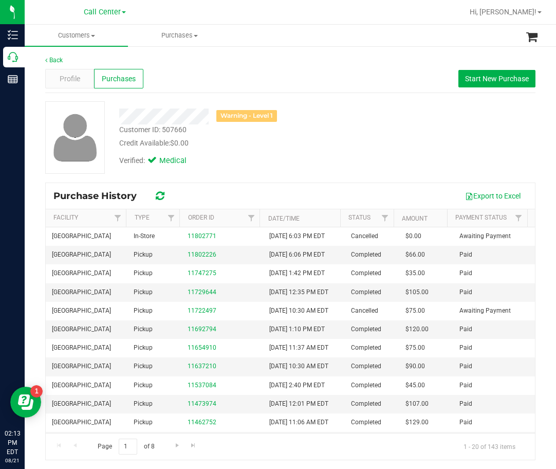
click at [345, 207] on div "Purchase History Export to Excel" at bounding box center [291, 196] width 490 height 26
click at [415, 184] on div "Purchase History Export to Excel" at bounding box center [291, 196] width 490 height 26
click at [397, 161] on div "Warning - Level 1 Customer ID: 507660 Credit Available: $0.00 Verified: Medical" at bounding box center [291, 137] width 506 height 73
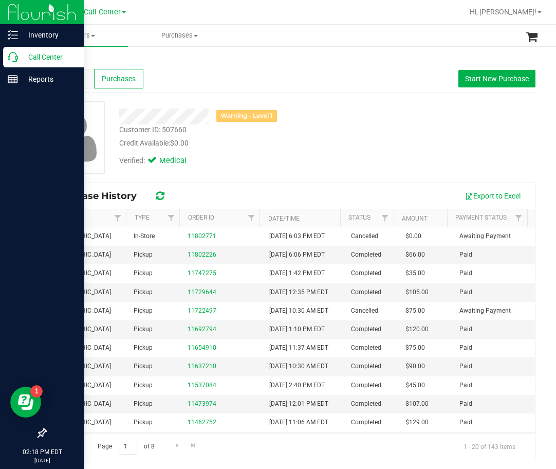
click at [17, 63] on div "Call Center" at bounding box center [43, 57] width 81 height 21
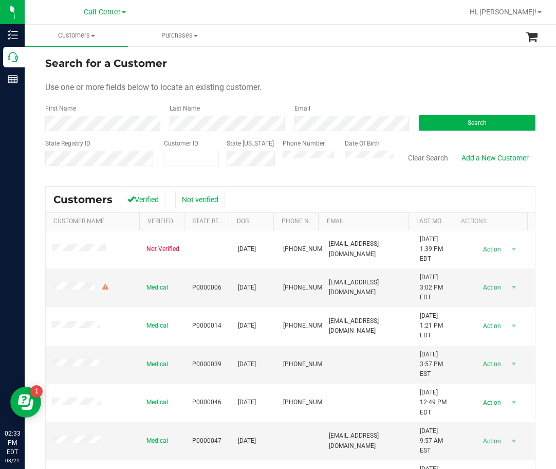
click at [378, 82] on div "Use one or more fields below to locate an existing customer." at bounding box center [290, 87] width 491 height 12
click at [442, 139] on div "Clear Search Add a New Customer" at bounding box center [465, 157] width 142 height 37
click at [466, 118] on button "Search" at bounding box center [477, 122] width 117 height 15
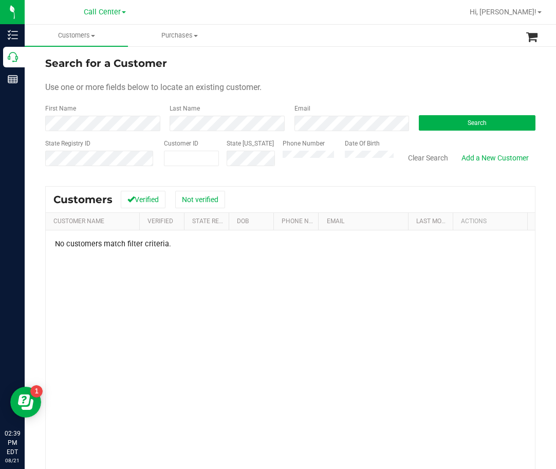
click at [244, 337] on div "No customers match filter criteria." at bounding box center [291, 382] width 490 height 305
click at [196, 159] on span at bounding box center [191, 158] width 55 height 15
click at [219, 165] on div "State ID" at bounding box center [247, 157] width 56 height 37
click at [174, 153] on span at bounding box center [191, 158] width 55 height 15
click at [184, 152] on span at bounding box center [191, 158] width 55 height 15
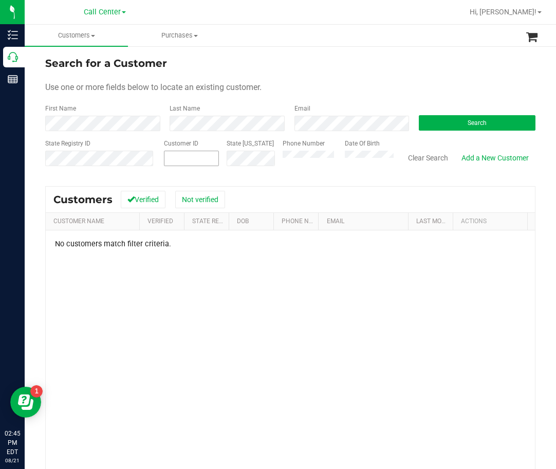
click at [171, 153] on span at bounding box center [191, 158] width 55 height 15
paste input "60496"
type input "60496"
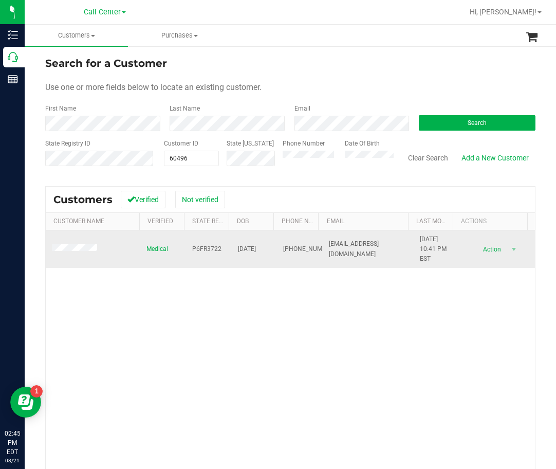
click at [192, 247] on span "P6FR3722" at bounding box center [206, 249] width 29 height 10
click at [240, 243] on td "07/12/1947" at bounding box center [255, 249] width 46 height 38
click at [241, 246] on span "07/12/1947" at bounding box center [247, 249] width 18 height 10
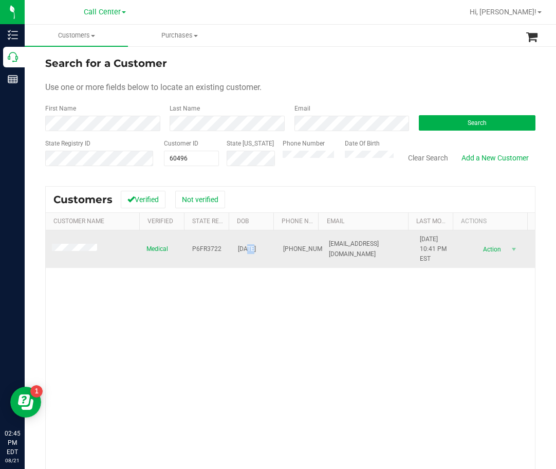
click at [241, 246] on span "07/12/1947" at bounding box center [247, 249] width 18 height 10
click at [290, 248] on span "(978) 793-1580" at bounding box center [308, 249] width 51 height 10
click at [290, 247] on span "(978) 793-1580" at bounding box center [308, 249] width 51 height 10
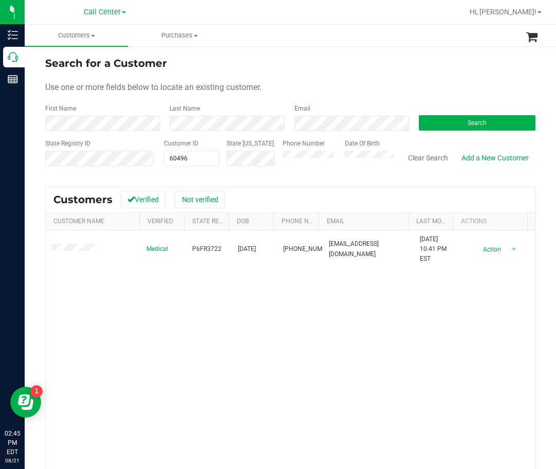
drag, startPoint x: 167, startPoint y: 300, endPoint x: 28, endPoint y: 276, distance: 140.4
click at [167, 301] on div "Medical P6FR3722 07/12/1947 (978) 793-1580 lmwg712@gmail.com 11/11/2019 10:41 P…" at bounding box center [291, 378] width 490 height 296
click at [342, 367] on div "Medical P6FR3722 07/12/1947 (978) 793-1580 lmwg712@gmail.com 11/11/2019 10:41 P…" at bounding box center [291, 378] width 490 height 296
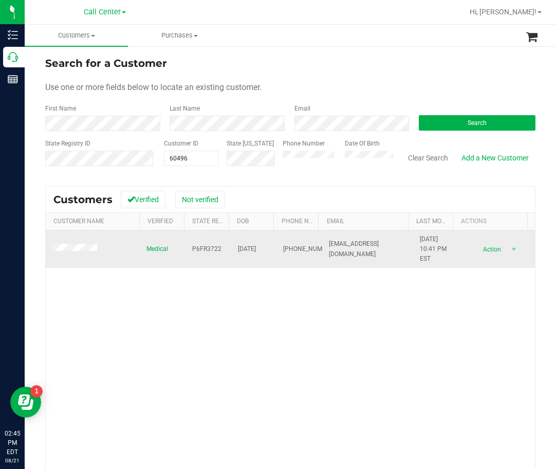
click at [75, 239] on td at bounding box center [93, 249] width 95 height 38
click at [77, 244] on span at bounding box center [76, 249] width 48 height 10
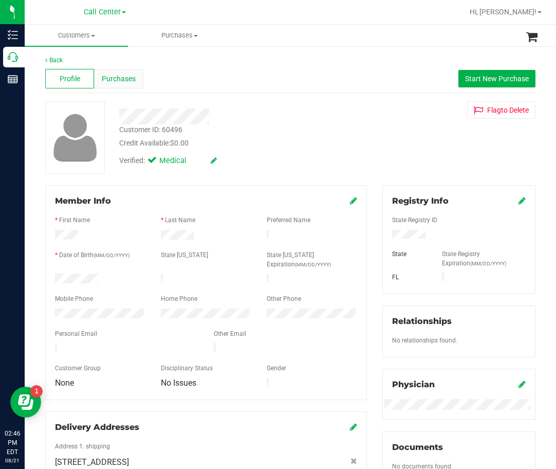
click at [110, 87] on div "Purchases" at bounding box center [118, 79] width 49 height 20
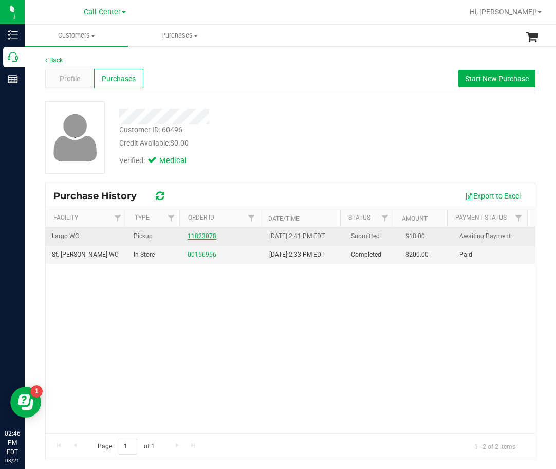
click at [207, 237] on link "11823078" at bounding box center [202, 235] width 29 height 7
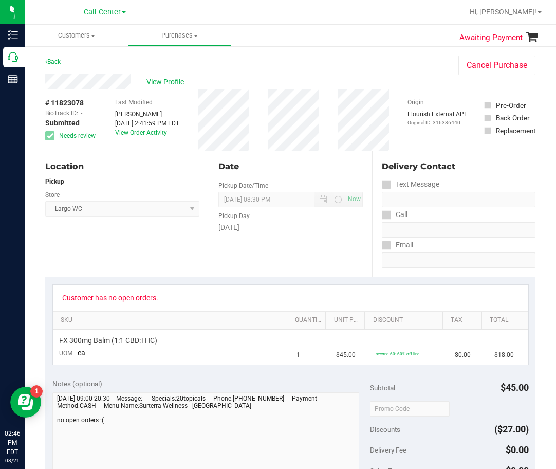
click at [151, 131] on link "View Order Activity" at bounding box center [141, 132] width 52 height 7
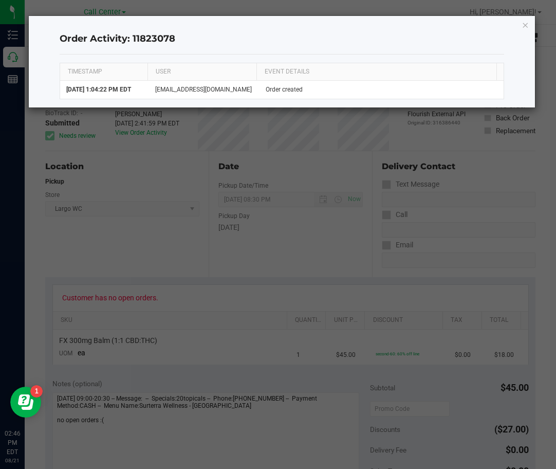
click at [257, 207] on ngb-modal-window "Order Activity: 11823078 TIMESTAMP USER EVENT DETAILS Aug 21, 2025 1:04:22 PM E…" at bounding box center [282, 234] width 564 height 469
click at [484, 29] on icon "button" at bounding box center [525, 25] width 7 height 12
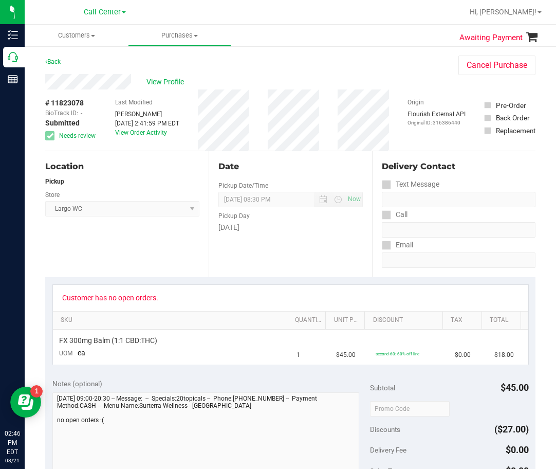
click at [170, 75] on div "View Profile" at bounding box center [241, 81] width 393 height 15
click at [170, 78] on span "View Profile" at bounding box center [167, 82] width 41 height 11
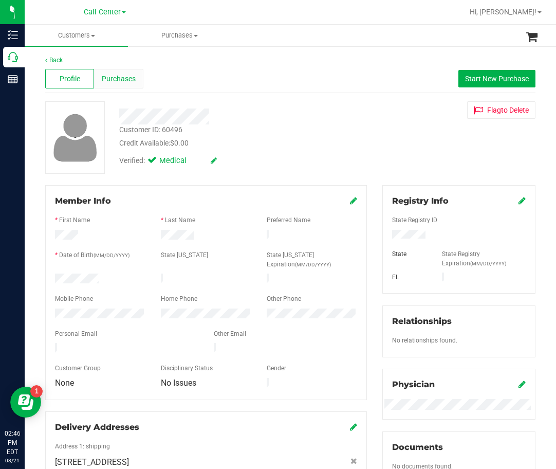
click at [136, 80] on div "Purchases" at bounding box center [118, 79] width 49 height 20
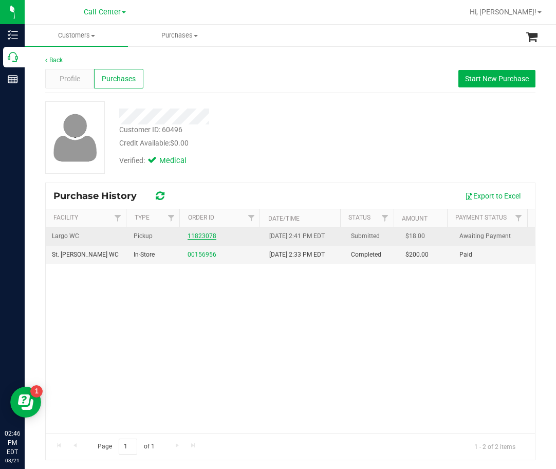
click at [204, 237] on link "11823078" at bounding box center [202, 235] width 29 height 7
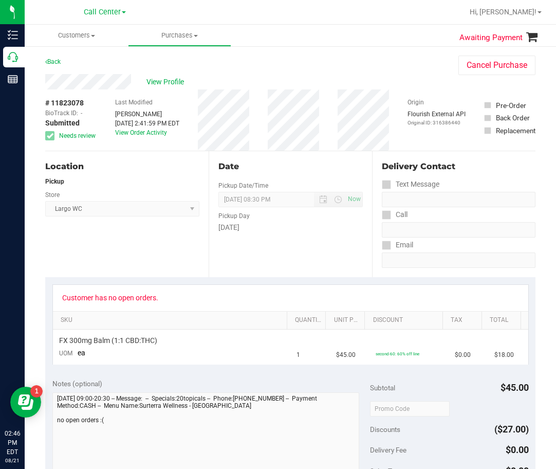
click at [156, 110] on div "Danielle Carapellucci" at bounding box center [147, 114] width 64 height 9
drag, startPoint x: 156, startPoint y: 110, endPoint x: 98, endPoint y: 148, distance: 69.5
click at [98, 148] on div "# 11823078 BioTrack ID: - Submitted Needs review Last Modified Danielle Carapel…" at bounding box center [290, 119] width 491 height 61
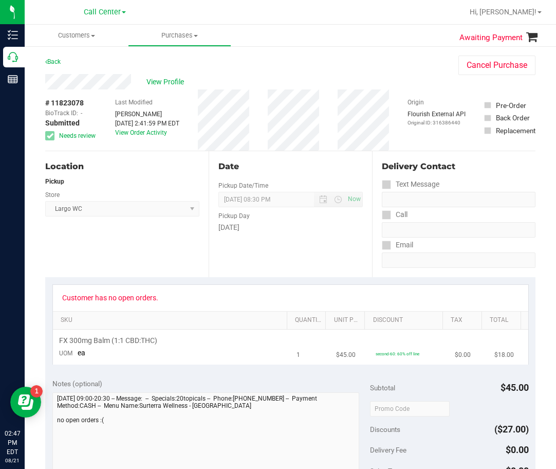
click at [255, 331] on td "FX 300mg Balm (1:1 CBD:THC) UOM ea" at bounding box center [172, 347] width 238 height 34
click at [154, 132] on link "View Order Activity" at bounding box center [141, 132] width 52 height 7
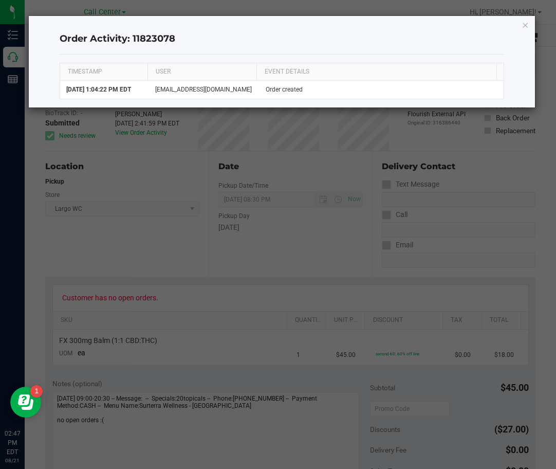
click at [484, 30] on icon "button" at bounding box center [525, 25] width 7 height 12
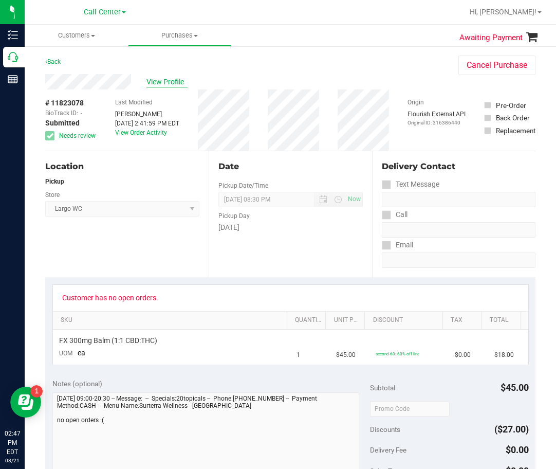
click at [172, 84] on span "View Profile" at bounding box center [167, 82] width 41 height 11
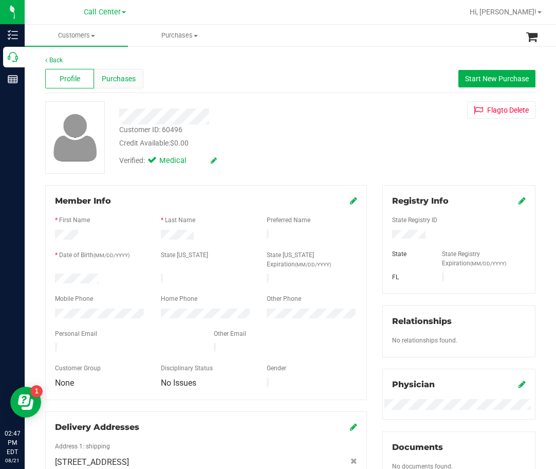
click at [132, 74] on span "Purchases" at bounding box center [119, 79] width 34 height 11
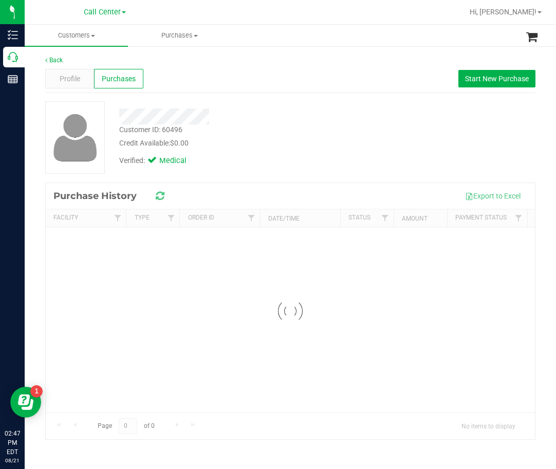
click at [264, 133] on div "Customer ID: 60496 Credit Available: $0.00" at bounding box center [238, 136] width 253 height 24
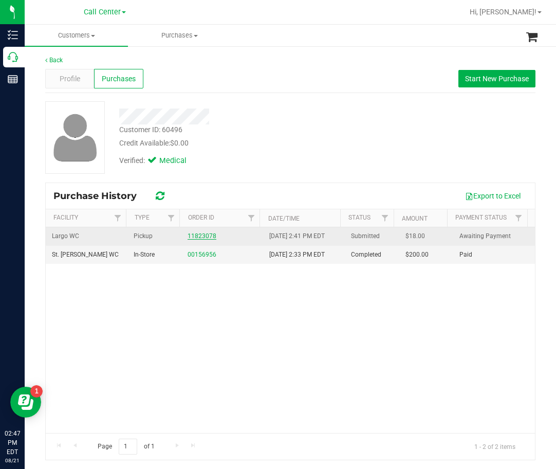
click at [195, 236] on link "11823078" at bounding box center [202, 235] width 29 height 7
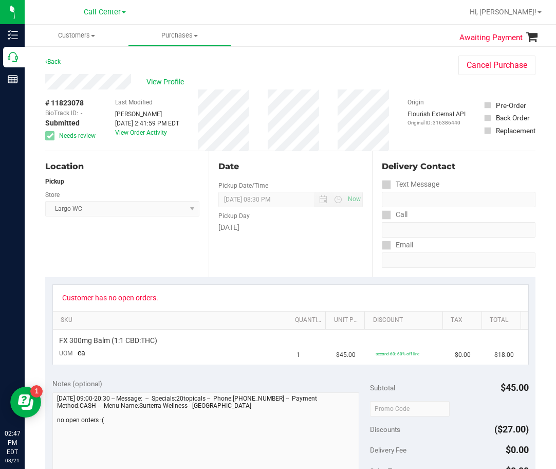
click at [258, 263] on div "Date Pickup Date/Time 08/21/2025 Now 08/21/2025 08:30 PM Now Pickup Day Thursday" at bounding box center [291, 214] width 164 height 126
click at [120, 137] on div "Last Modified Danielle Carapellucci Aug 21, 2025 2:41:59 PM EDT View Order Acti…" at bounding box center [147, 119] width 64 height 61
click at [124, 133] on link "View Order Activity" at bounding box center [141, 132] width 52 height 7
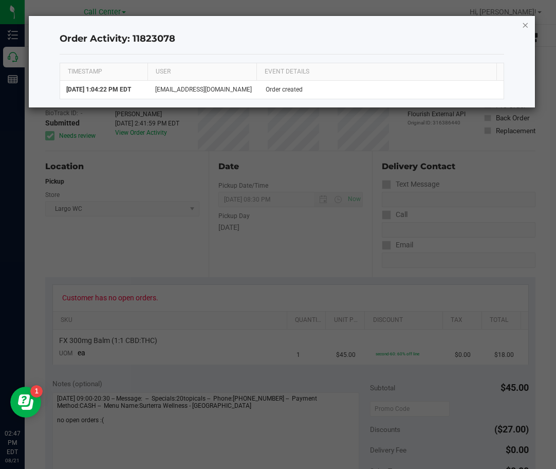
click at [484, 22] on icon "button" at bounding box center [525, 25] width 7 height 12
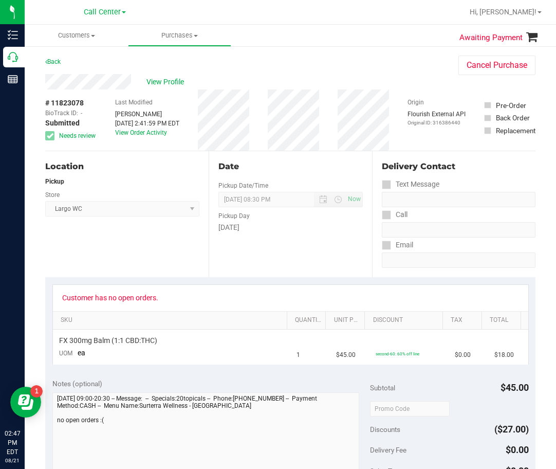
click at [347, 236] on div "Date Pickup Date/Time 08/21/2025 Now 08/21/2025 08:30 PM Now Pickup Day Thursday" at bounding box center [291, 214] width 164 height 126
click at [156, 258] on div "Location Pickup Store Largo WC Select Store Bonita Springs WC Boynton Beach WC …" at bounding box center [127, 214] width 164 height 126
click at [142, 283] on div "Customer has no open orders. SKU Quantity Unit Price Discount Tax Total FX 300m…" at bounding box center [290, 324] width 491 height 94
click at [115, 250] on div "Location Pickup Store Largo WC Select Store Bonita Springs WC Boynton Beach WC …" at bounding box center [127, 214] width 164 height 126
click at [421, 317] on link "Discount" at bounding box center [406, 320] width 66 height 8
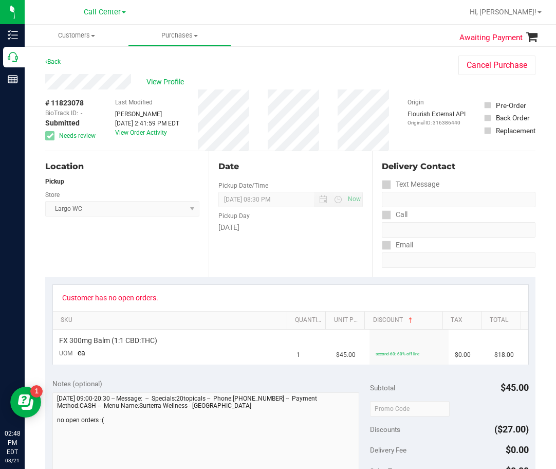
click at [160, 87] on div "View Profile" at bounding box center [241, 81] width 393 height 15
click at [166, 80] on span "View Profile" at bounding box center [167, 82] width 41 height 11
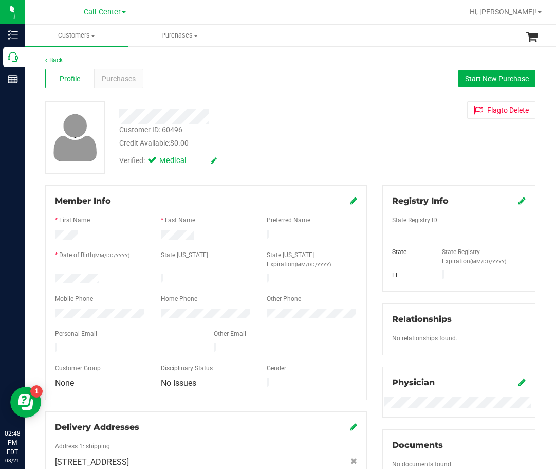
click at [127, 84] on div "Purchases" at bounding box center [118, 79] width 49 height 20
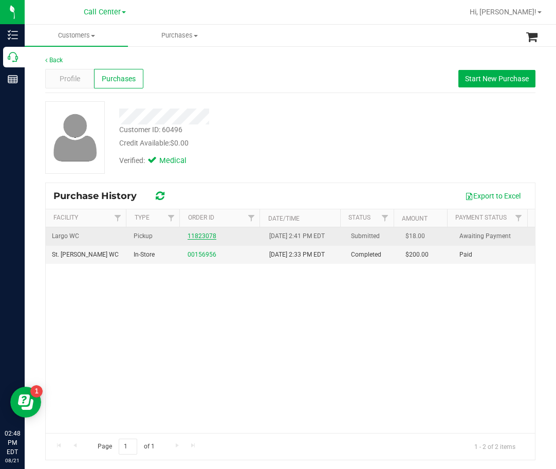
click at [195, 233] on link "11823078" at bounding box center [202, 235] width 29 height 7
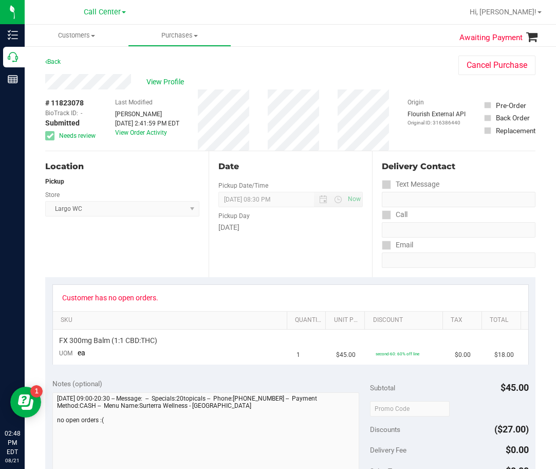
click at [272, 264] on div "Date Pickup Date/Time 08/21/2025 Now 08/21/2025 08:30 PM Now Pickup Day Thursday" at bounding box center [291, 214] width 164 height 126
click at [176, 77] on span "View Profile" at bounding box center [167, 82] width 41 height 11
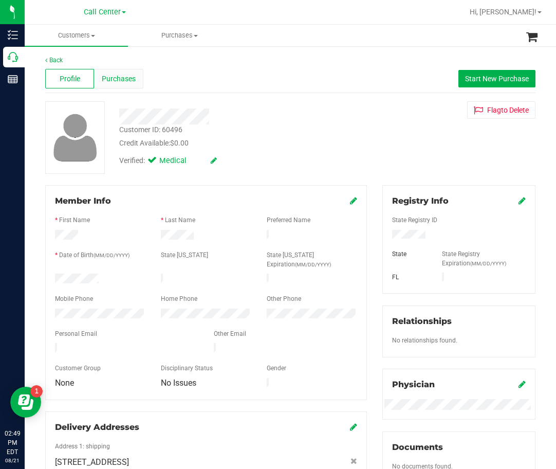
click at [132, 75] on span "Purchases" at bounding box center [119, 79] width 34 height 11
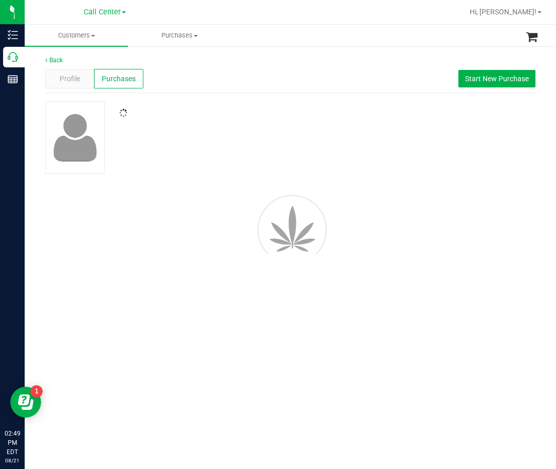
click at [263, 110] on div at bounding box center [238, 113] width 253 height 9
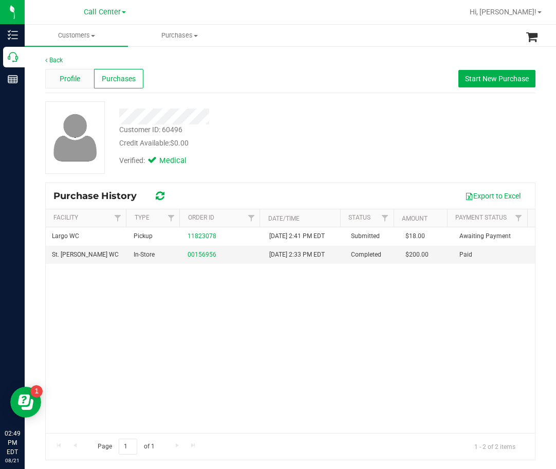
click at [73, 80] on span "Profile" at bounding box center [70, 79] width 21 height 11
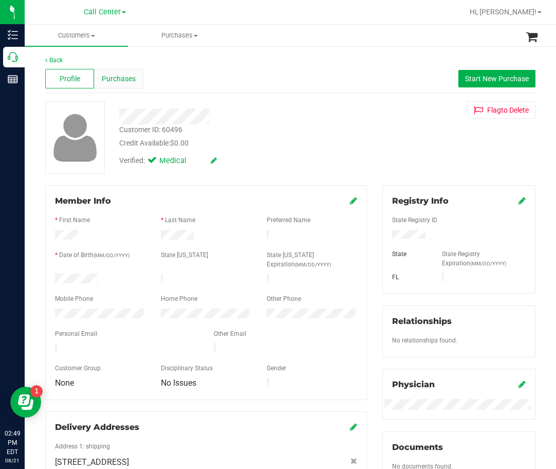
click at [118, 74] on span "Purchases" at bounding box center [119, 79] width 34 height 11
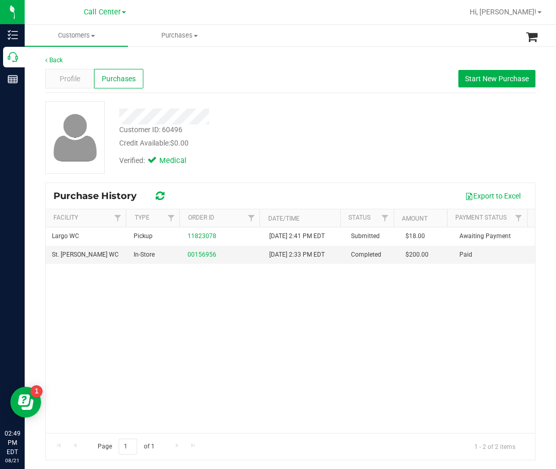
click at [277, 365] on div "Largo WC Pickup 11823078 8/21/2025 2:41 PM EDT Submitted $18.00 Awaiting Paymen…" at bounding box center [291, 330] width 490 height 206
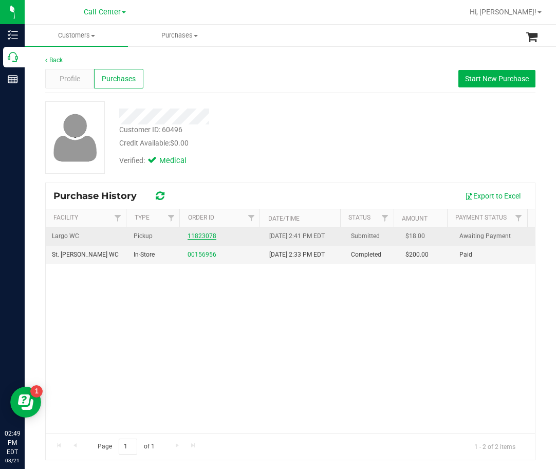
click at [198, 239] on link "11823078" at bounding box center [202, 235] width 29 height 7
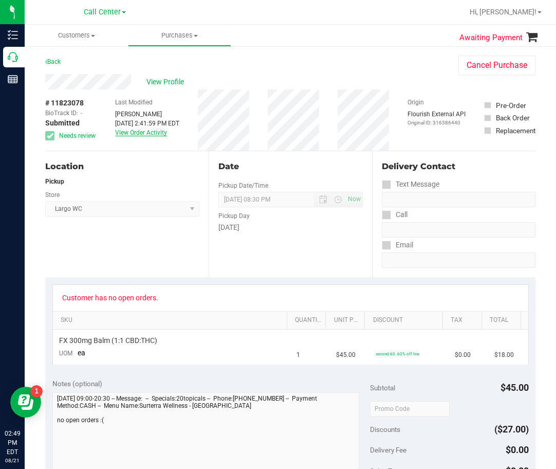
click at [157, 134] on link "View Order Activity" at bounding box center [141, 132] width 52 height 7
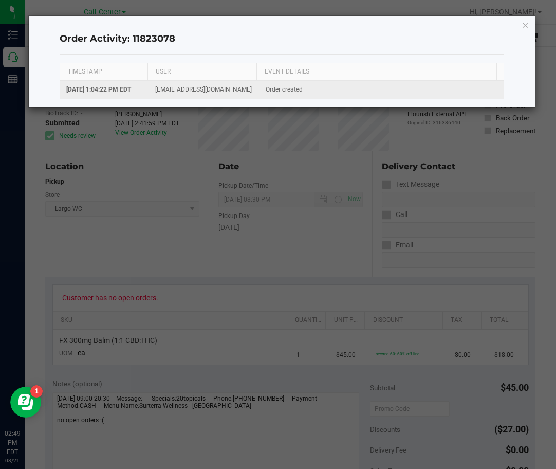
click at [211, 97] on td "abe+parallel@iheartjane.com" at bounding box center [204, 90] width 111 height 18
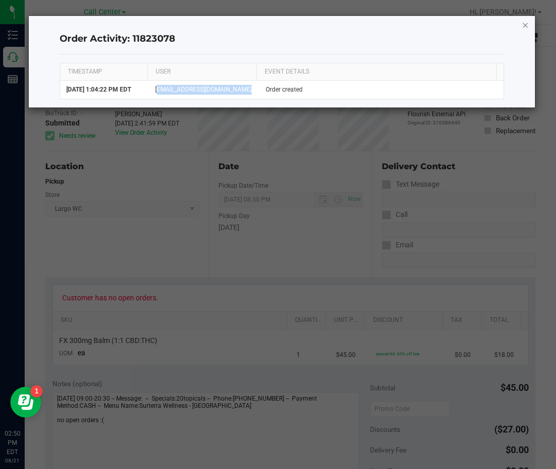
click at [484, 28] on icon "button" at bounding box center [525, 25] width 7 height 12
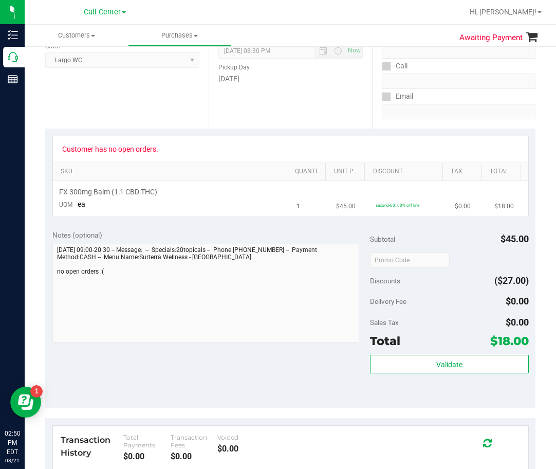
scroll to position [154, 0]
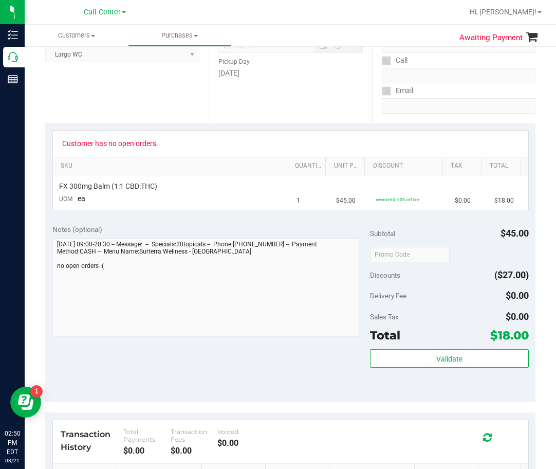
click at [320, 120] on div "Date Pickup Date/Time 08/21/2025 Now 08/21/2025 08:30 PM Now Pickup Day Thursday" at bounding box center [291, 60] width 164 height 126
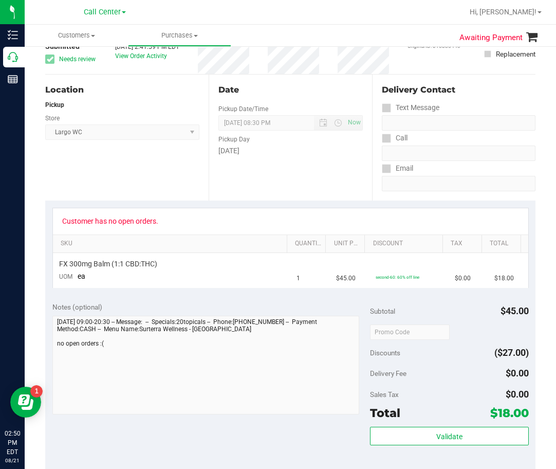
scroll to position [0, 0]
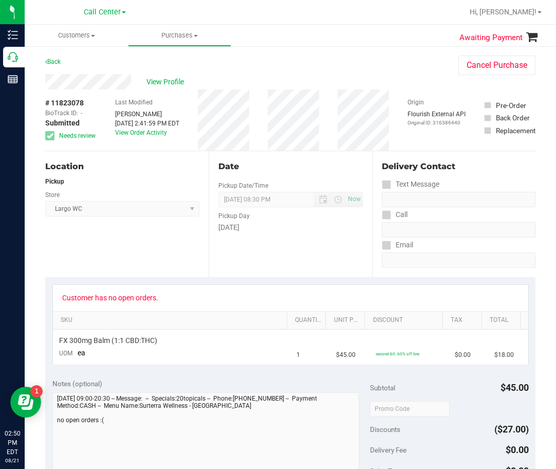
click at [272, 113] on div "# 11823078 BioTrack ID: - Submitted Needs review Last Modified Danielle Carapel…" at bounding box center [290, 119] width 491 height 61
click at [160, 86] on span "View Profile" at bounding box center [167, 82] width 41 height 11
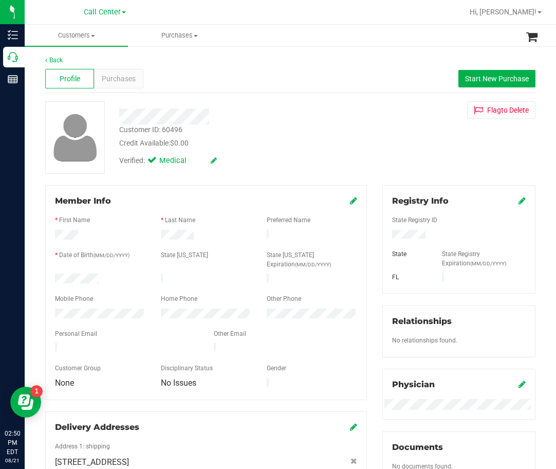
scroll to position [103, 0]
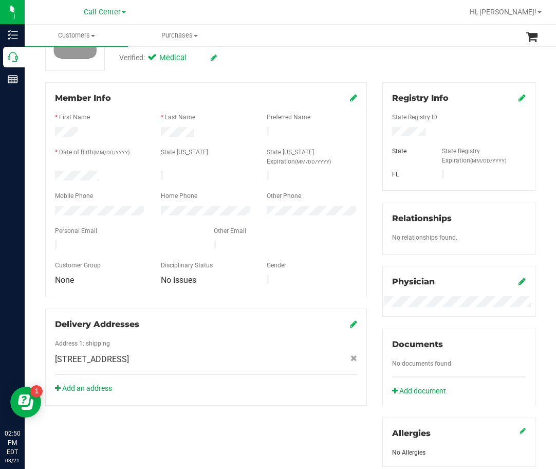
click at [213, 218] on div at bounding box center [206, 222] width 302 height 8
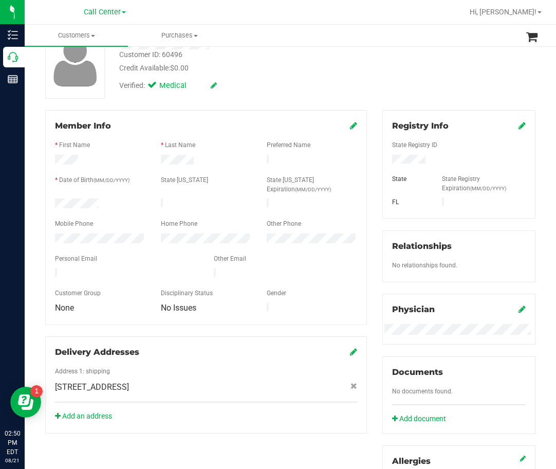
scroll to position [0, 0]
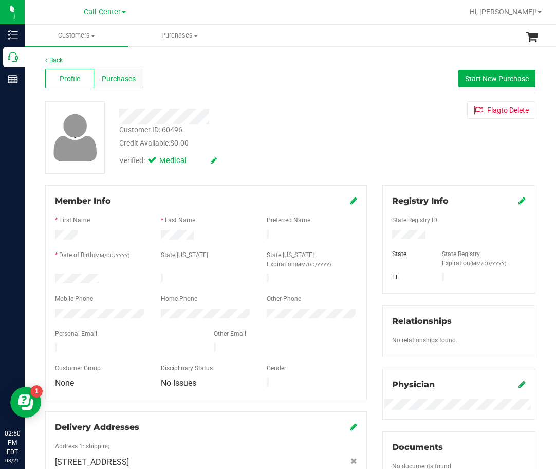
click at [136, 83] on div "Purchases" at bounding box center [118, 79] width 49 height 20
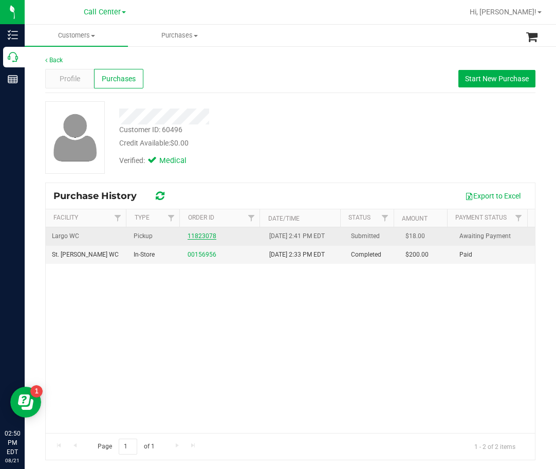
click at [192, 238] on link "11823078" at bounding box center [202, 235] width 29 height 7
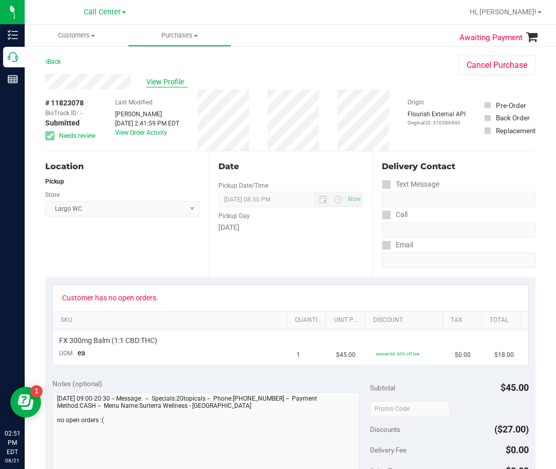
click at [170, 86] on span "View Profile" at bounding box center [167, 82] width 41 height 11
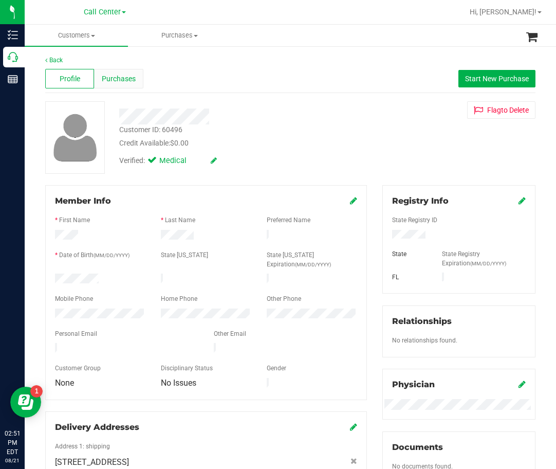
click at [136, 86] on div "Purchases" at bounding box center [118, 79] width 49 height 20
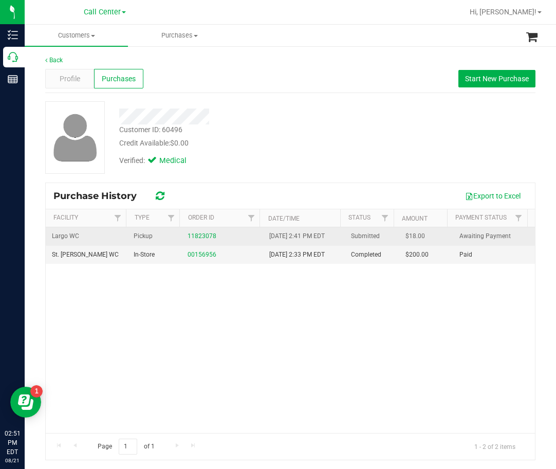
click at [191, 232] on div "11823078" at bounding box center [222, 236] width 69 height 10
click at [195, 239] on link "11823078" at bounding box center [202, 235] width 29 height 7
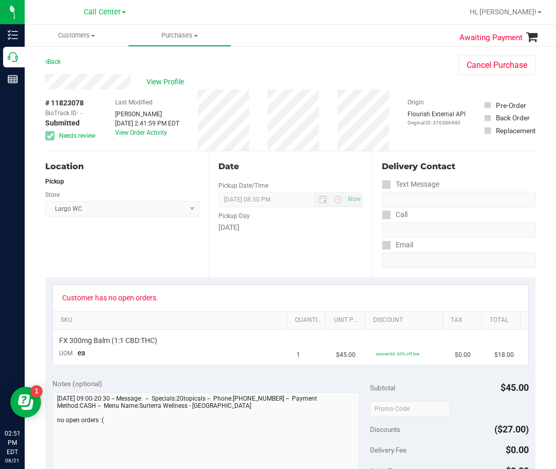
click at [340, 292] on div "Customer has no open orders." at bounding box center [291, 298] width 476 height 26
click at [209, 254] on div "Date Pickup Date/Time 08/21/2025 Now 08/21/2025 08:30 PM Now Pickup Day Thursday" at bounding box center [291, 214] width 164 height 126
click at [261, 256] on div "Date Pickup Date/Time 08/21/2025 Now 08/21/2025 08:30 PM Now Pickup Day Thursday" at bounding box center [291, 214] width 164 height 126
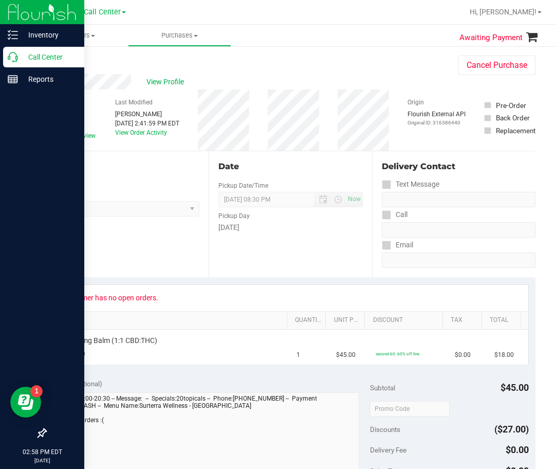
click at [25, 60] on p "Call Center" at bounding box center [49, 57] width 62 height 12
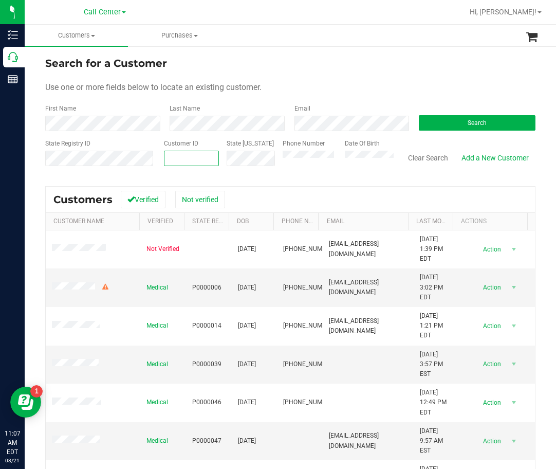
paste input "301585"
type input "301585"
click at [498, 124] on button "Search" at bounding box center [477, 122] width 117 height 15
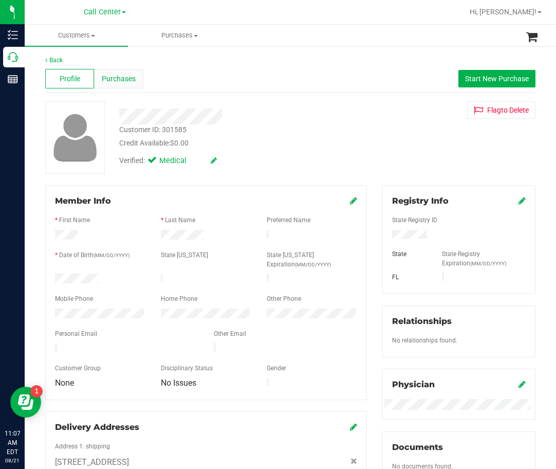
click at [132, 79] on span "Purchases" at bounding box center [119, 79] width 34 height 11
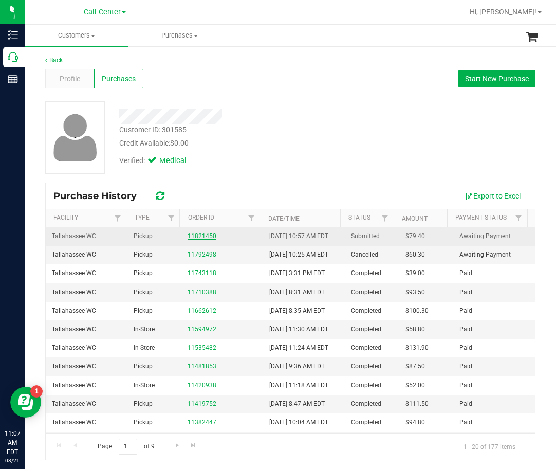
click at [198, 240] on link "11821450" at bounding box center [202, 235] width 29 height 7
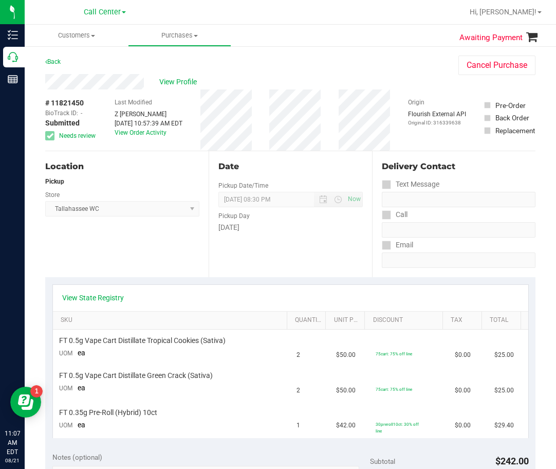
click at [68, 301] on link "View State Registry" at bounding box center [93, 298] width 62 height 10
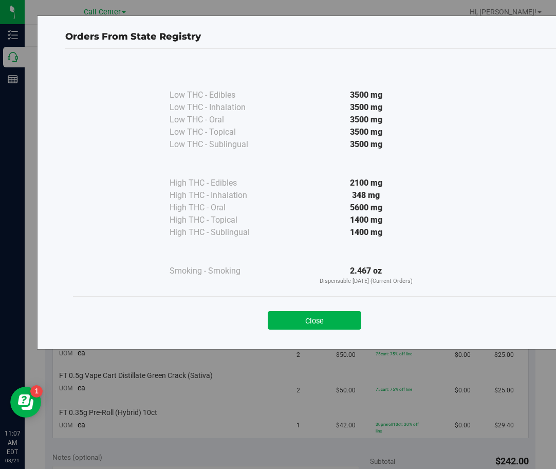
click at [341, 332] on div "Close" at bounding box center [314, 317] width 483 height 42
click at [342, 323] on button "Close" at bounding box center [315, 320] width 94 height 19
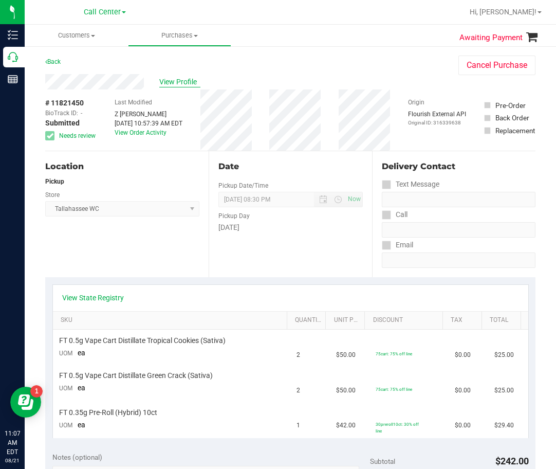
click at [173, 82] on span "View Profile" at bounding box center [179, 82] width 41 height 11
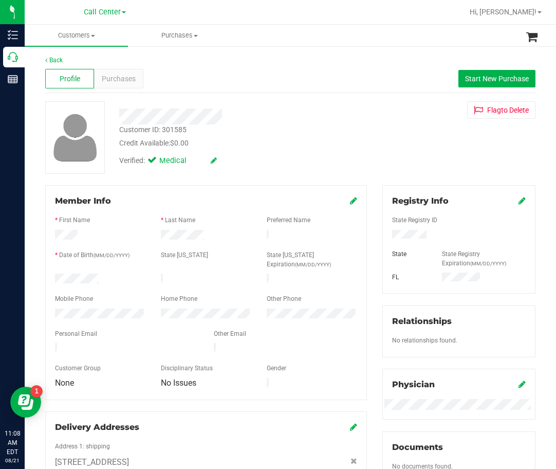
click at [277, 100] on div "Back Profile Purchases Start New Purchase Customer ID: 301585 Credit Available:…" at bounding box center [290, 388] width 491 height 665
click at [146, 82] on div "Profile Purchases Start New Purchase" at bounding box center [290, 79] width 491 height 28
click at [130, 81] on span "Purchases" at bounding box center [119, 79] width 34 height 11
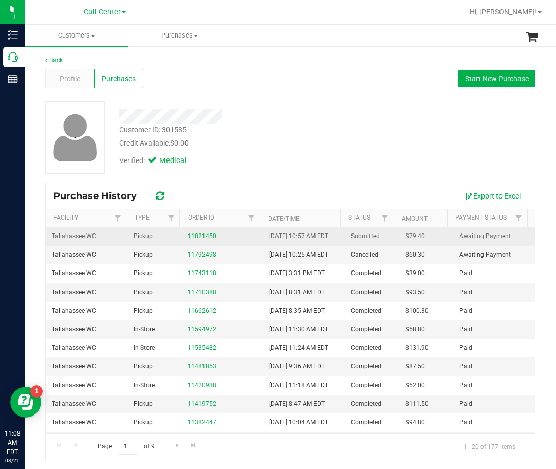
click at [202, 246] on td "11821450" at bounding box center [223, 236] width 82 height 19
click at [204, 246] on td "11821450" at bounding box center [223, 236] width 82 height 19
click at [205, 240] on link "11821450" at bounding box center [202, 235] width 29 height 7
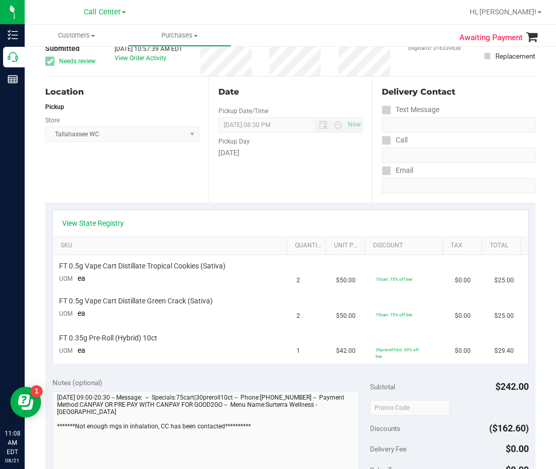
scroll to position [154, 0]
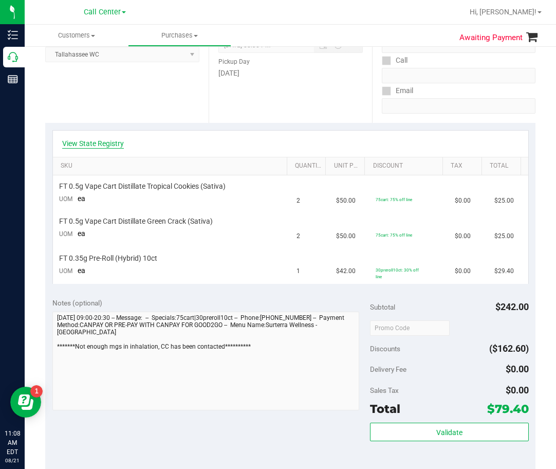
click at [90, 143] on link "View State Registry" at bounding box center [93, 143] width 62 height 10
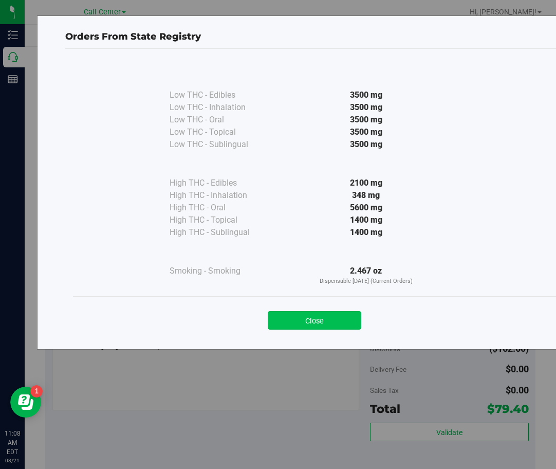
click at [350, 314] on button "Close" at bounding box center [315, 320] width 94 height 19
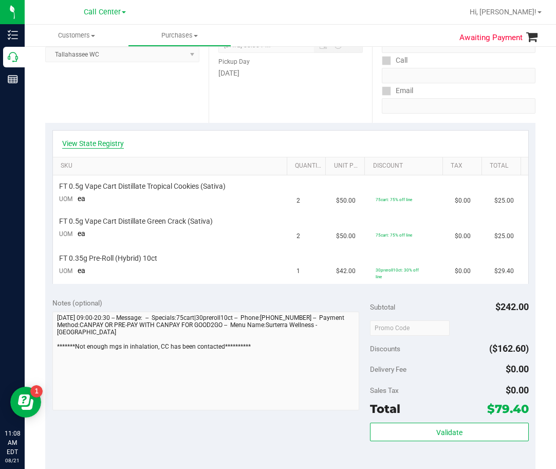
click at [92, 147] on link "View State Registry" at bounding box center [93, 143] width 62 height 10
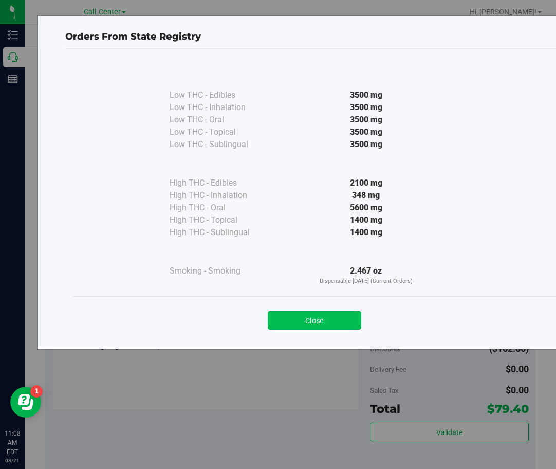
click at [353, 317] on button "Close" at bounding box center [315, 320] width 94 height 19
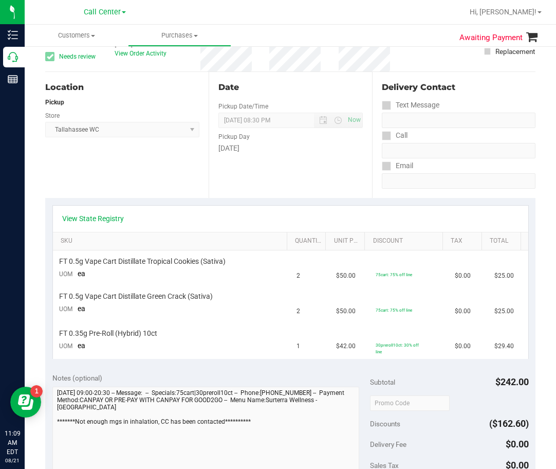
scroll to position [0, 0]
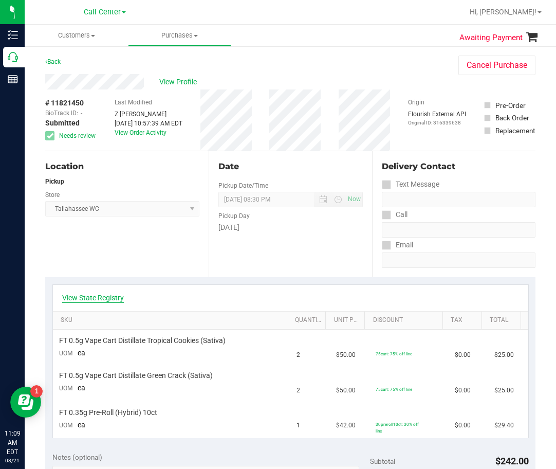
click at [76, 294] on link "View State Registry" at bounding box center [93, 298] width 62 height 10
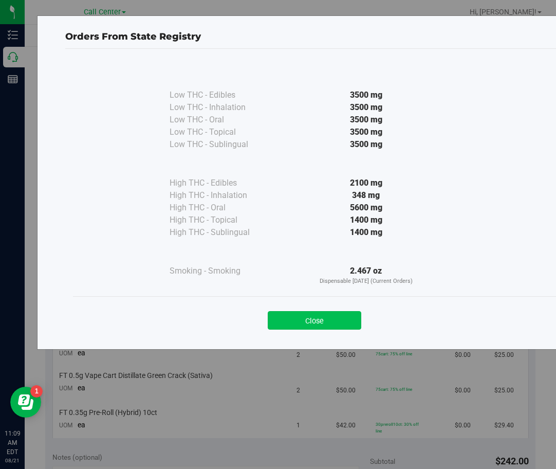
click at [351, 315] on button "Close" at bounding box center [315, 320] width 94 height 19
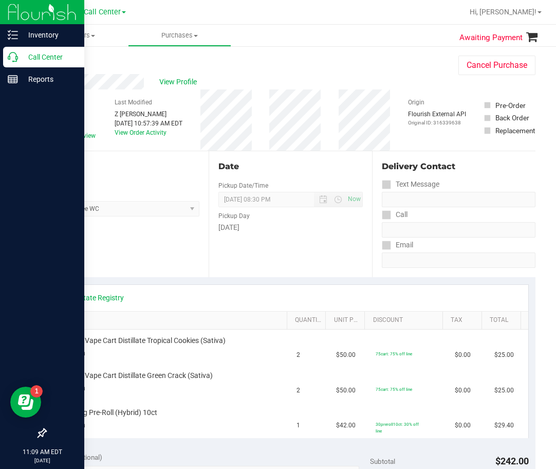
click at [20, 56] on p "Call Center" at bounding box center [49, 57] width 62 height 12
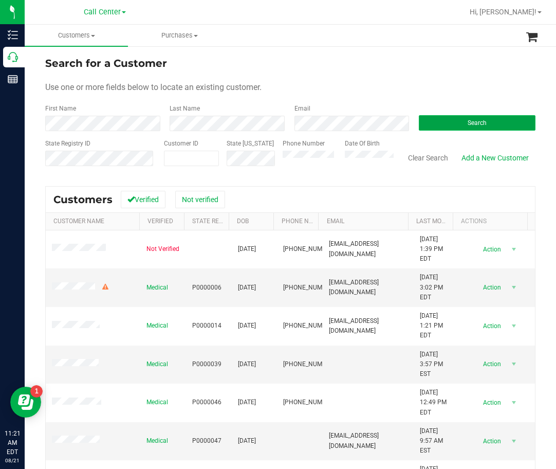
click at [471, 117] on button "Search" at bounding box center [477, 122] width 117 height 15
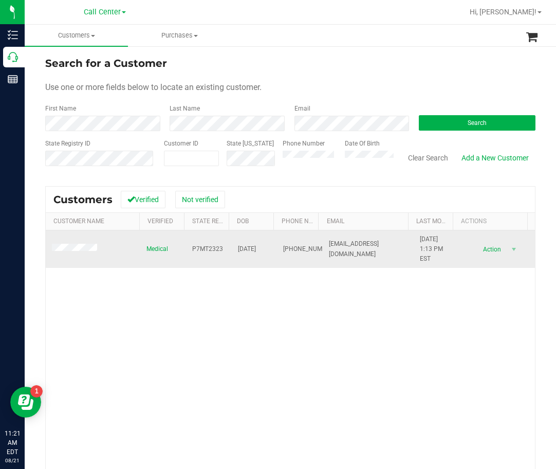
click at [89, 244] on span at bounding box center [76, 249] width 48 height 10
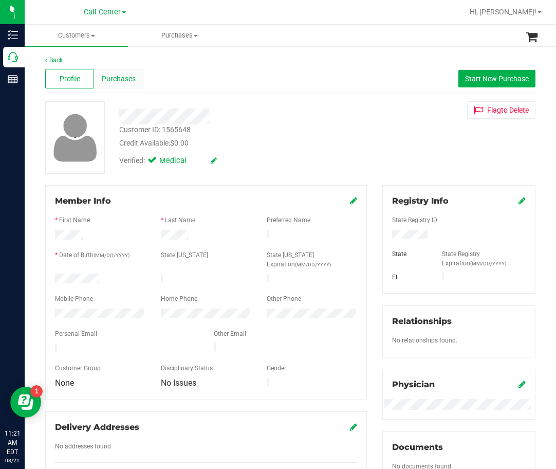
click at [125, 83] on span "Purchases" at bounding box center [119, 79] width 34 height 11
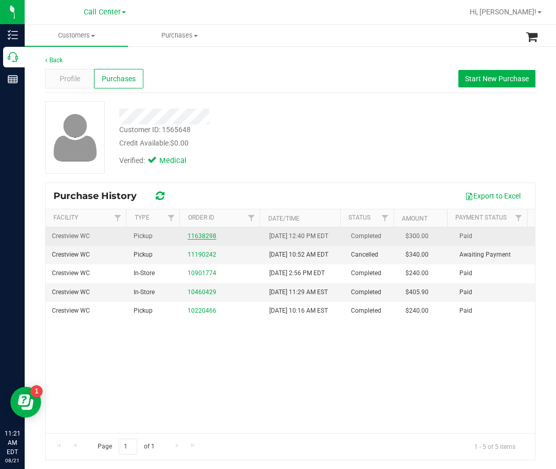
click at [205, 240] on link "11638298" at bounding box center [202, 235] width 29 height 7
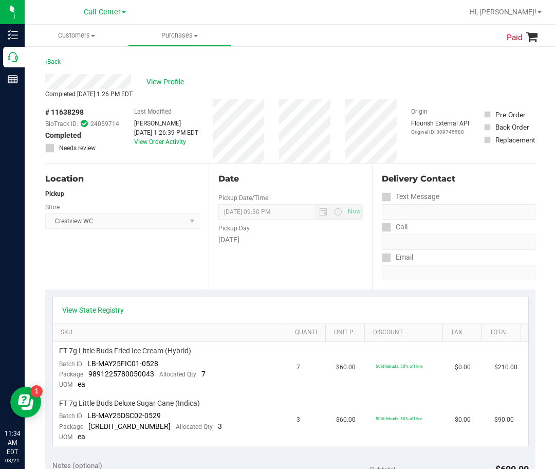
click at [287, 171] on div "Date Pickup Date/Time 07/16/2025 Now 07/16/2025 09:30 PM Now Pickup Day Wednesd…" at bounding box center [291, 227] width 164 height 126
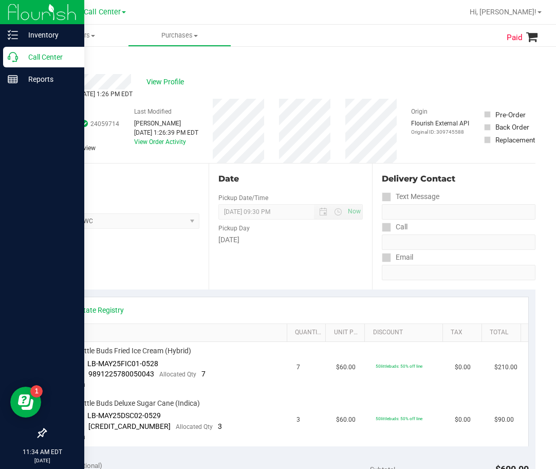
click at [16, 62] on div "Call Center" at bounding box center [43, 57] width 81 height 21
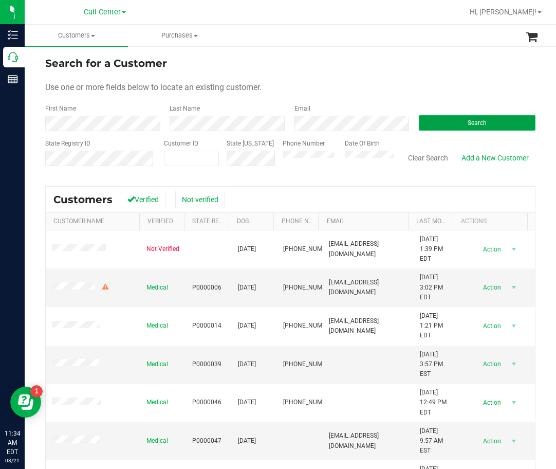
click at [465, 119] on button "Search" at bounding box center [477, 122] width 117 height 15
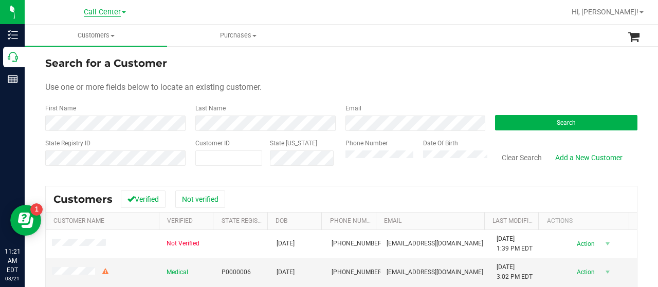
click at [105, 13] on span "Call Center" at bounding box center [102, 12] width 37 height 9
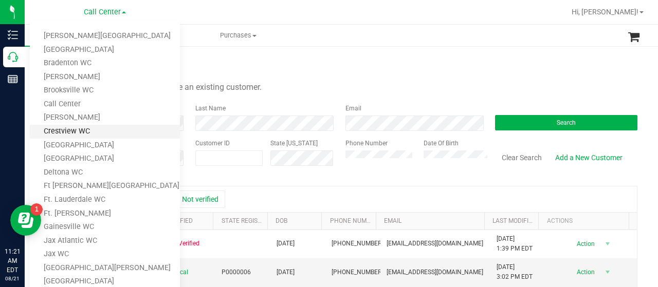
click at [95, 127] on link "Crestview WC" at bounding box center [105, 132] width 150 height 14
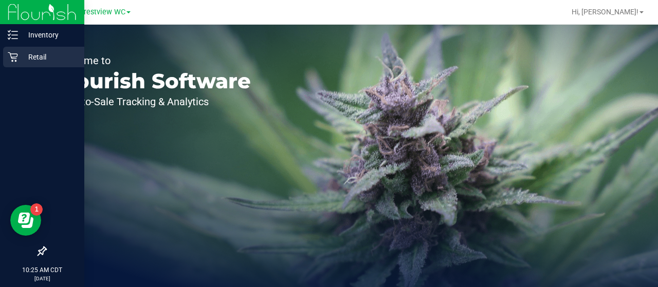
click at [31, 57] on p "Retail" at bounding box center [49, 57] width 62 height 12
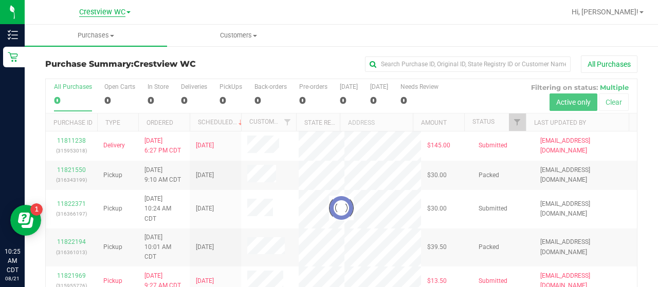
click at [117, 14] on span "Crestview WC" at bounding box center [102, 12] width 46 height 9
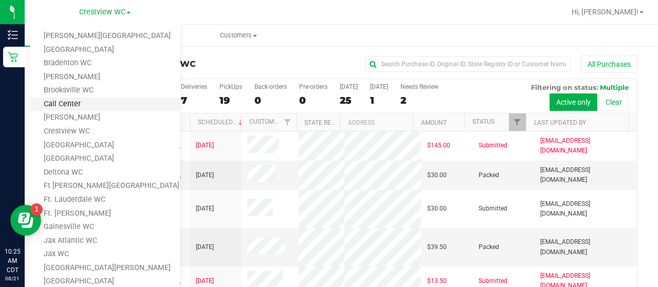
click at [105, 104] on link "Call Center" at bounding box center [105, 105] width 150 height 14
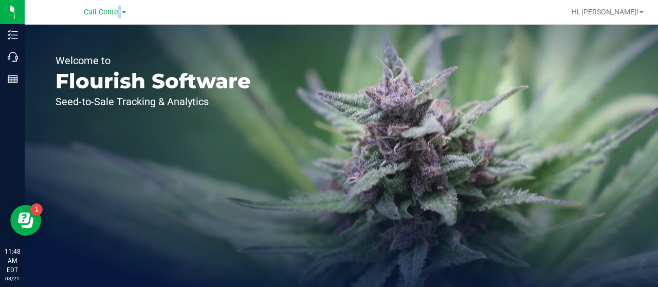
click at [115, 4] on div "Call Center Bonita Springs WC Boynton Beach WC Bradenton WC Brandon WC Brooksvi…" at bounding box center [107, 12] width 154 height 20
click at [113, 7] on link "Call Center" at bounding box center [105, 12] width 42 height 10
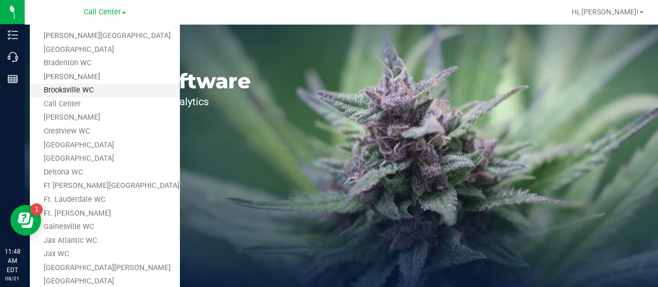
click at [69, 87] on link "Brooksville WC" at bounding box center [105, 91] width 150 height 14
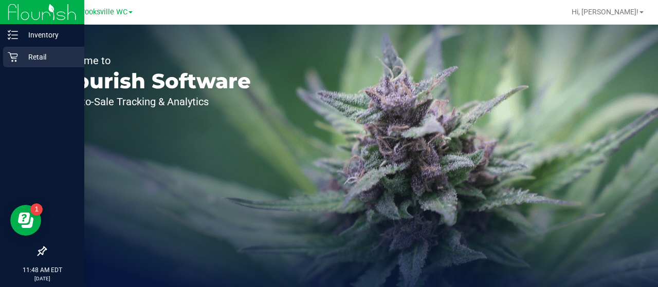
click at [8, 53] on icon at bounding box center [13, 57] width 10 height 10
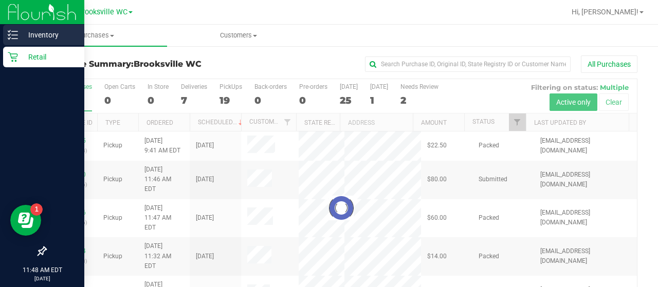
click at [20, 33] on p "Inventory" at bounding box center [49, 35] width 62 height 12
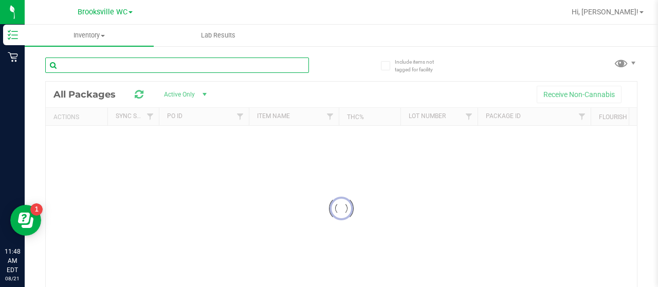
click at [137, 66] on input "text" at bounding box center [177, 65] width 264 height 15
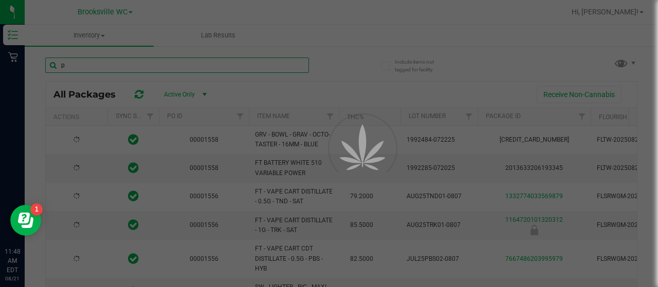
type input "pb"
type input "2026-02-14"
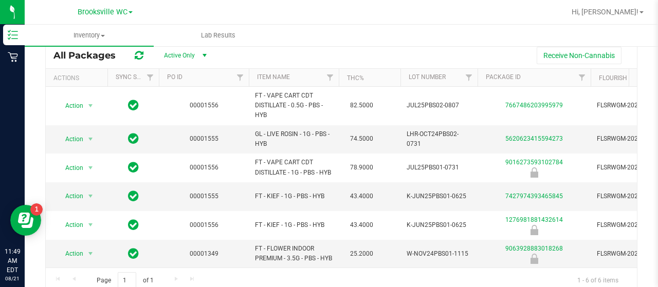
type input "pbs"
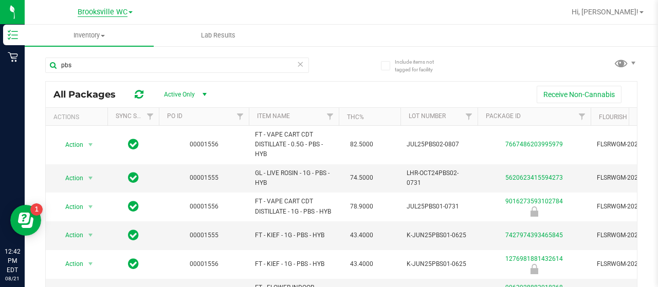
scroll to position [39, 0]
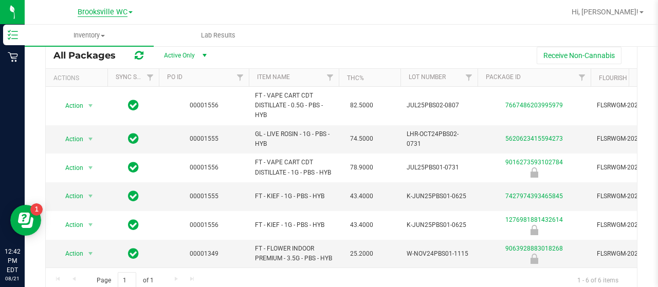
click at [87, 13] on span "Brooksville WC" at bounding box center [103, 12] width 50 height 9
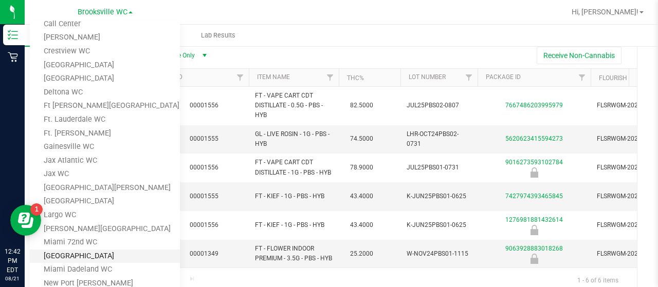
scroll to position [103, 0]
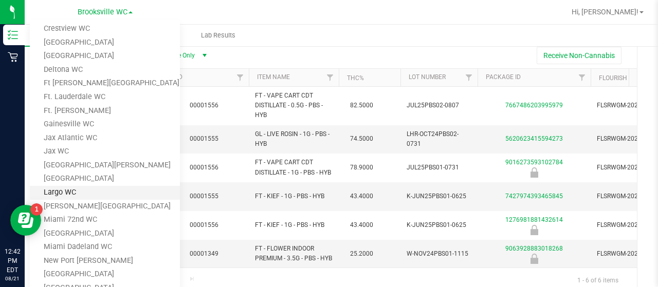
click at [83, 192] on link "Largo WC" at bounding box center [105, 193] width 150 height 14
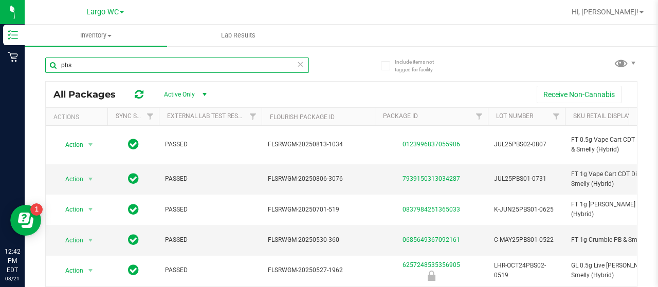
click at [113, 70] on input "pbs" at bounding box center [177, 65] width 264 height 15
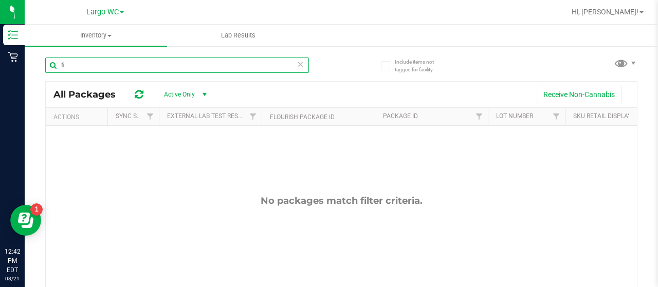
type input "f"
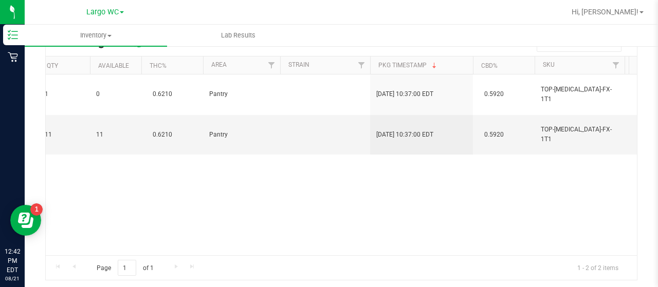
scroll to position [0, 766]
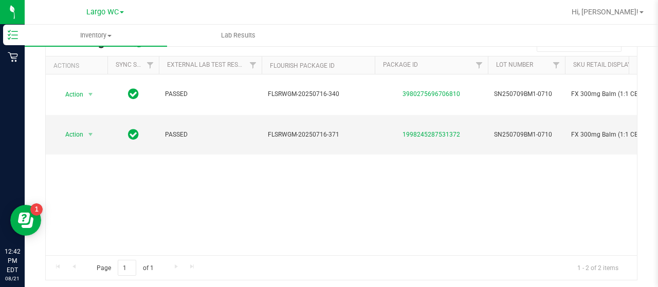
type input "balm"
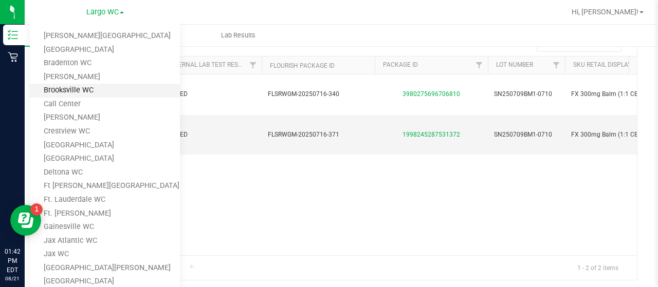
click at [79, 88] on link "Brooksville WC" at bounding box center [105, 91] width 150 height 14
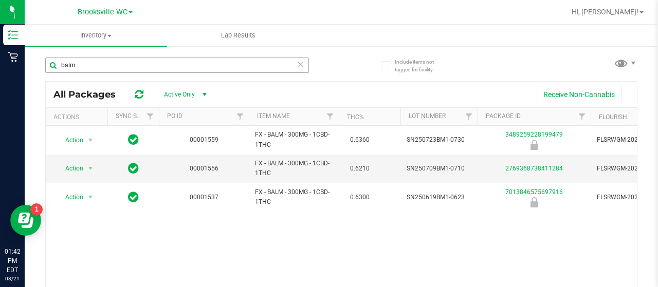
click at [76, 56] on div "balm" at bounding box center [193, 64] width 296 height 33
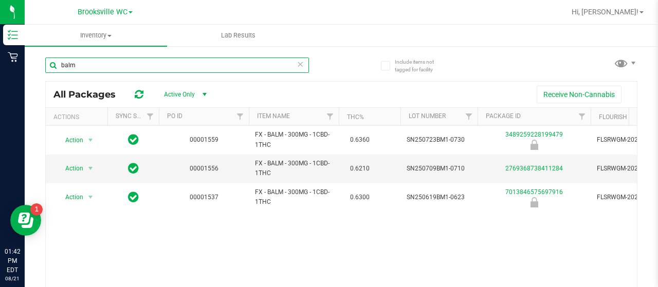
click at [81, 59] on input "balm" at bounding box center [177, 65] width 264 height 15
type input "b"
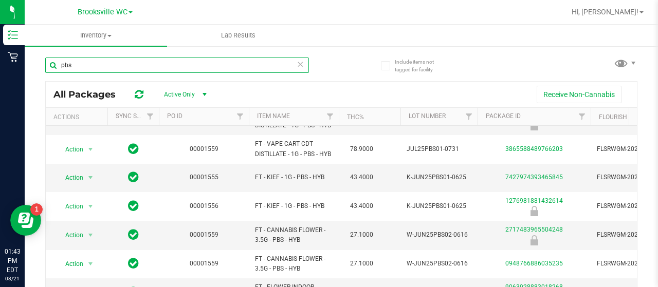
type input "pbs"
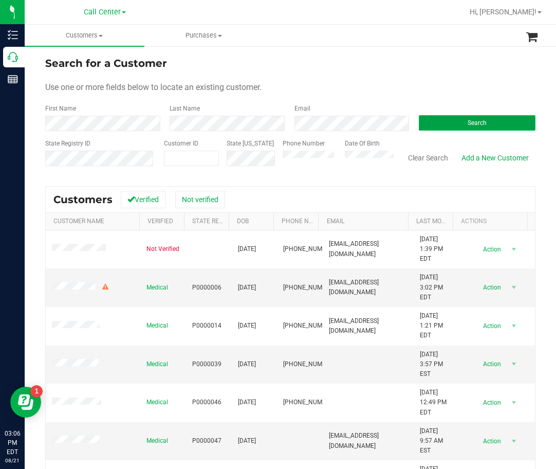
click at [480, 129] on button "Search" at bounding box center [477, 122] width 117 height 15
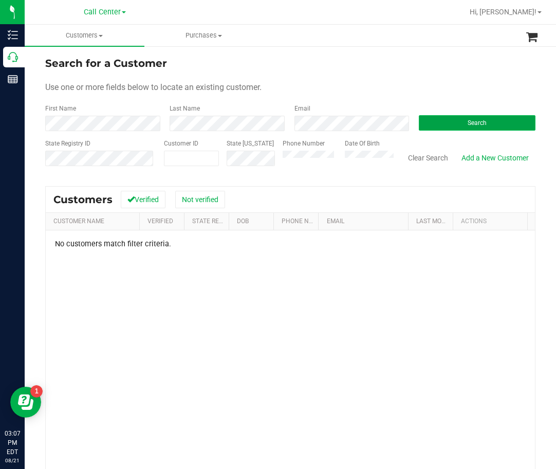
click at [479, 124] on span "Search" at bounding box center [477, 122] width 19 height 7
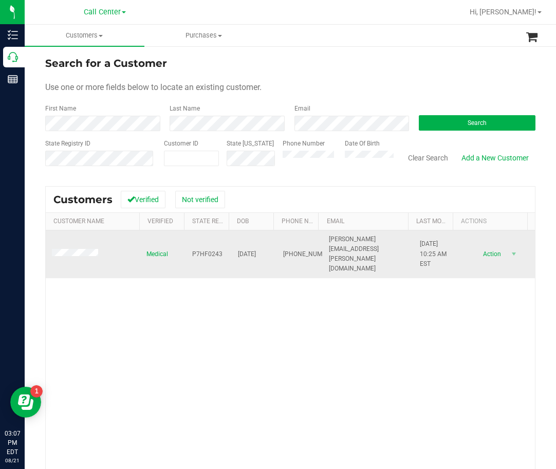
click at [197, 249] on span "P7HF0243" at bounding box center [207, 254] width 30 height 10
click at [198, 249] on span "P7HF0243" at bounding box center [207, 254] width 30 height 10
copy span "P7HF0243"
click at [250, 249] on span "[DATE]" at bounding box center [247, 254] width 18 height 10
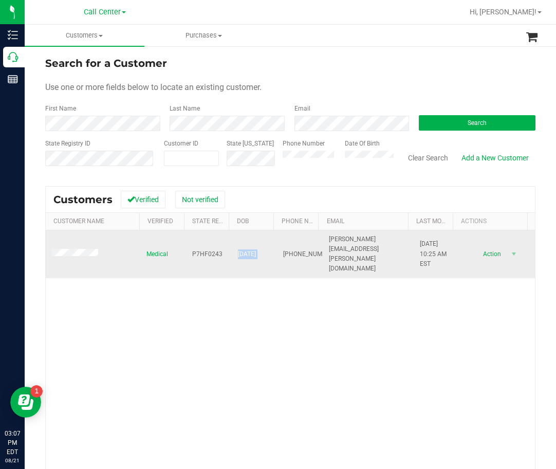
click at [250, 249] on span "[DATE]" at bounding box center [247, 254] width 18 height 10
copy span "[DATE]"
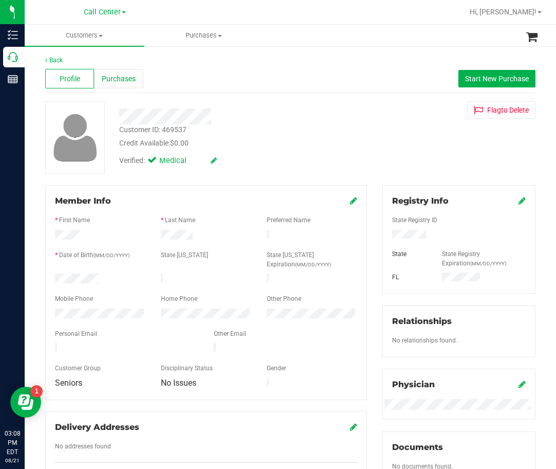
click at [120, 77] on span "Purchases" at bounding box center [119, 79] width 34 height 11
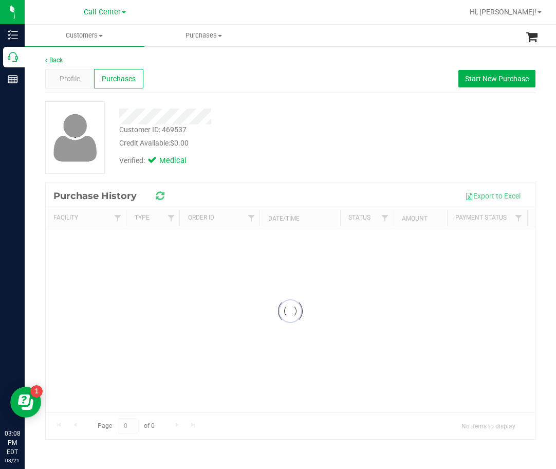
click at [266, 113] on div at bounding box center [238, 117] width 253 height 16
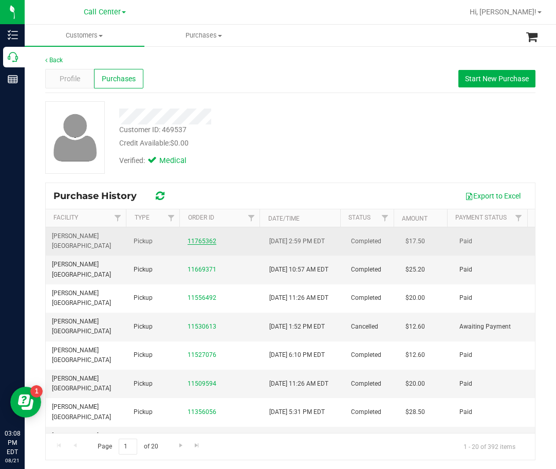
click at [194, 238] on link "11765362" at bounding box center [202, 241] width 29 height 7
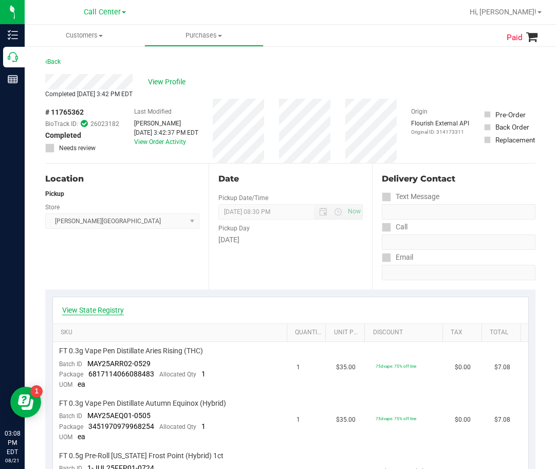
click at [120, 312] on link "View State Registry" at bounding box center [93, 310] width 62 height 10
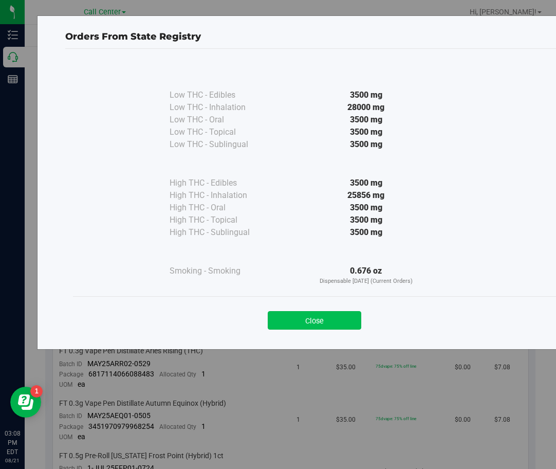
click at [323, 320] on button "Close" at bounding box center [315, 320] width 94 height 19
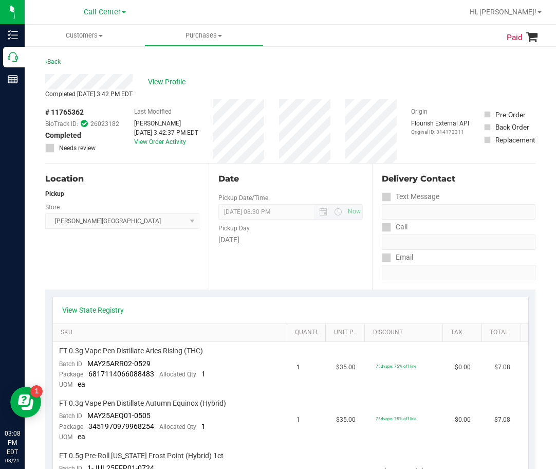
click at [311, 210] on span "08/09/2025 08:30 PM Now" at bounding box center [291, 211] width 144 height 15
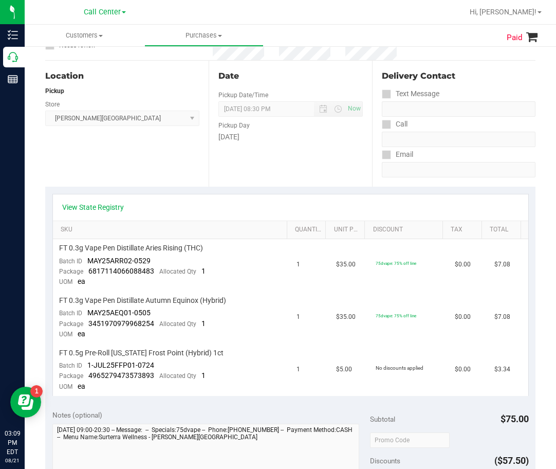
click at [296, 150] on div "Date Pickup Date/Time 08/09/2025 Now 08/09/2025 08:30 PM Now Pickup Day Saturday" at bounding box center [291, 124] width 164 height 126
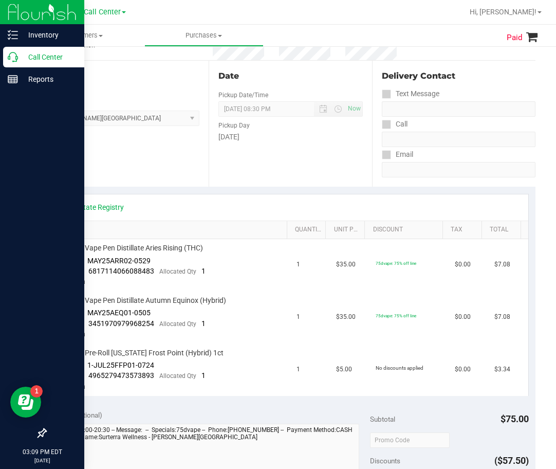
click at [52, 51] on p "Call Center" at bounding box center [49, 57] width 62 height 12
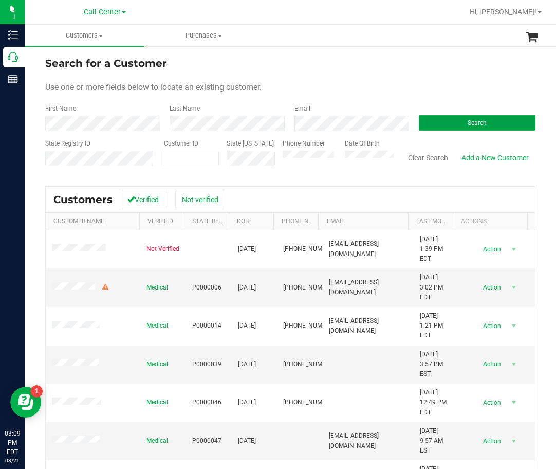
click at [480, 124] on button "Search" at bounding box center [477, 122] width 117 height 15
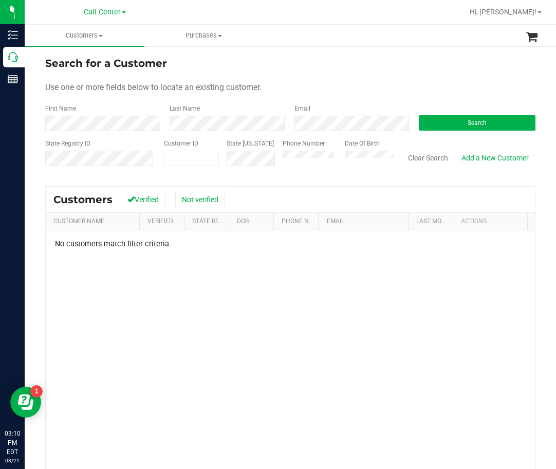
click at [313, 152] on div "Phone Number" at bounding box center [310, 157] width 55 height 37
click at [472, 124] on span "Search" at bounding box center [477, 122] width 19 height 7
click at [487, 246] on div "No customers match filter criteria." at bounding box center [291, 244] width 490 height 9
click at [131, 131] on form "Search for a Customer Use one or more fields below to locate an existing custom…" at bounding box center [290, 116] width 491 height 120
drag, startPoint x: 385, startPoint y: 138, endPoint x: 383, endPoint y: 149, distance: 11.0
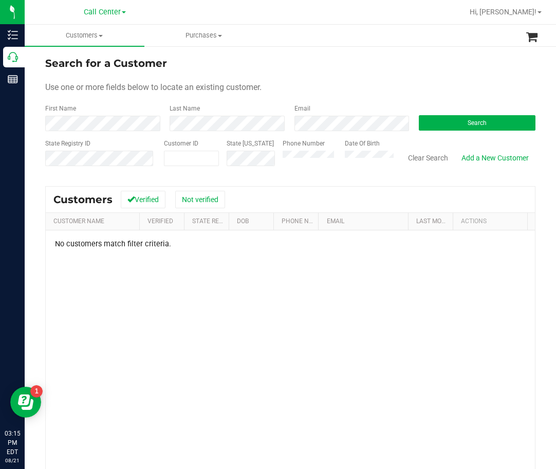
click at [385, 139] on form "Search for a Customer Use one or more fields below to locate an existing custom…" at bounding box center [290, 116] width 491 height 120
click at [207, 132] on form "Search for a Customer Use one or more fields below to locate an existing custom…" at bounding box center [290, 116] width 491 height 120
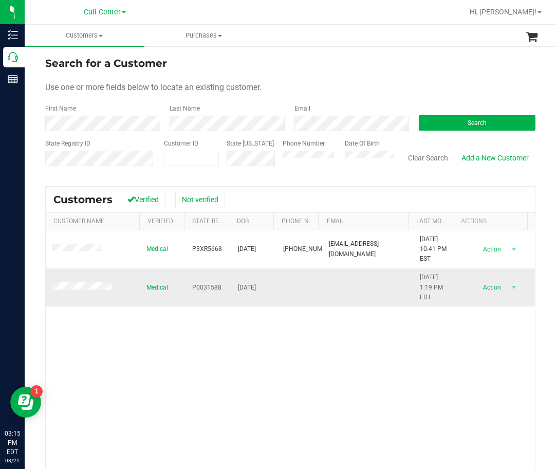
click at [195, 288] on span "P0031588" at bounding box center [206, 288] width 29 height 10
copy span "P0031588"
click at [245, 288] on span "01/12/1950" at bounding box center [247, 288] width 18 height 10
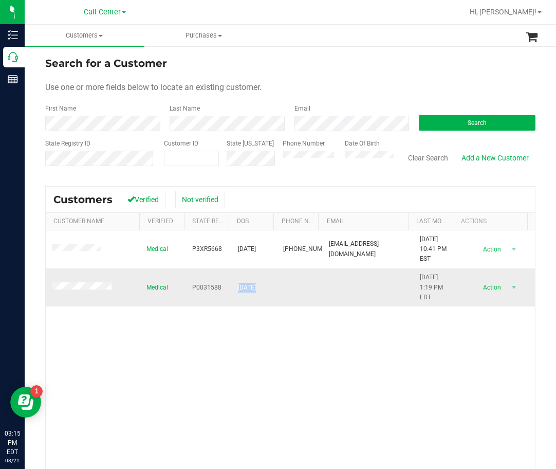
click at [245, 288] on span "01/12/1950" at bounding box center [247, 288] width 18 height 10
copy span "01/12/1950"
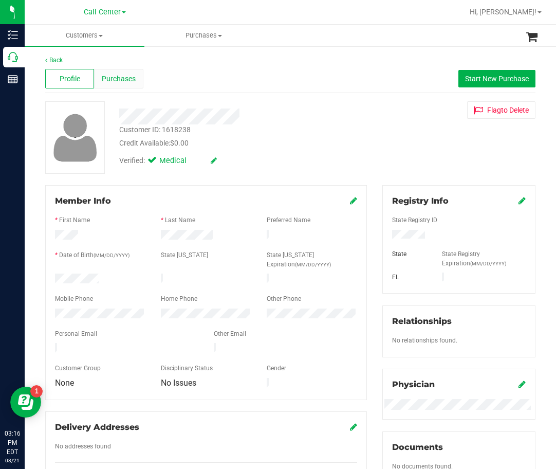
click at [129, 78] on span "Purchases" at bounding box center [119, 79] width 34 height 11
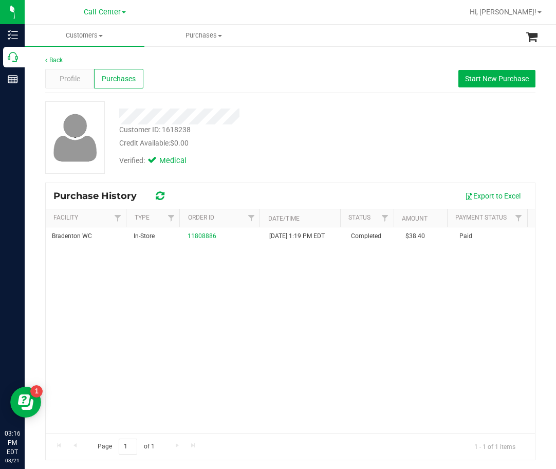
click at [256, 83] on div "Profile Purchases Start New Purchase" at bounding box center [290, 79] width 491 height 28
click at [375, 106] on div "Customer ID: 1618238 Credit Available: $0.00 Verified: Medical" at bounding box center [291, 137] width 506 height 73
click at [335, 319] on div "Bradenton WC In-Store 11808886 8/18/2025 1:19 PM EDT Completed $38.40 Paid" at bounding box center [291, 330] width 490 height 206
click at [166, 328] on div "Bradenton WC In-Store 11808886 8/18/2025 1:19 PM EDT Completed $38.40 Paid" at bounding box center [291, 330] width 490 height 206
click at [216, 298] on div "Bradenton WC In-Store 11808886 8/18/2025 1:19 PM EDT Completed $38.40 Paid" at bounding box center [291, 330] width 490 height 206
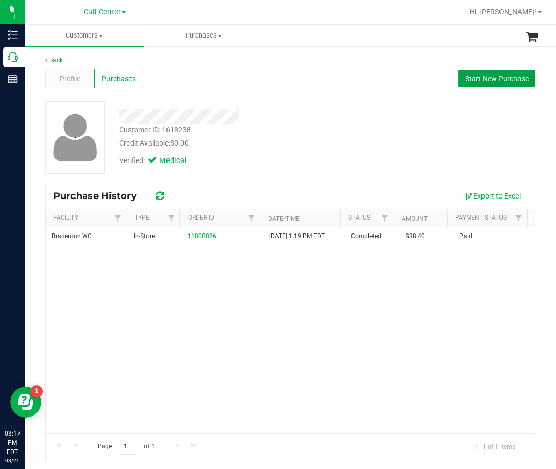
click at [465, 76] on span "Start New Purchase" at bounding box center [497, 79] width 64 height 8
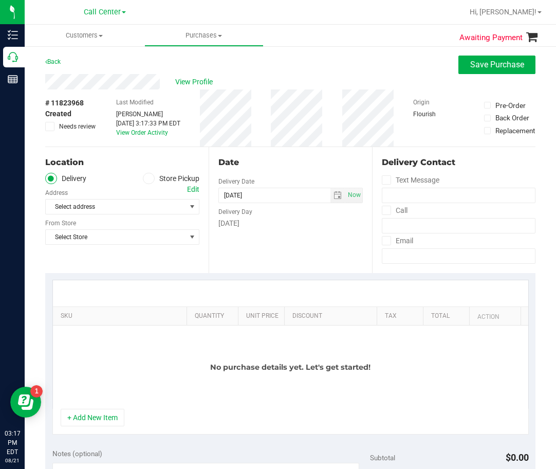
click at [160, 179] on label "Store Pickup" at bounding box center [171, 179] width 57 height 12
click at [0, 0] on input "Store Pickup" at bounding box center [0, 0] width 0 height 0
click at [138, 210] on span "Select Store" at bounding box center [116, 207] width 140 height 14
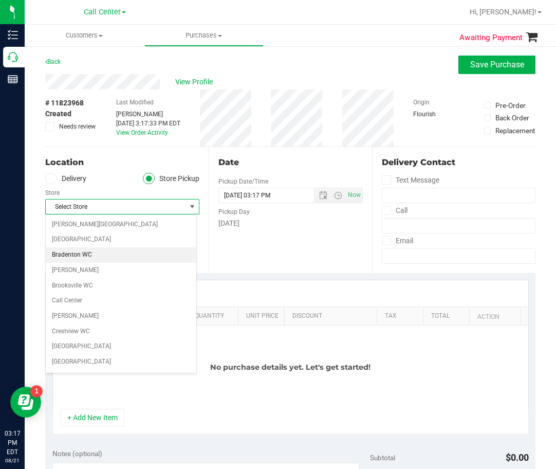
click at [115, 257] on li "Bradenton WC" at bounding box center [121, 254] width 151 height 15
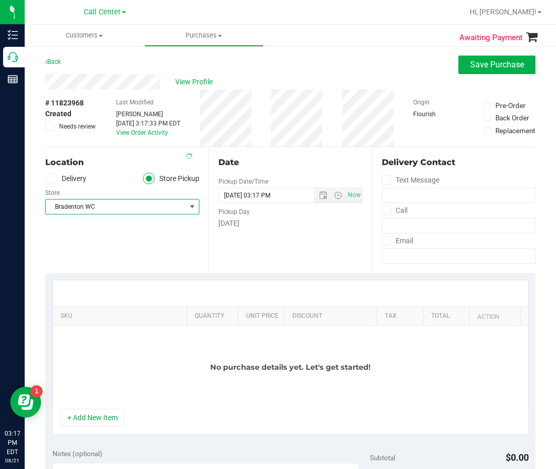
click at [113, 266] on div "Location Delivery Store Pickup Store Bradenton WC Select Store Bonita Springs W…" at bounding box center [127, 210] width 164 height 126
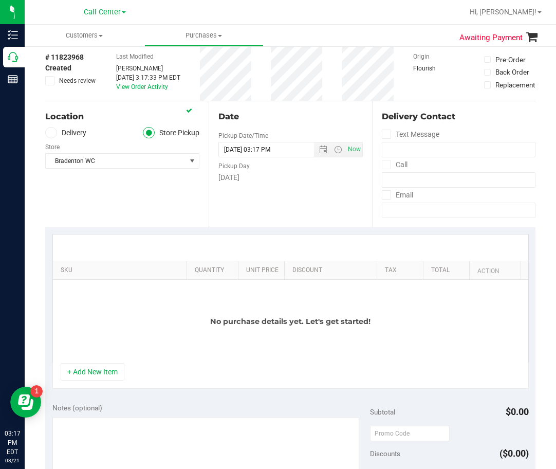
scroll to position [103, 0]
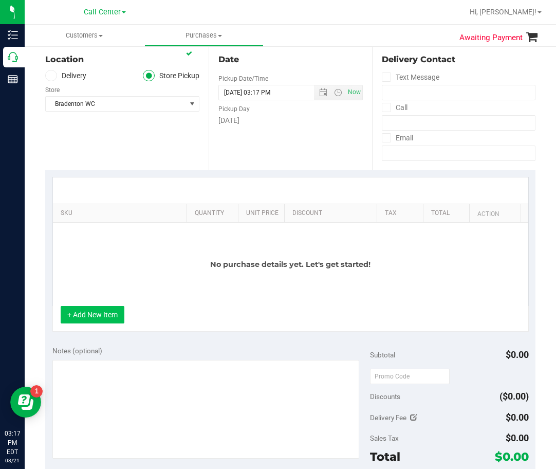
click at [112, 323] on button "+ Add New Item" at bounding box center [93, 314] width 64 height 17
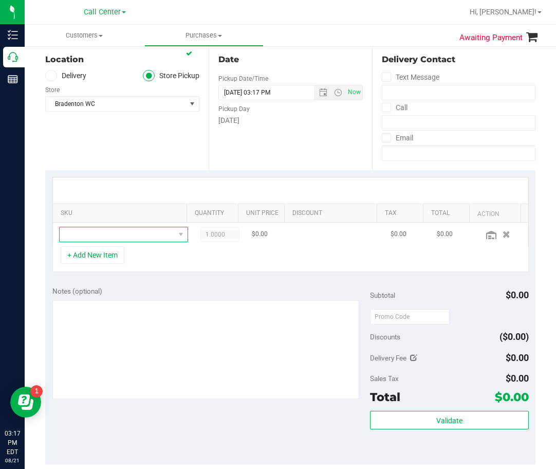
click at [142, 229] on span "NO DATA FOUND" at bounding box center [117, 234] width 115 height 14
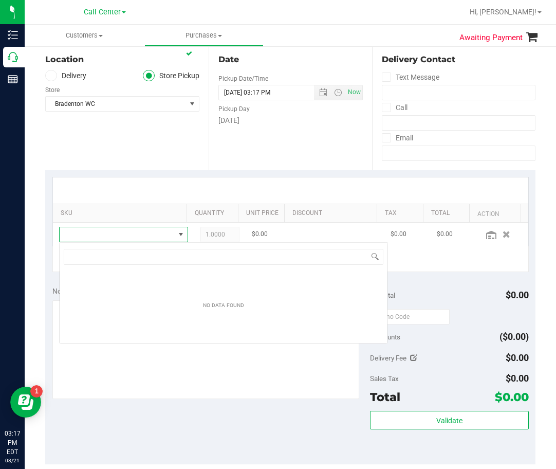
scroll to position [15, 114]
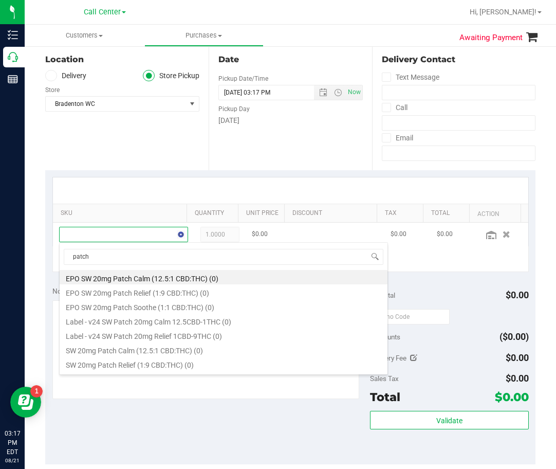
type input "patch"
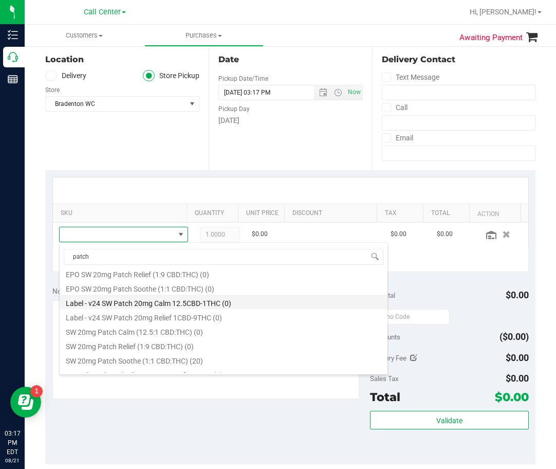
scroll to position [27, 0]
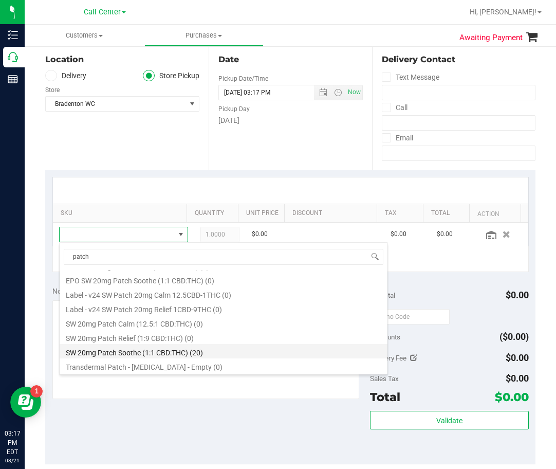
click at [171, 351] on li "SW 20mg Patch Soothe (1:1 CBD:THC) (20)" at bounding box center [224, 351] width 328 height 14
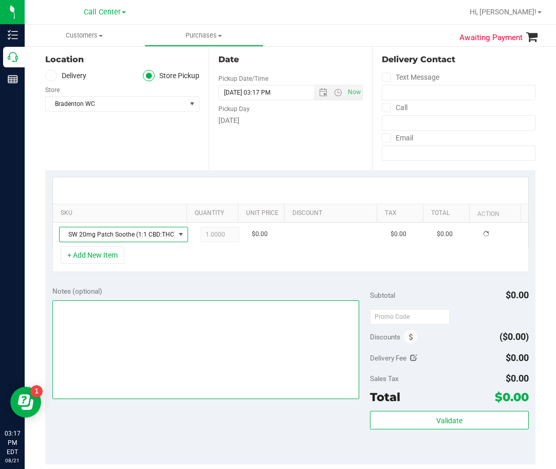
click at [169, 342] on textarea at bounding box center [206, 349] width 308 height 99
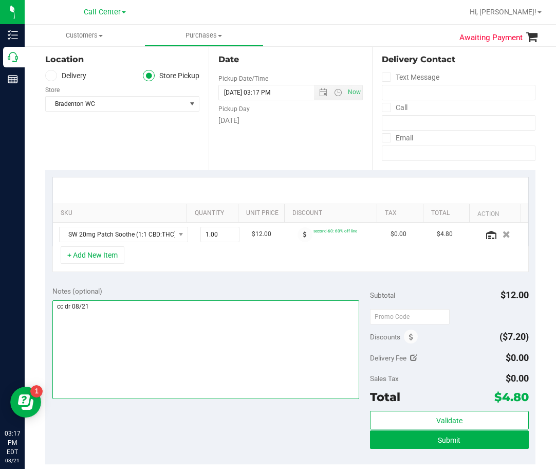
click at [168, 342] on textarea at bounding box center [206, 349] width 308 height 99
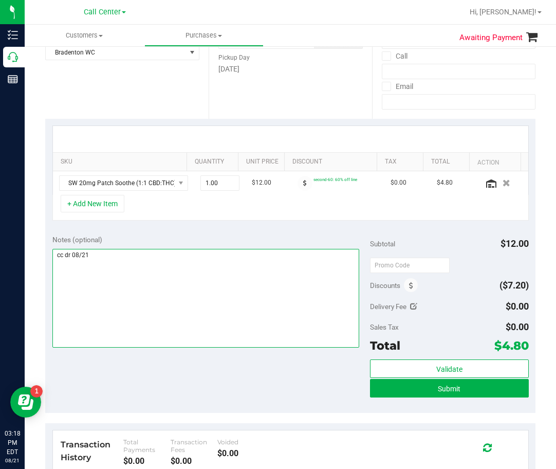
scroll to position [51, 0]
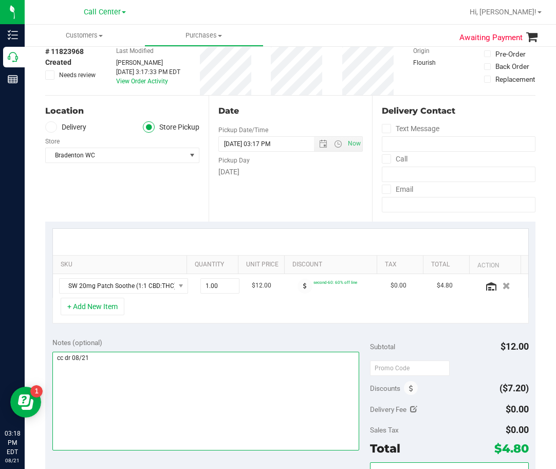
click at [213, 390] on textarea at bounding box center [206, 401] width 308 height 99
click at [190, 359] on textarea at bounding box center [206, 401] width 308 height 99
type textarea "cc dr 08/21"
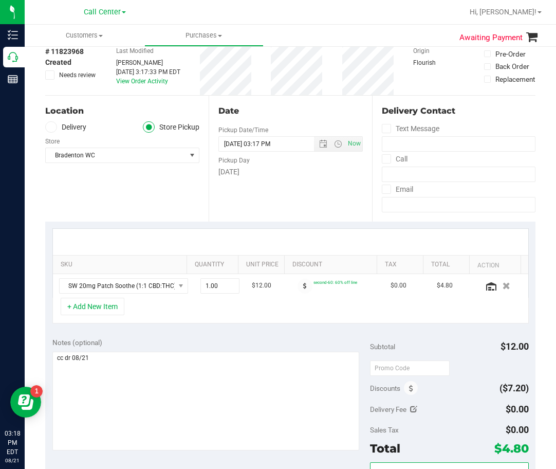
click at [211, 328] on div "SKU Quantity Unit Price Discount Tax Total Action SW 20mg Patch Soothe (1:1 CBD…" at bounding box center [290, 276] width 491 height 109
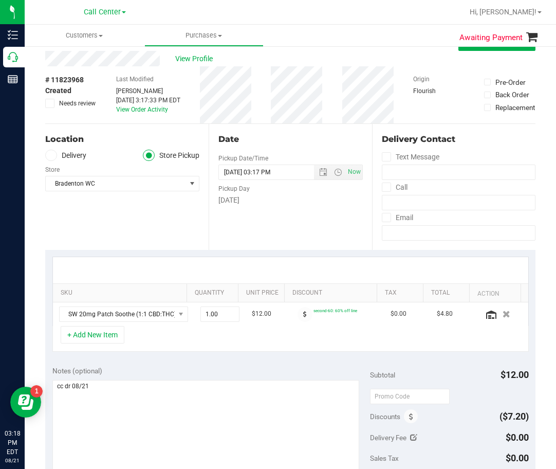
scroll to position [0, 0]
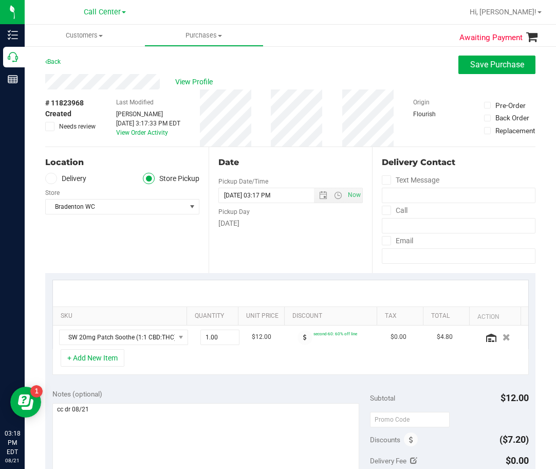
click at [186, 288] on div at bounding box center [291, 293] width 476 height 26
click at [215, 399] on div "Notes (optional)" at bounding box center [211, 394] width 318 height 10
click at [200, 413] on textarea at bounding box center [206, 452] width 308 height 99
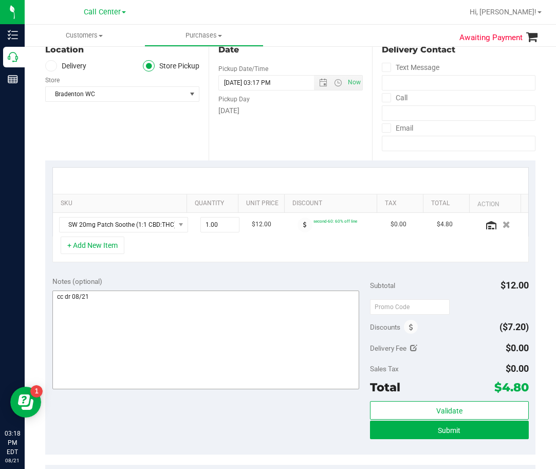
scroll to position [154, 0]
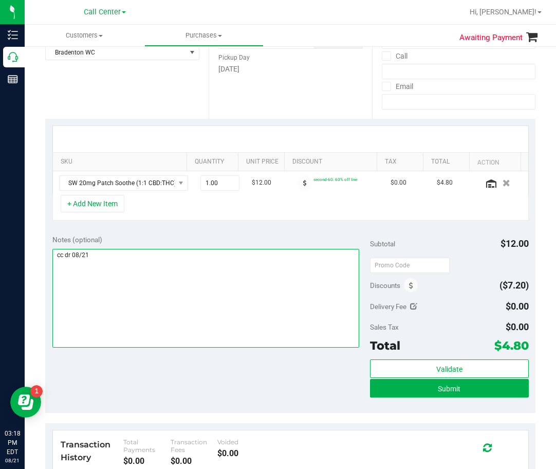
click at [127, 327] on textarea at bounding box center [206, 298] width 308 height 99
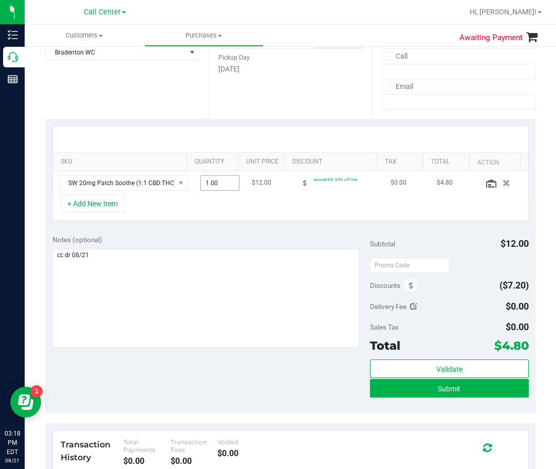
click at [211, 184] on span "1.00 1" at bounding box center [220, 182] width 39 height 15
click at [213, 177] on span "1.00 1" at bounding box center [220, 182] width 39 height 15
type input "10"
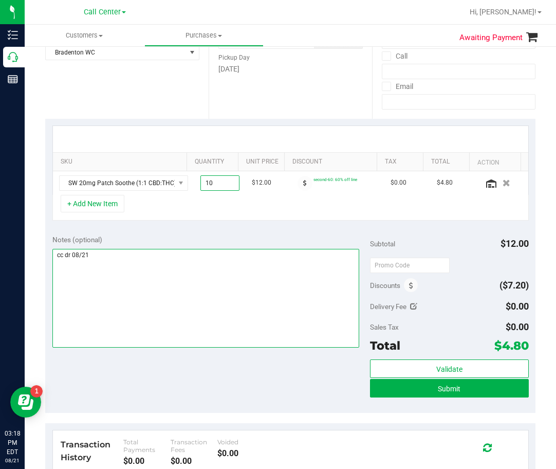
type input "10.00"
click at [246, 285] on textarea at bounding box center [206, 298] width 308 height 99
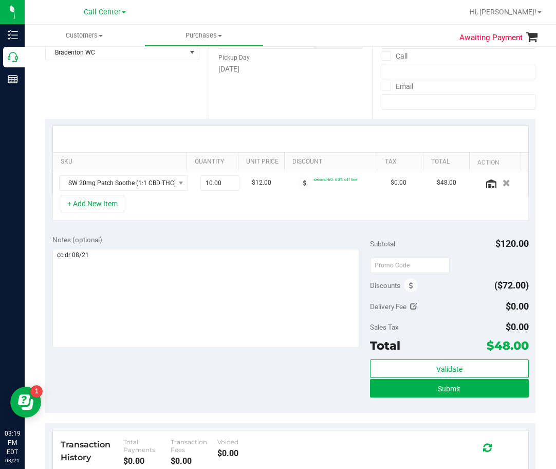
click at [305, 246] on div "Notes (optional)" at bounding box center [211, 291] width 318 height 115
click at [300, 247] on div "Notes (optional)" at bounding box center [211, 291] width 318 height 115
click at [211, 186] on span "10.00 10" at bounding box center [220, 182] width 39 height 15
type input "1"
type input "1.00"
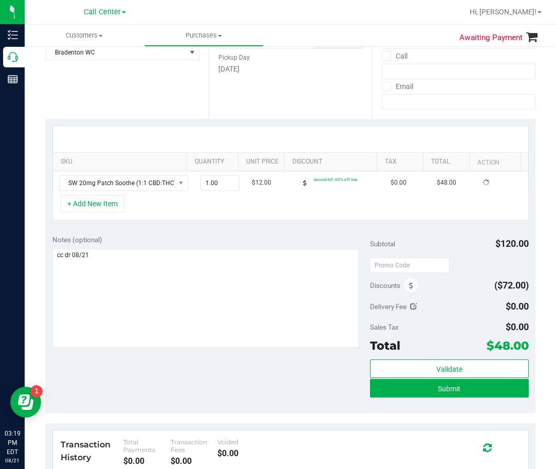
click at [243, 224] on div "SKU Quantity Unit Price Discount Tax Total Action SW 20mg Patch Soothe (1:1 CBD…" at bounding box center [290, 173] width 491 height 109
click at [214, 185] on span "1.00 1" at bounding box center [220, 182] width 39 height 15
type input "10"
type input "10.00"
click at [215, 225] on div "SKU Quantity Unit Price Discount Tax Total Action SW 20mg Patch Soothe (1:1 CBD…" at bounding box center [290, 173] width 491 height 109
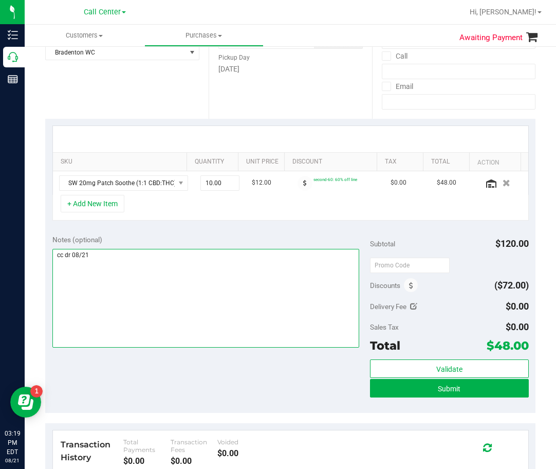
click at [246, 263] on textarea at bounding box center [206, 298] width 308 height 99
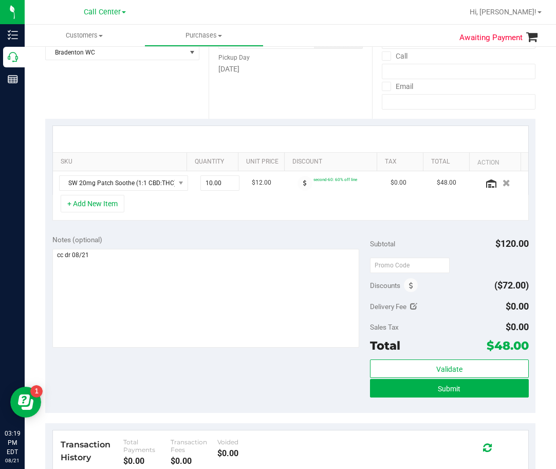
click at [486, 400] on div "Validate Submit" at bounding box center [449, 382] width 159 height 46
click at [488, 394] on button "Submit" at bounding box center [449, 388] width 159 height 19
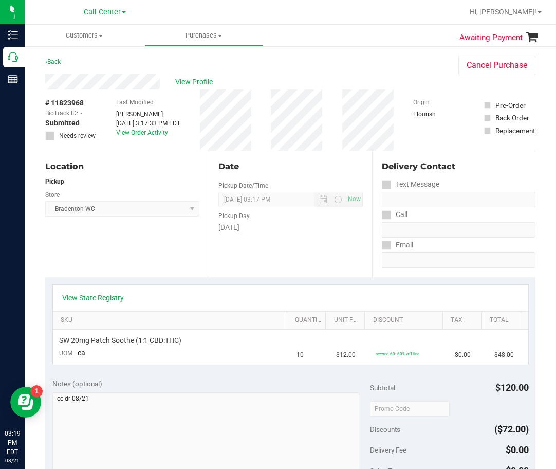
click at [308, 236] on div "Date Pickup Date/Time 08/21/2025 Now 08/21/2025 03:17 PM Now Pickup Day Thursday" at bounding box center [291, 214] width 164 height 126
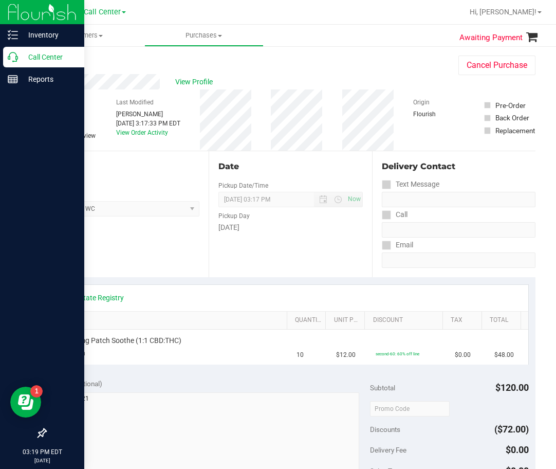
click at [13, 49] on div "Call Center" at bounding box center [43, 57] width 81 height 21
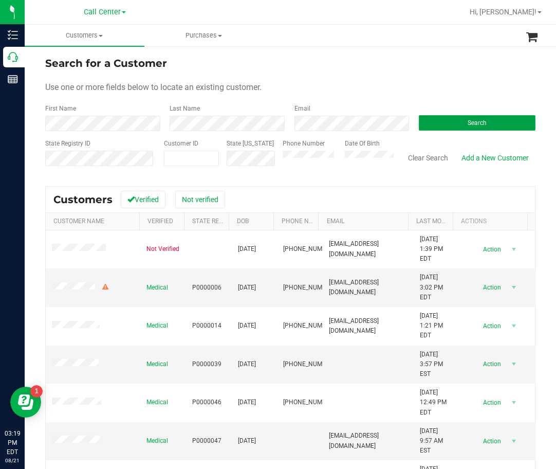
click at [468, 117] on button "Search" at bounding box center [477, 122] width 117 height 15
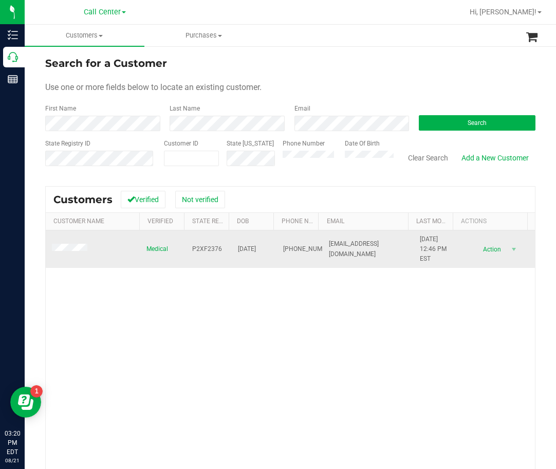
click at [197, 253] on span "P2XF2376" at bounding box center [207, 249] width 30 height 10
click at [199, 253] on span "P2XF2376" at bounding box center [207, 249] width 30 height 10
click at [200, 251] on span "P2XF2376" at bounding box center [207, 249] width 30 height 10
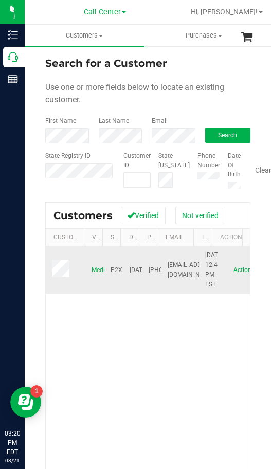
click at [193, 246] on th "Last Modified" at bounding box center [202, 237] width 19 height 17
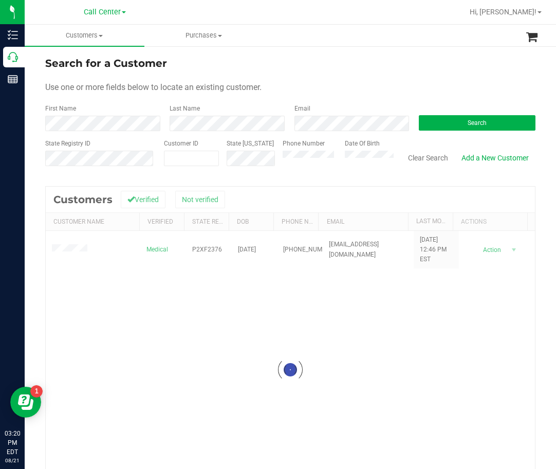
click at [81, 252] on div at bounding box center [291, 370] width 490 height 366
click at [78, 246] on div at bounding box center [291, 370] width 490 height 366
click at [79, 250] on div at bounding box center [291, 370] width 490 height 366
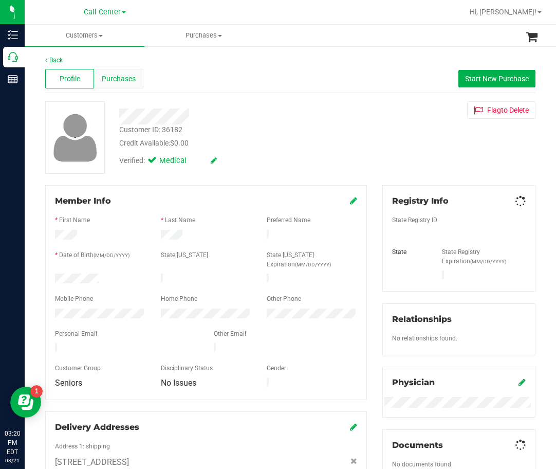
click at [119, 73] on div "Purchases" at bounding box center [118, 79] width 49 height 20
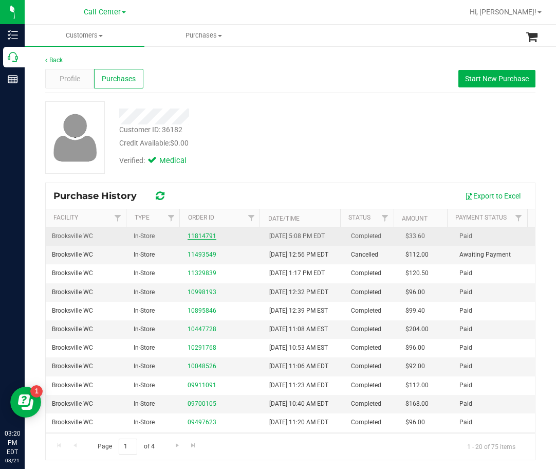
click at [196, 238] on link "11814791" at bounding box center [202, 235] width 29 height 7
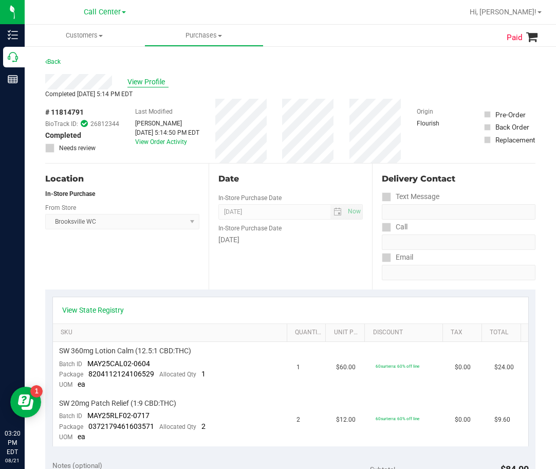
click at [165, 76] on div "View Profile" at bounding box center [290, 81] width 491 height 15
click at [165, 79] on span "View Profile" at bounding box center [148, 82] width 41 height 11
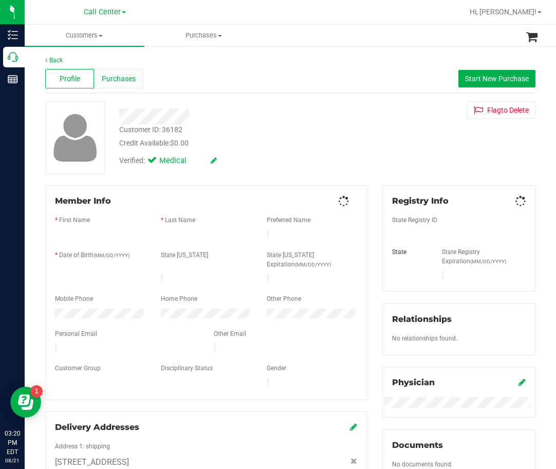
click at [122, 77] on span "Purchases" at bounding box center [119, 79] width 34 height 11
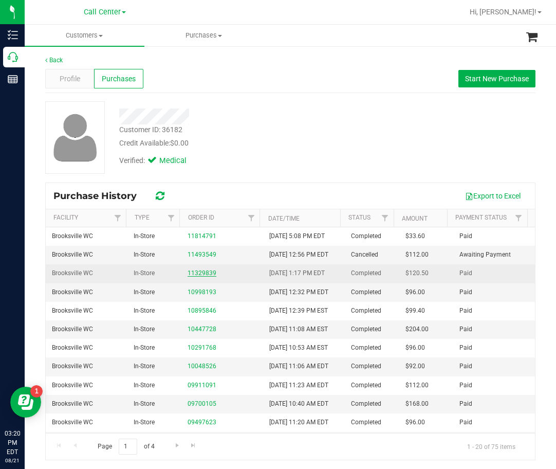
click at [198, 277] on link "11329839" at bounding box center [202, 272] width 29 height 7
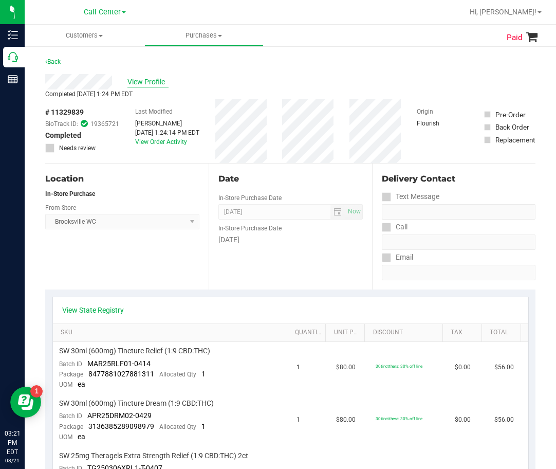
click at [154, 81] on span "View Profile" at bounding box center [148, 82] width 41 height 11
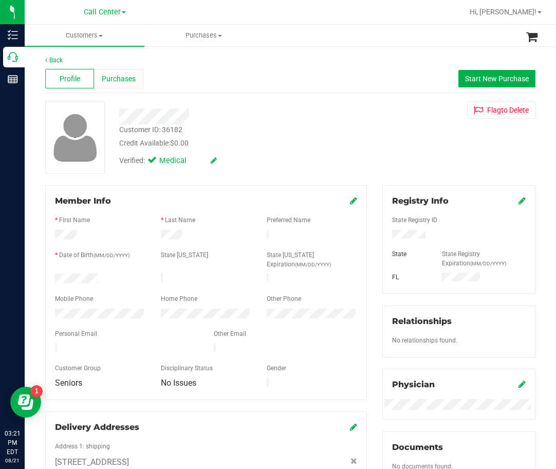
click at [111, 78] on span "Purchases" at bounding box center [119, 79] width 34 height 11
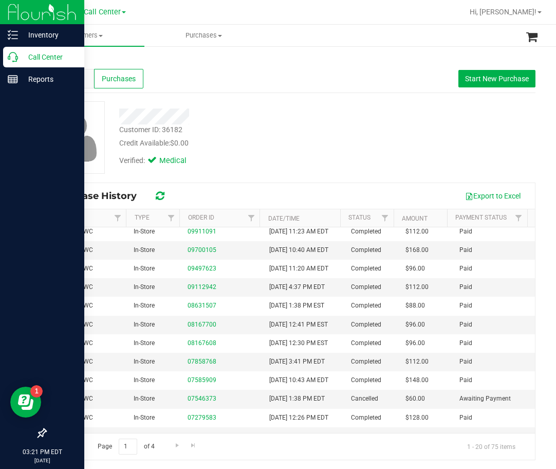
scroll to position [154, 0]
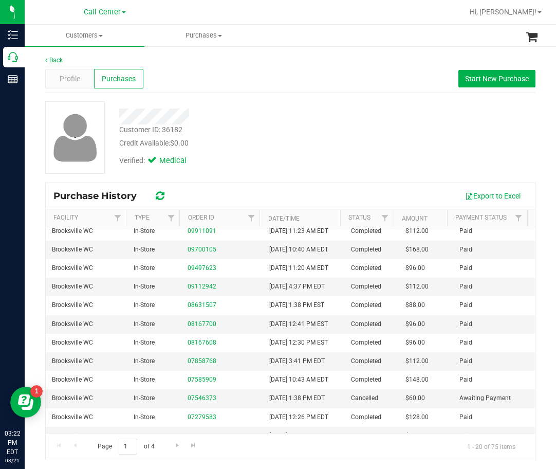
click at [310, 130] on div "Customer ID: 36182 Credit Available: $0.00" at bounding box center [238, 136] width 253 height 24
click at [32, 61] on div "Back Profile Purchases Start New Purchase Customer ID: 36182 Credit Available: …" at bounding box center [291, 257] width 532 height 425
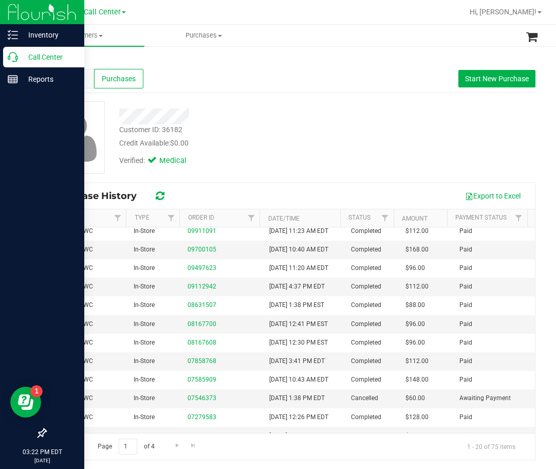
click at [16, 57] on icon at bounding box center [13, 57] width 10 height 10
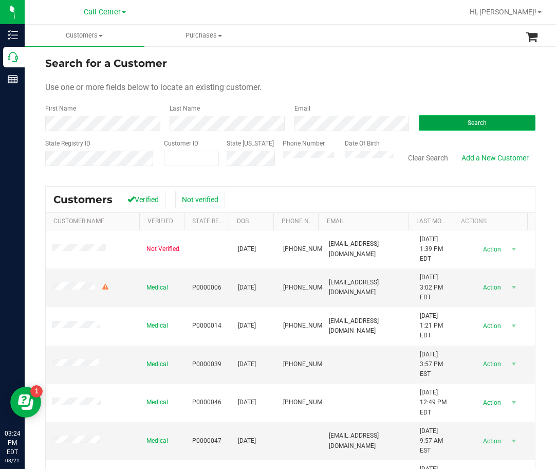
click at [434, 125] on button "Search" at bounding box center [477, 122] width 117 height 15
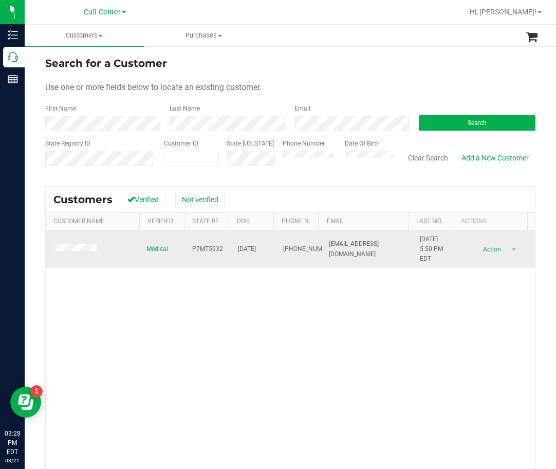
click at [198, 250] on span "P7MT5932" at bounding box center [207, 249] width 31 height 10
copy span "P7MT5932"
click at [250, 243] on td "04/04/1981" at bounding box center [255, 249] width 46 height 38
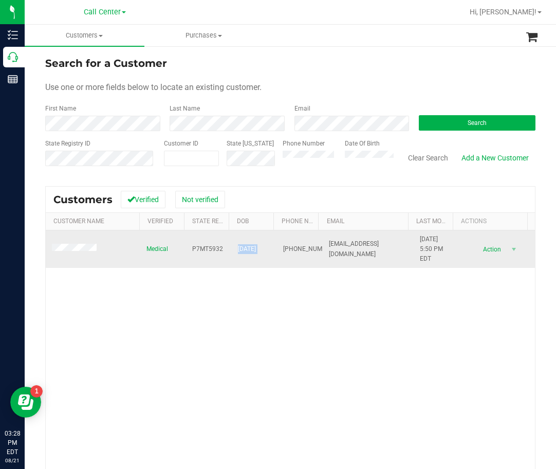
click at [250, 243] on td "04/04/1981" at bounding box center [255, 249] width 46 height 38
click at [253, 248] on span "04/04/1981" at bounding box center [247, 249] width 18 height 10
click at [254, 248] on span "04/04/1981" at bounding box center [247, 249] width 18 height 10
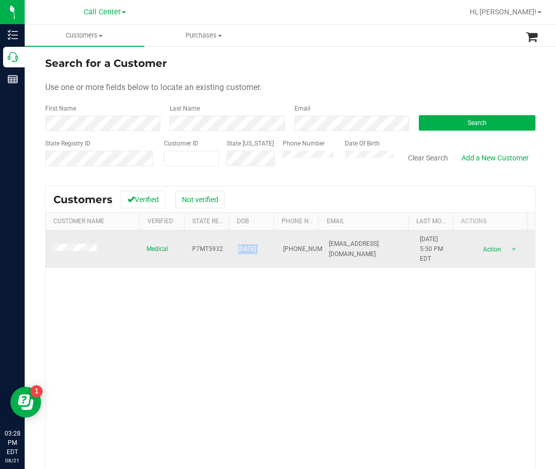
copy span "04/04/1981"
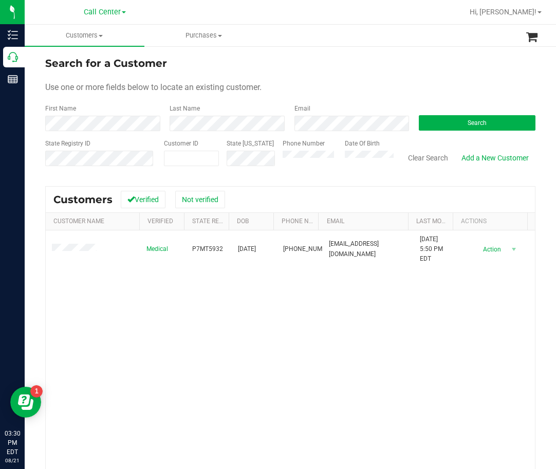
click at [364, 31] on ul "Customers All customers Add a new customer All physicians Purchases All purchas…" at bounding box center [303, 36] width 556 height 22
click at [249, 350] on div "Medical P7MT5932 04/04/1981 (727) 687-0058 stevenbader69@gmail.com 6/12/2025 5:…" at bounding box center [291, 378] width 490 height 296
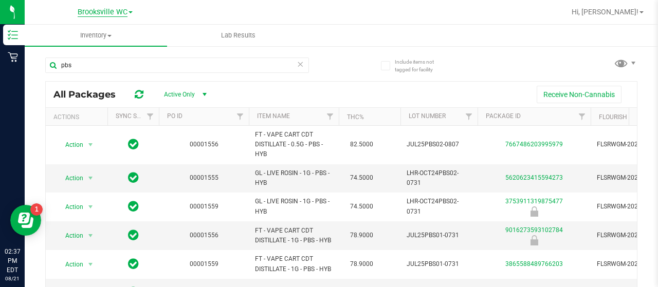
scroll to position [126, 0]
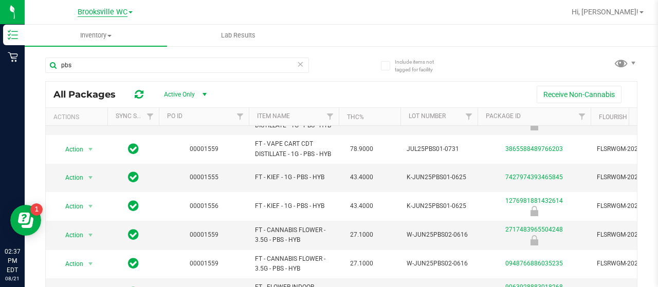
click at [119, 9] on span "Brooksville WC" at bounding box center [103, 12] width 50 height 9
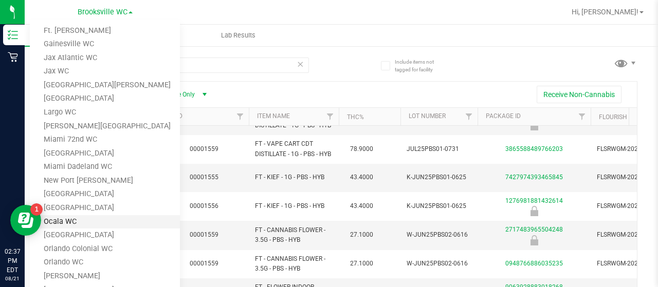
scroll to position [206, 0]
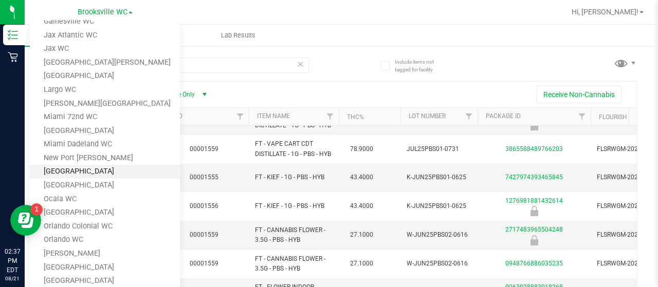
click at [96, 169] on link "[GEOGRAPHIC_DATA]" at bounding box center [105, 172] width 150 height 14
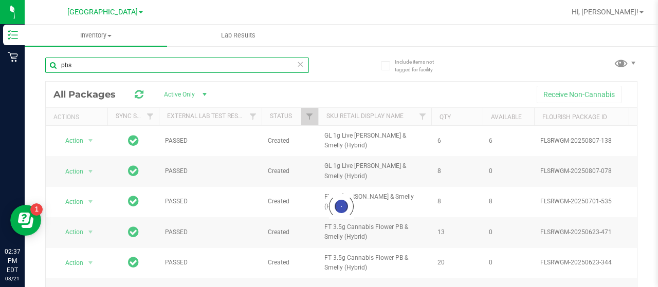
click at [109, 71] on input "pbs" at bounding box center [177, 65] width 264 height 15
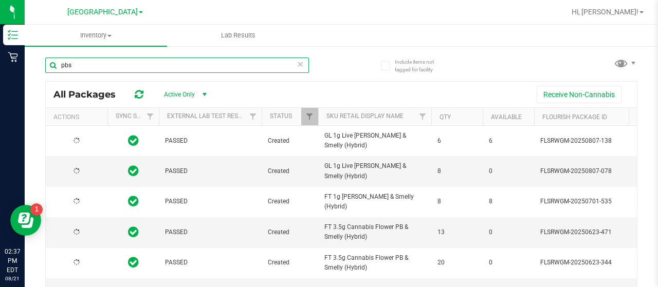
click at [109, 71] on input "pbs" at bounding box center [177, 65] width 264 height 15
type input "p"
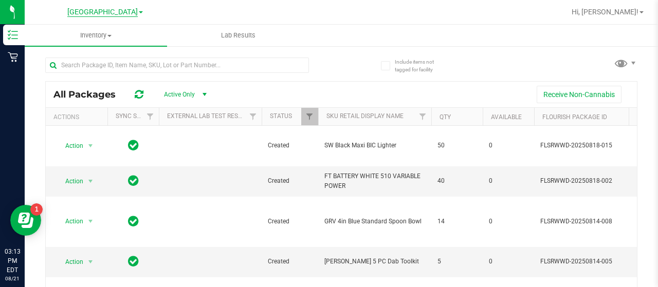
click at [127, 14] on span "[GEOGRAPHIC_DATA]" at bounding box center [102, 12] width 70 height 9
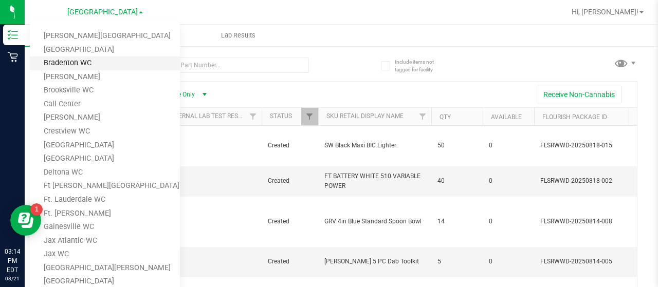
click at [122, 61] on link "Bradenton WC" at bounding box center [105, 64] width 150 height 14
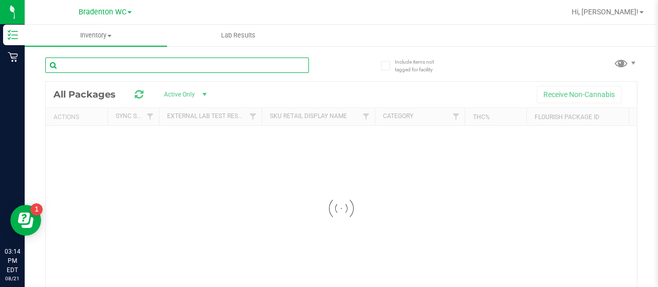
click at [125, 61] on input "text" at bounding box center [177, 65] width 264 height 15
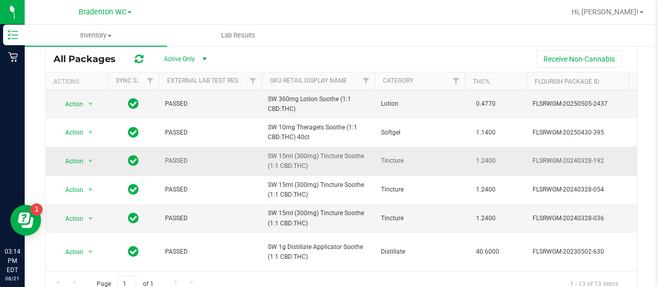
scroll to position [51, 0]
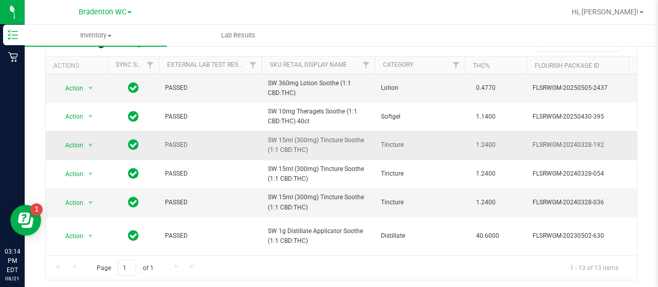
type input "soothe"
click at [97, 12] on span "Bradenton WC" at bounding box center [103, 12] width 48 height 9
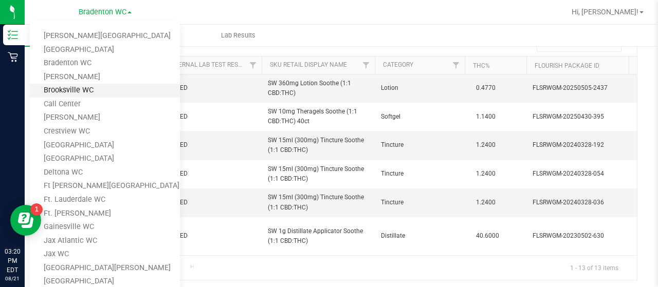
click at [103, 91] on link "Brooksville WC" at bounding box center [105, 91] width 150 height 14
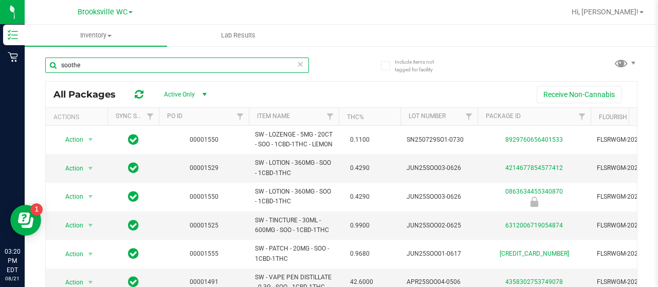
click at [151, 65] on input "soothe" at bounding box center [177, 65] width 264 height 15
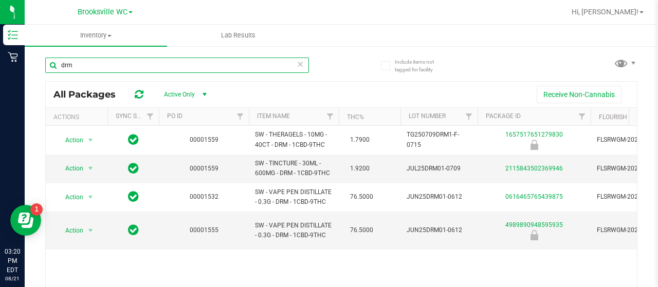
type input "drm"
click at [153, 62] on input "drm" at bounding box center [177, 65] width 264 height 15
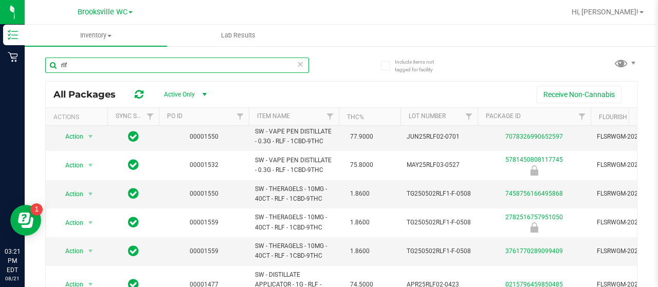
scroll to position [171, 0]
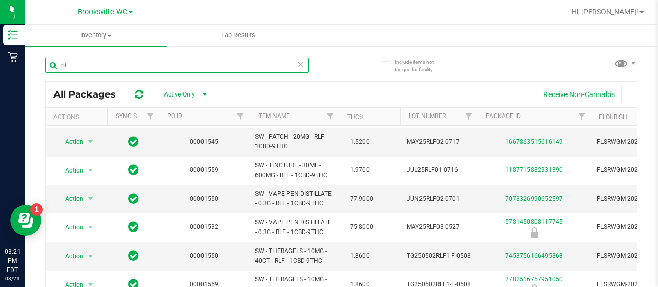
type input "rlf"
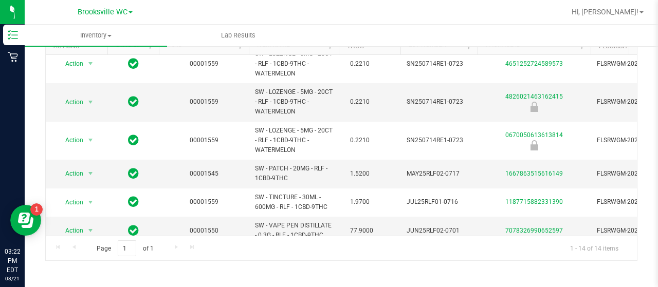
scroll to position [0, 0]
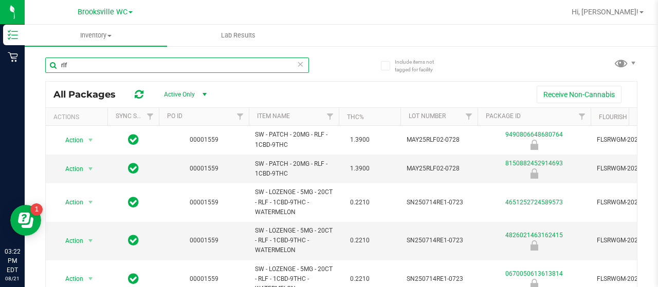
click at [292, 63] on input "rlf" at bounding box center [177, 65] width 264 height 15
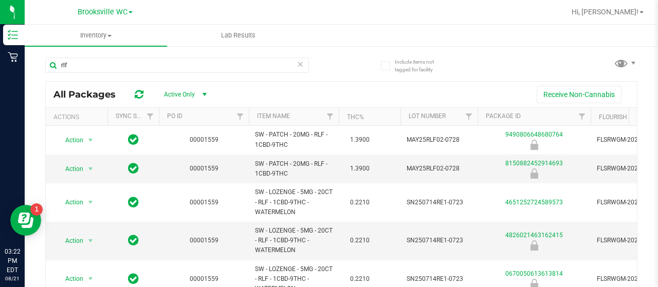
click at [297, 63] on icon at bounding box center [300, 64] width 7 height 12
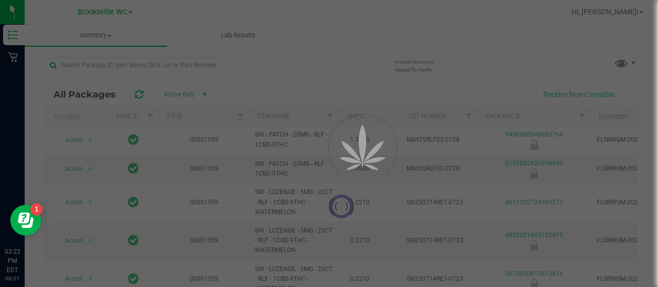
click at [298, 63] on div at bounding box center [329, 143] width 658 height 287
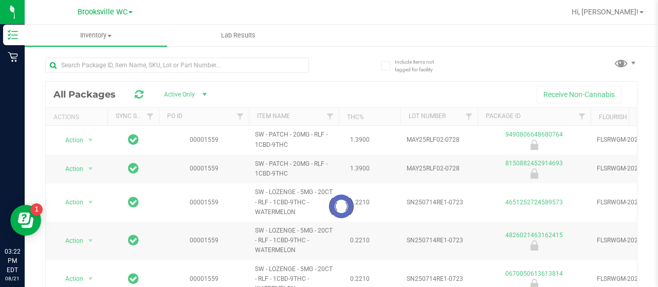
click at [495, 40] on ul "Inventory All packages All inventory Waste log Lab Results" at bounding box center [354, 36] width 658 height 22
